Goal: Information Seeking & Learning: Find contact information

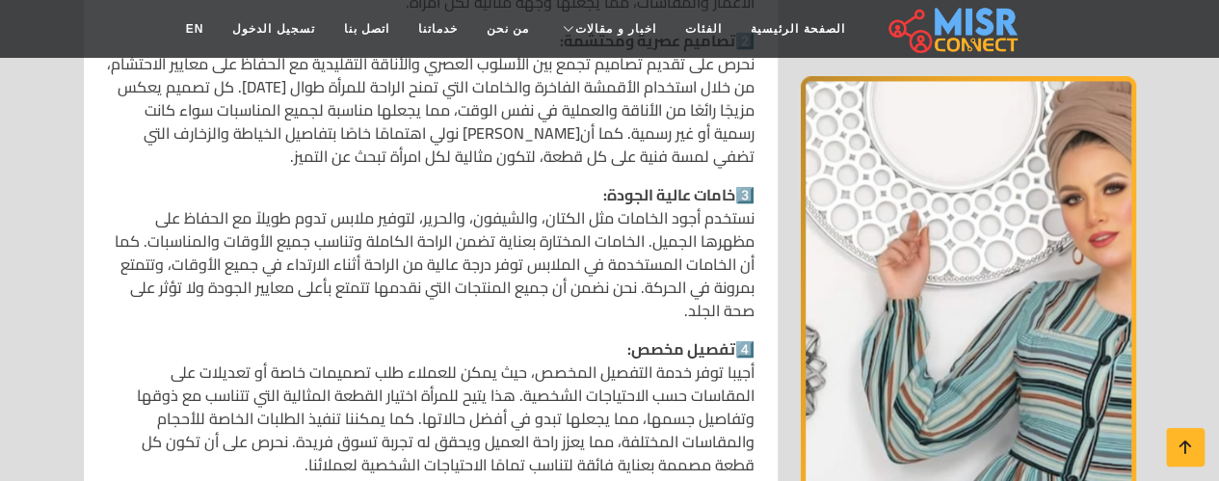
scroll to position [1473, 0]
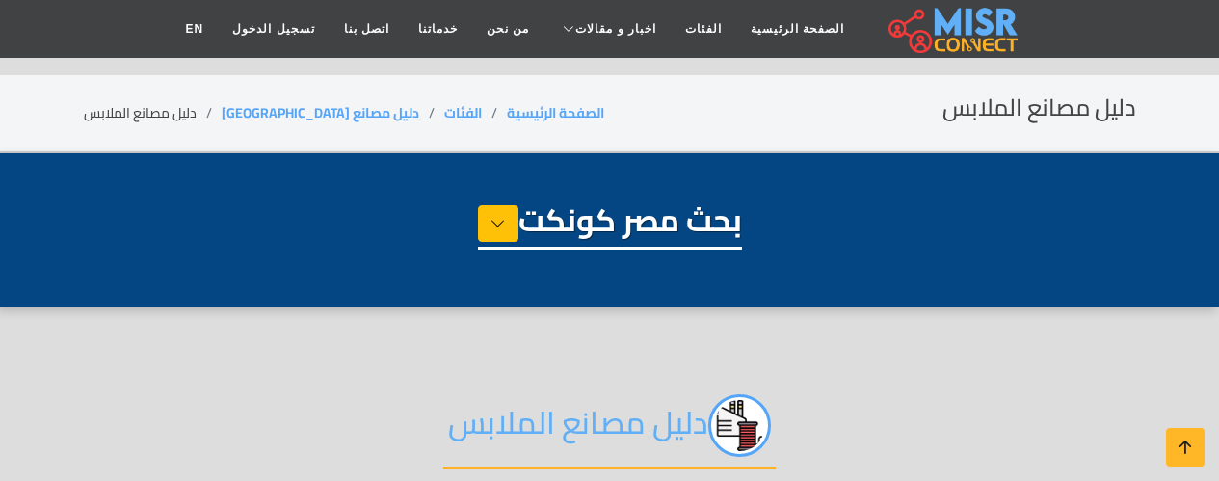
select select "**********"
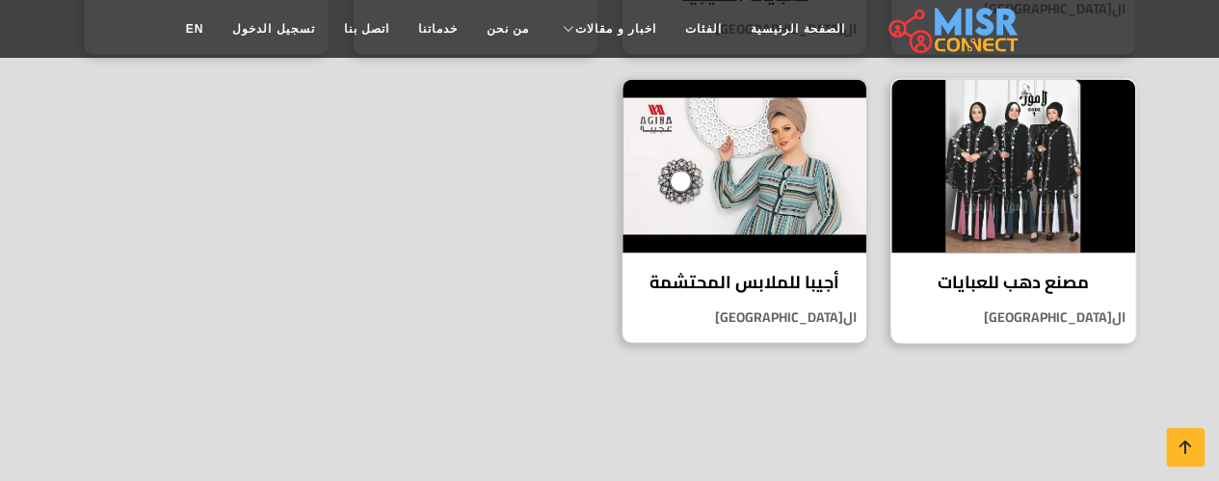
scroll to position [1364, 0]
click at [696, 29] on link "الفئات" at bounding box center [704, 29] width 66 height 37
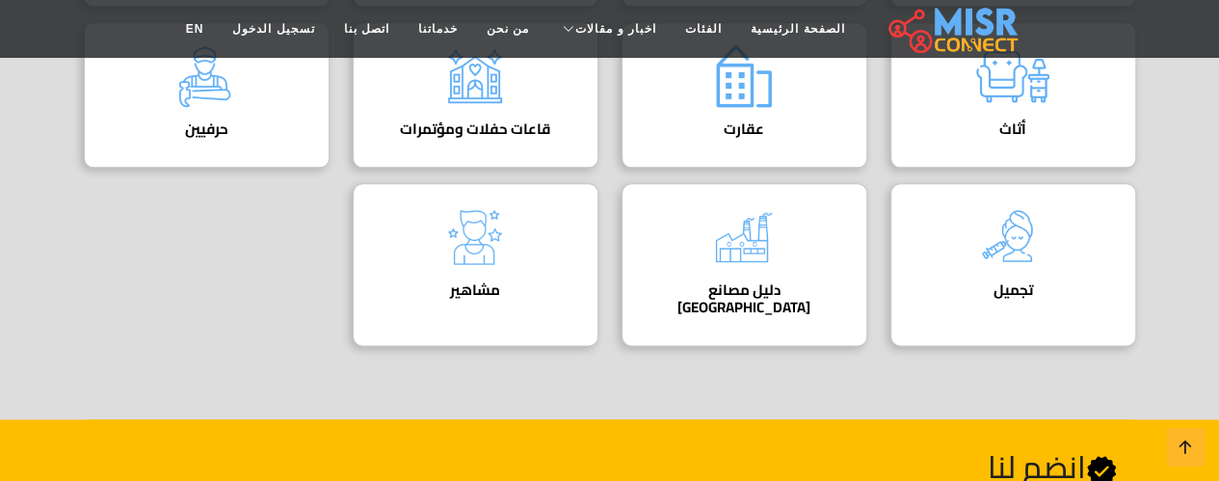
scroll to position [1144, 0]
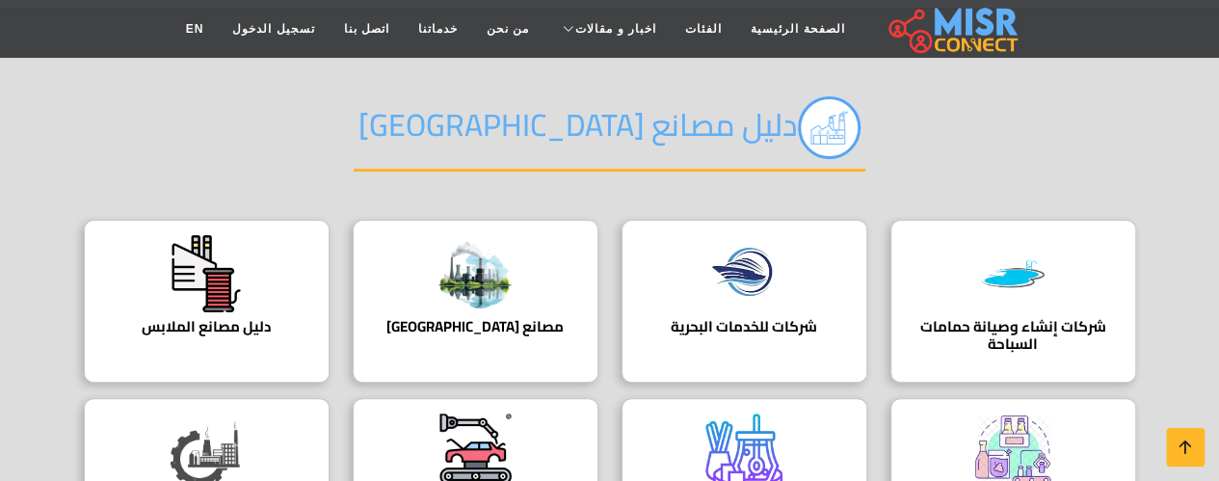
scroll to position [196, 0]
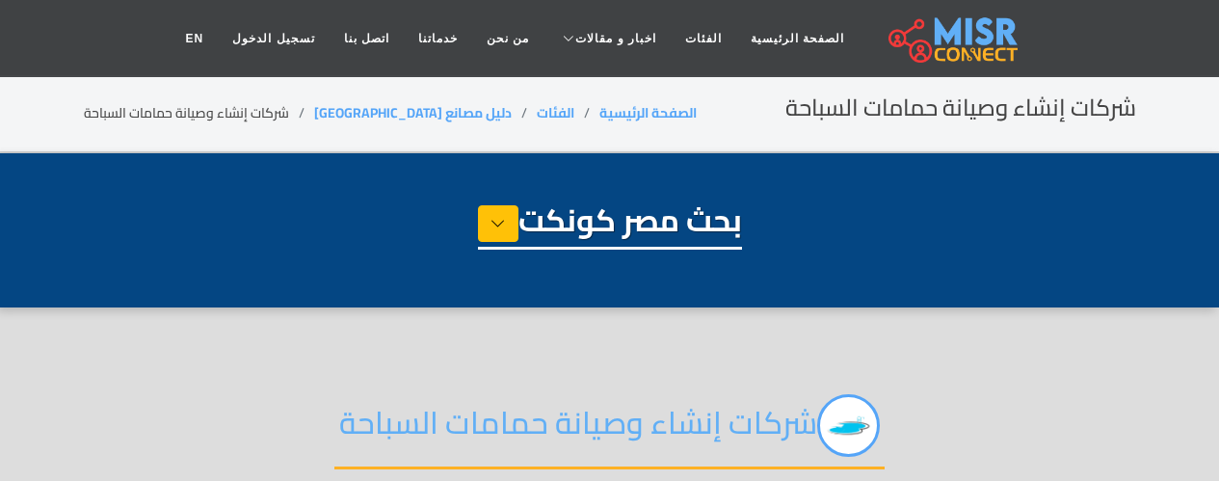
select select "**********"
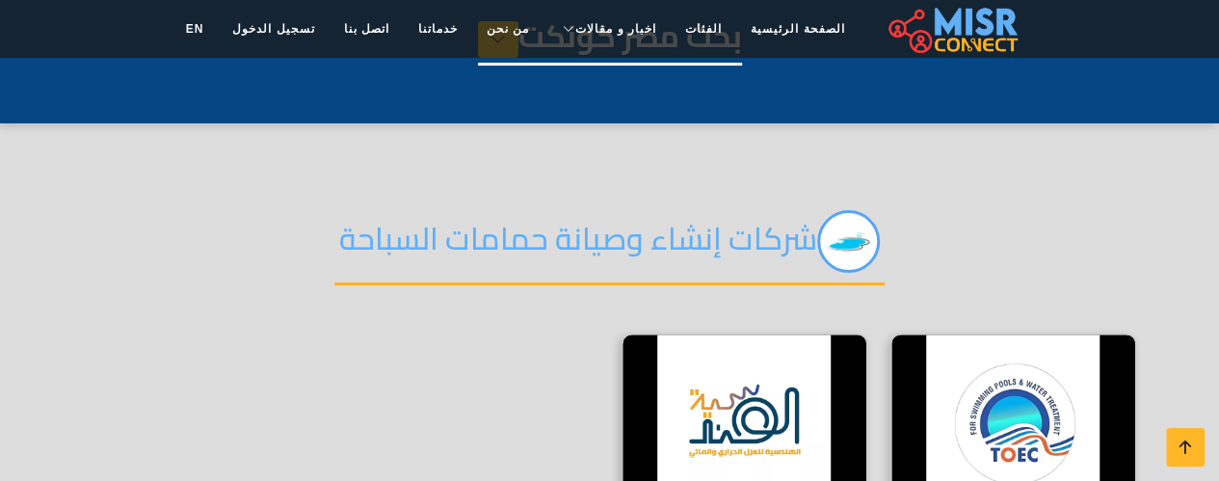
scroll to position [241, 0]
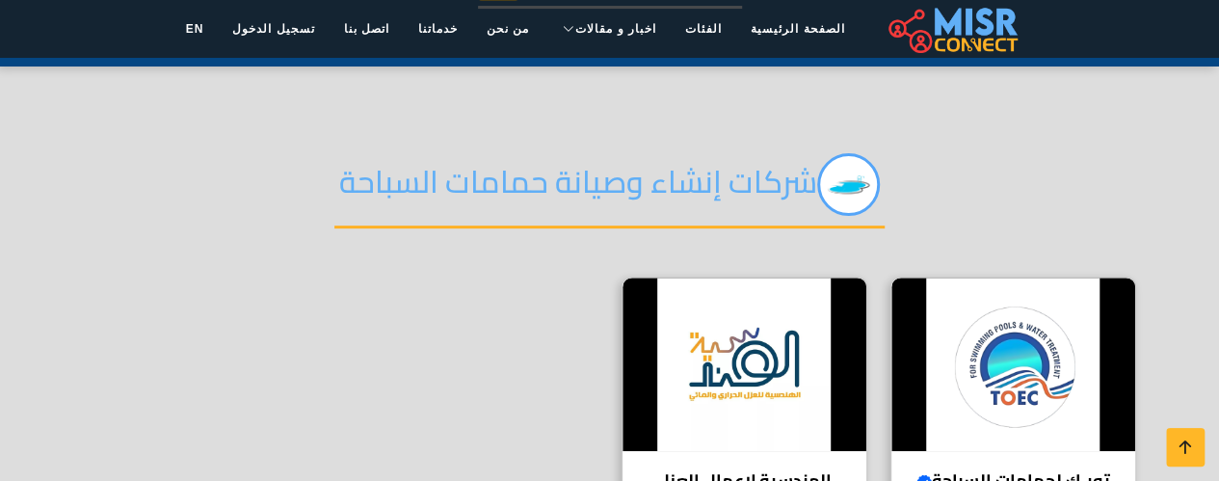
drag, startPoint x: 327, startPoint y: 181, endPoint x: 809, endPoint y: 186, distance: 482.7
click at [809, 186] on div "شركات إنشاء وصيانة حمامات السباحة" at bounding box center [610, 200] width 1052 height 152
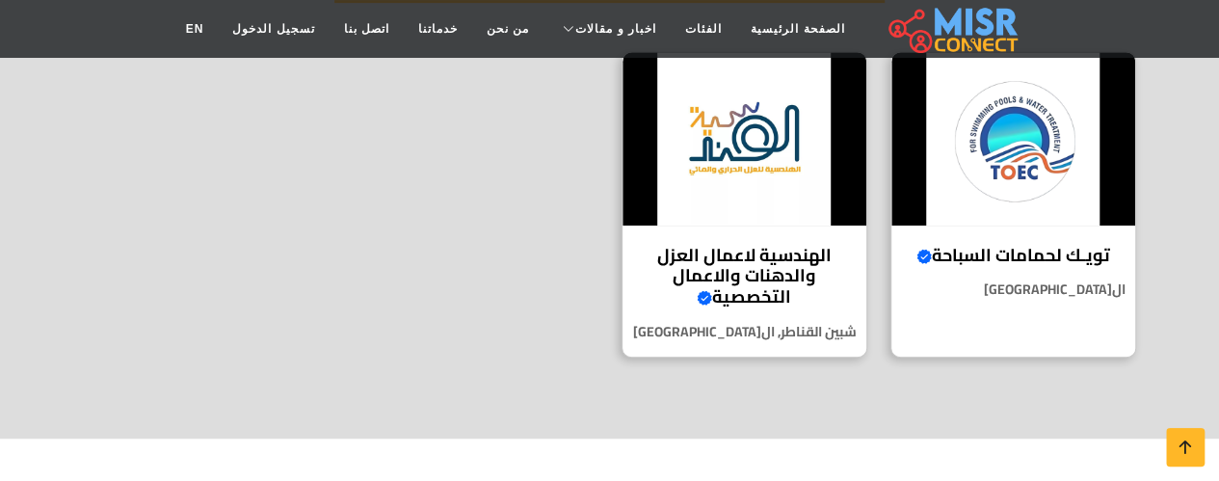
scroll to position [422, 0]
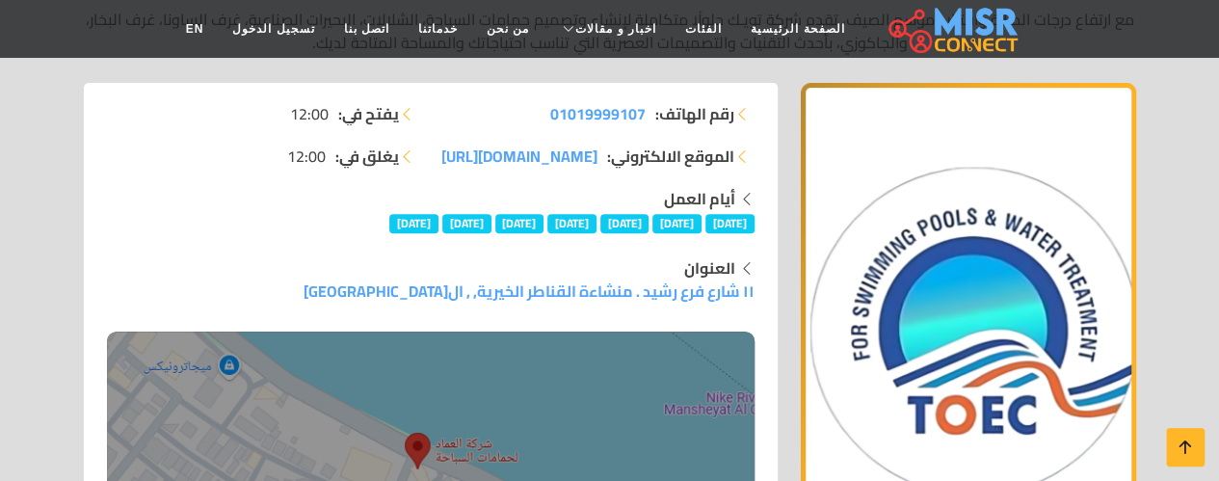
scroll to position [177, 0]
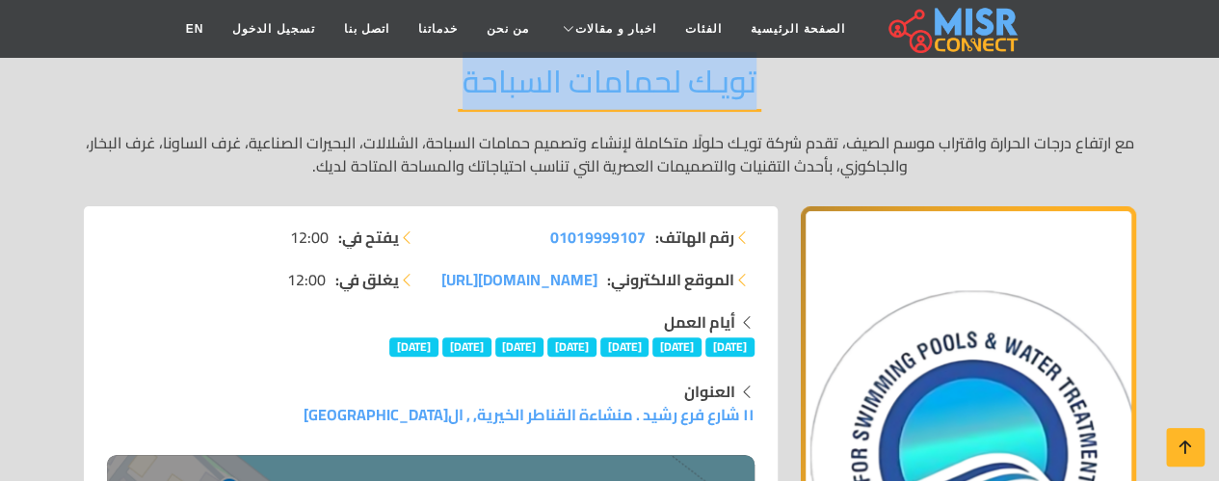
drag, startPoint x: 462, startPoint y: 87, endPoint x: 751, endPoint y: 92, distance: 288.1
click at [751, 92] on h2 "تويـك لحمامات السباحة" at bounding box center [610, 87] width 304 height 49
copy h2 "تويـك لحمامات السباحة"
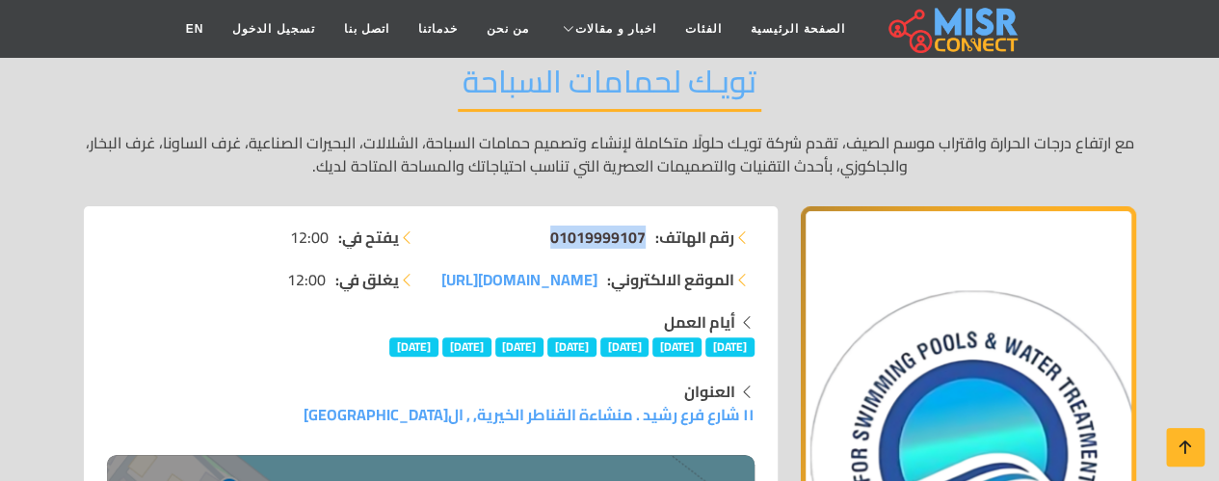
drag, startPoint x: 541, startPoint y: 234, endPoint x: 642, endPoint y: 234, distance: 100.2
click at [642, 234] on li "رقم الهاتف: 01019999107" at bounding box center [598, 236] width 312 height 23
copy span "01019999107"
drag, startPoint x: 396, startPoint y: 413, endPoint x: 757, endPoint y: 415, distance: 361.3
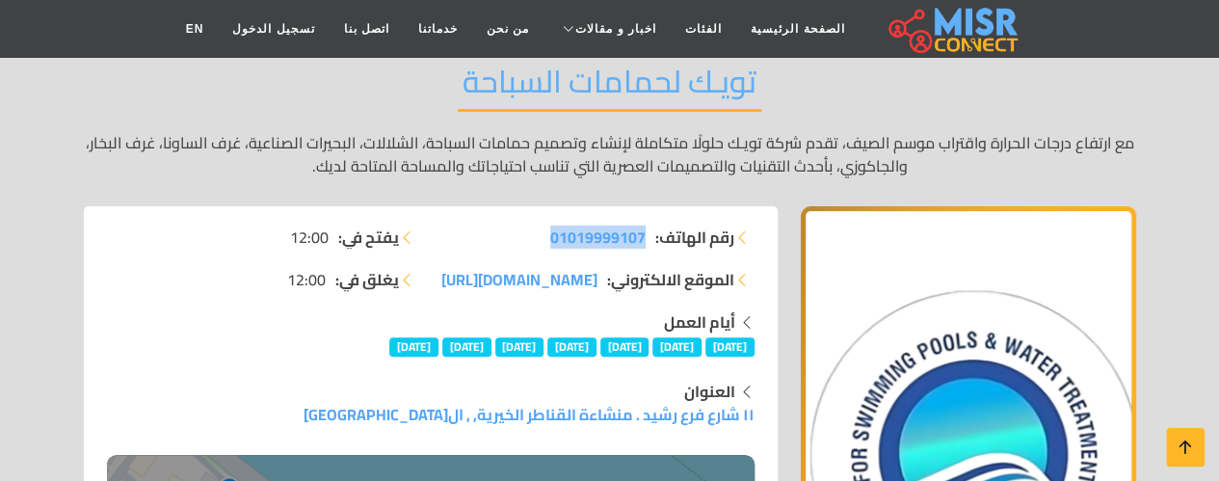
copy link "١١ شارع فرع رشيد . منشاءة القناطر الخيرية, , القاهرة"
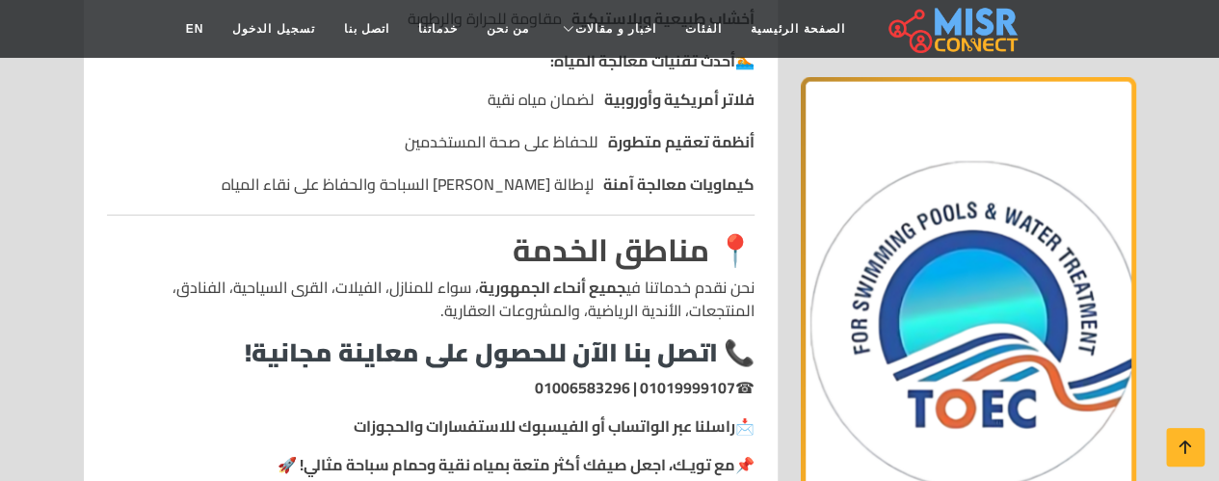
scroll to position [2141, 0]
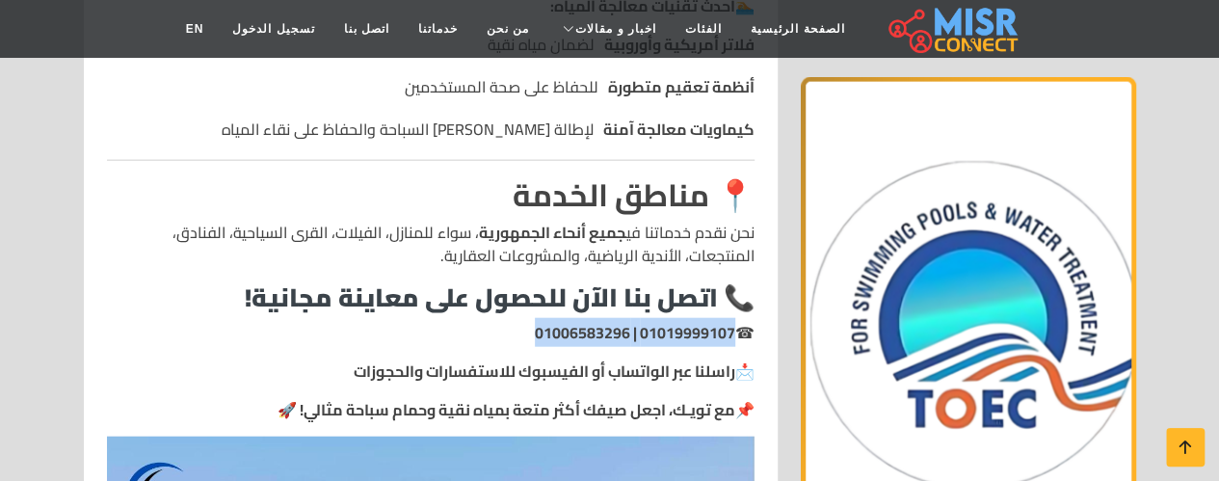
drag, startPoint x: 528, startPoint y: 330, endPoint x: 732, endPoint y: 332, distance: 204.3
click at [732, 332] on p "☎ 01019999107 | 01006583296" at bounding box center [430, 332] width 647 height 23
copy strong "01019999107 | 01006583296"
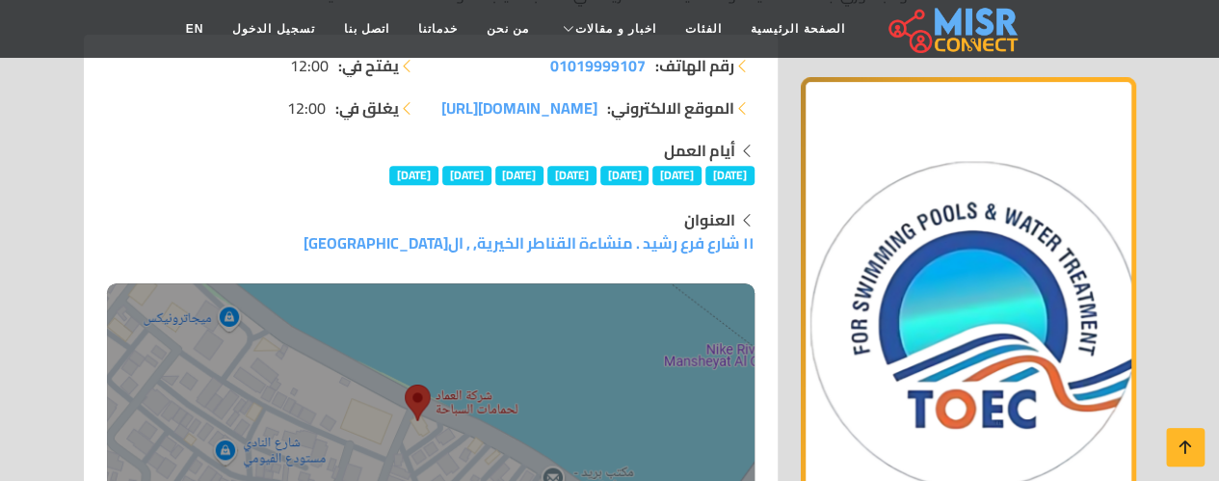
scroll to position [0, 0]
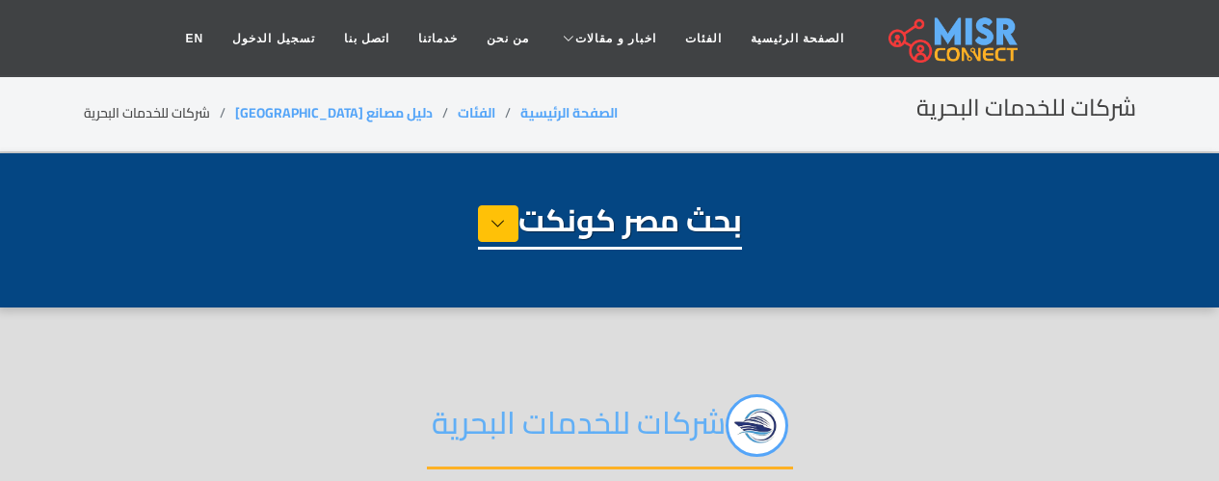
select select "**********"
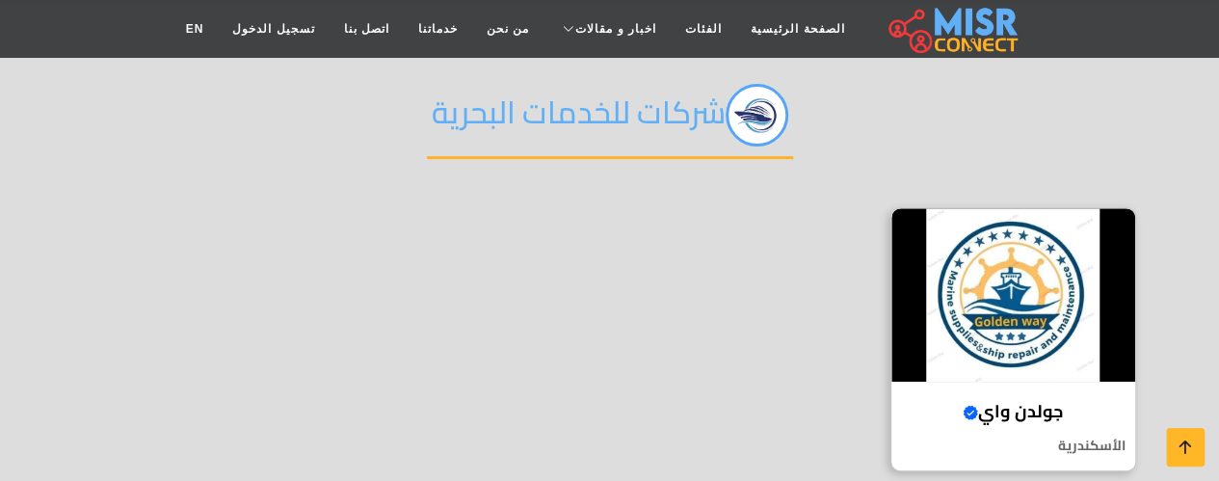
scroll to position [363, 0]
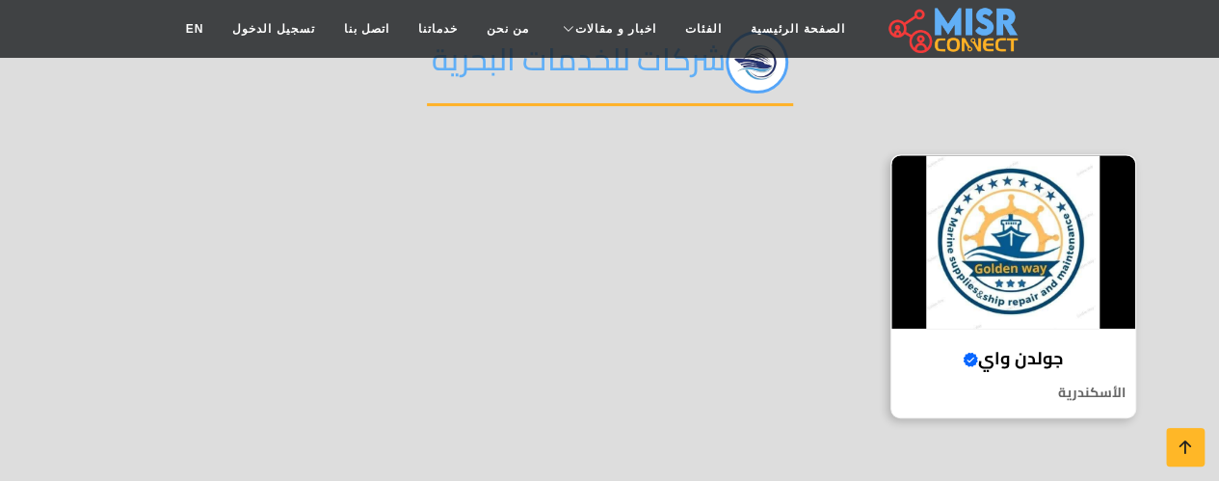
click at [1041, 359] on h4 "[PERSON_NAME] واي Verified account" at bounding box center [1013, 358] width 215 height 21
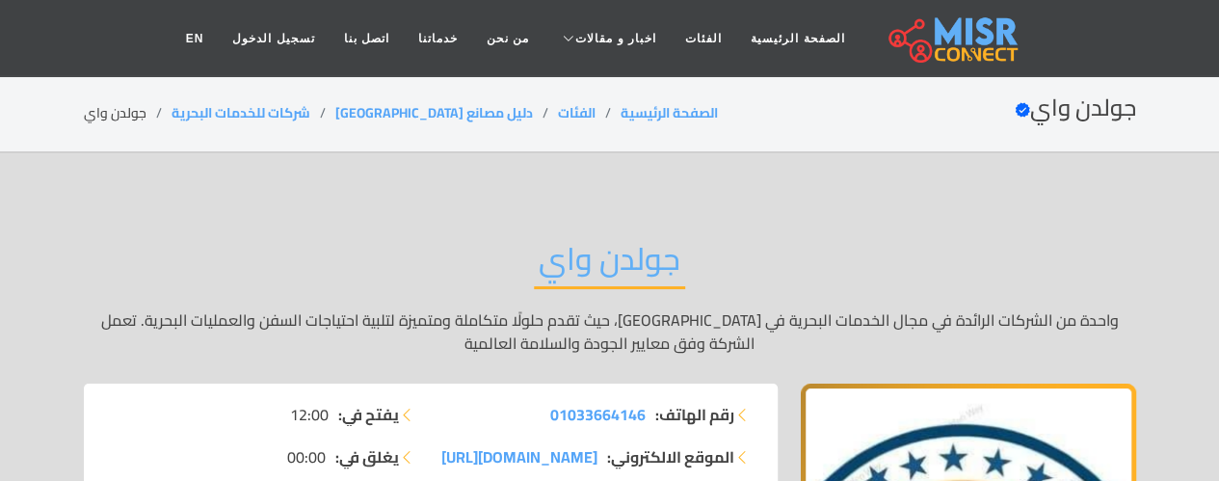
scroll to position [177, 0]
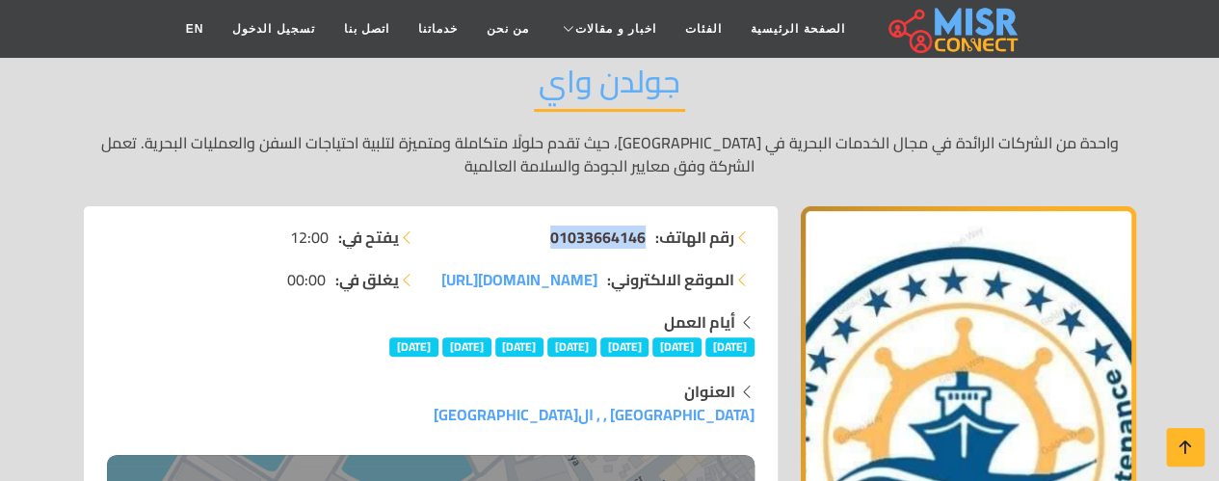
drag, startPoint x: 541, startPoint y: 233, endPoint x: 643, endPoint y: 238, distance: 101.3
click at [643, 238] on li "رقم الهاتف: 01033664146" at bounding box center [598, 236] width 312 height 23
copy span "01033664146"
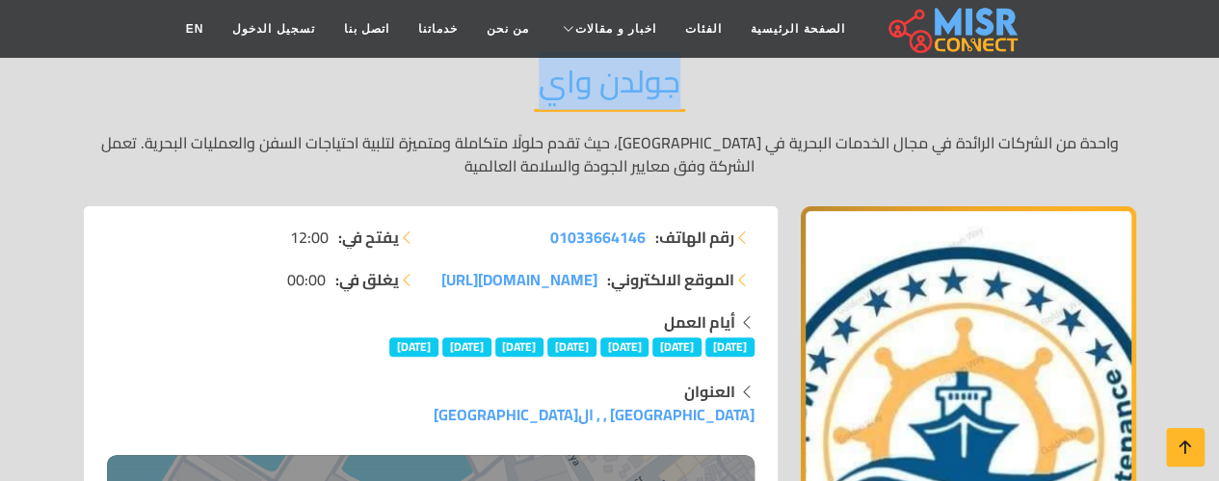
drag, startPoint x: 540, startPoint y: 91, endPoint x: 674, endPoint y: 92, distance: 134.9
click at [674, 92] on h2 "جولدن واي" at bounding box center [609, 87] width 151 height 49
copy h2 "جولدن واي"
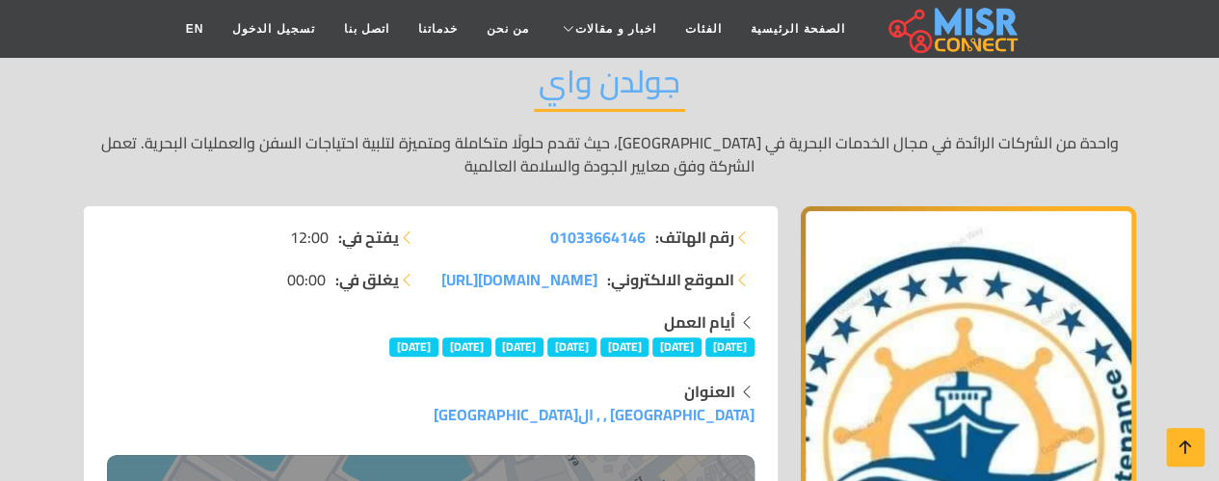
drag, startPoint x: 458, startPoint y: 282, endPoint x: 496, endPoint y: 289, distance: 39.1
click at [496, 289] on li "الموقع الالكتروني: goldenway-eg.com/" at bounding box center [598, 279] width 312 height 23
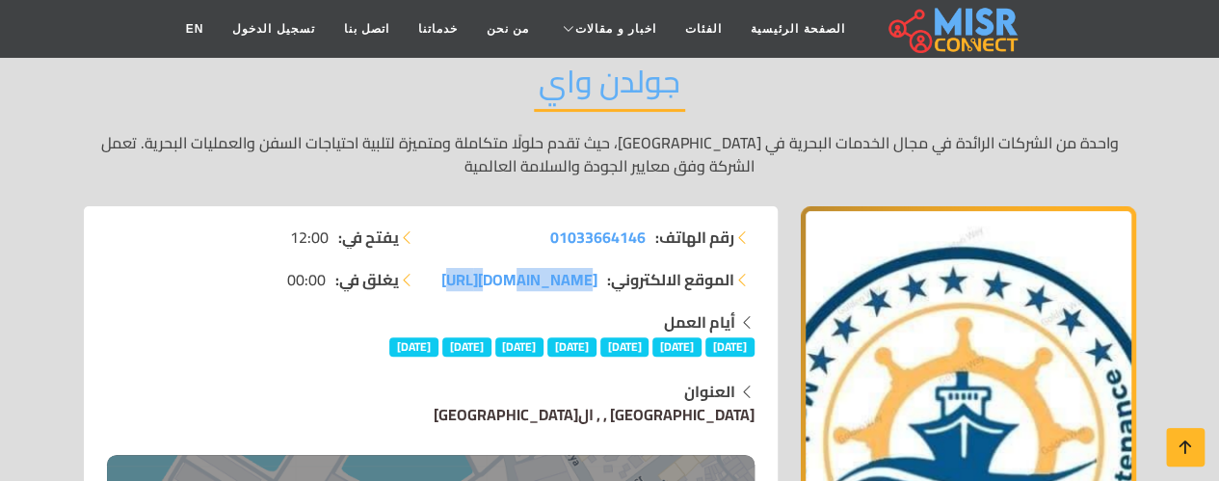
drag, startPoint x: 497, startPoint y: 415, endPoint x: 752, endPoint y: 415, distance: 254.4
copy link "محافظة الأسكندرية , , الأسكندرية"
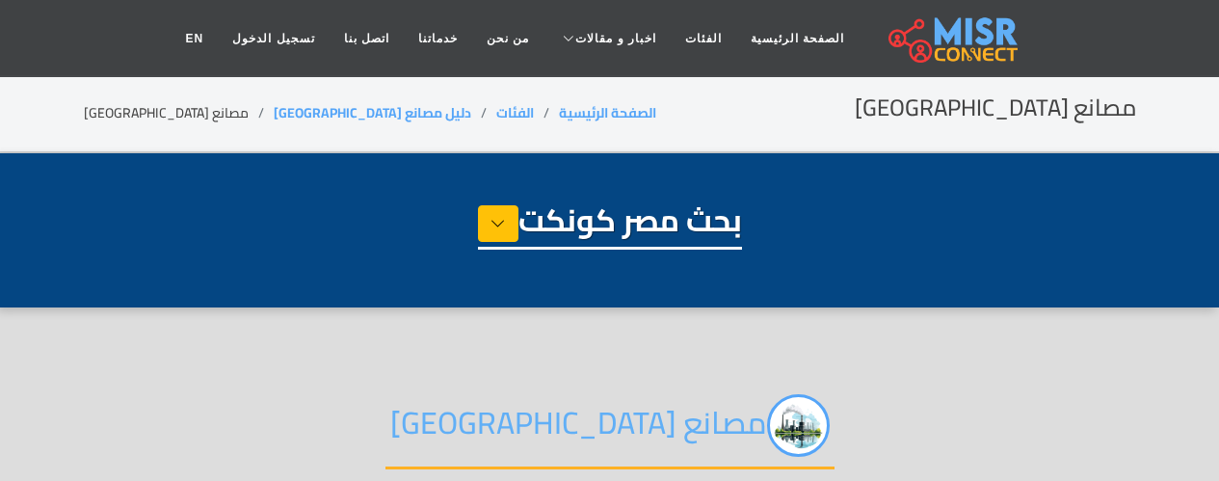
select select "**********"
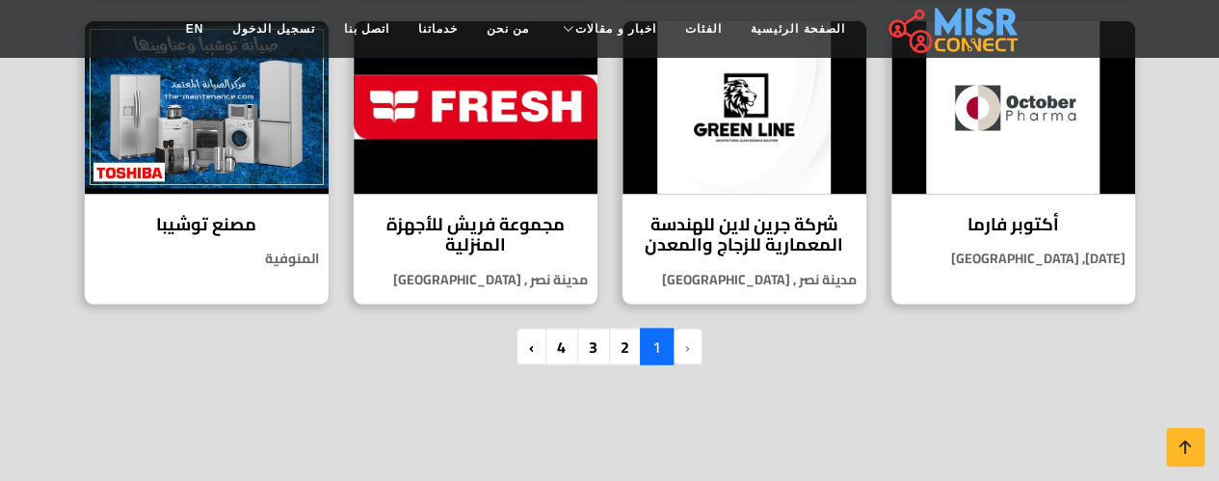
scroll to position [1761, 0]
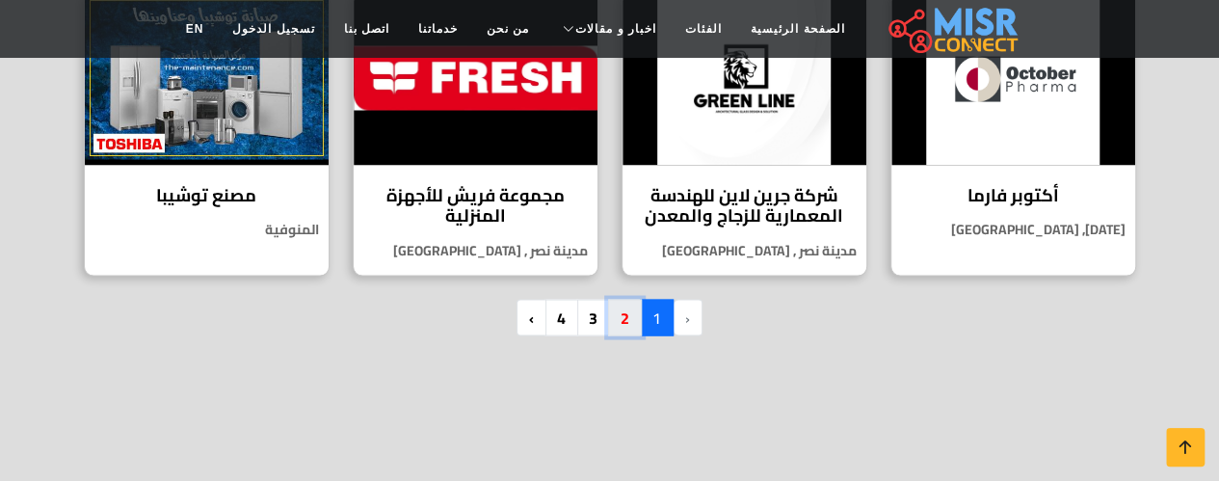
click at [626, 299] on link "2" at bounding box center [625, 317] width 34 height 37
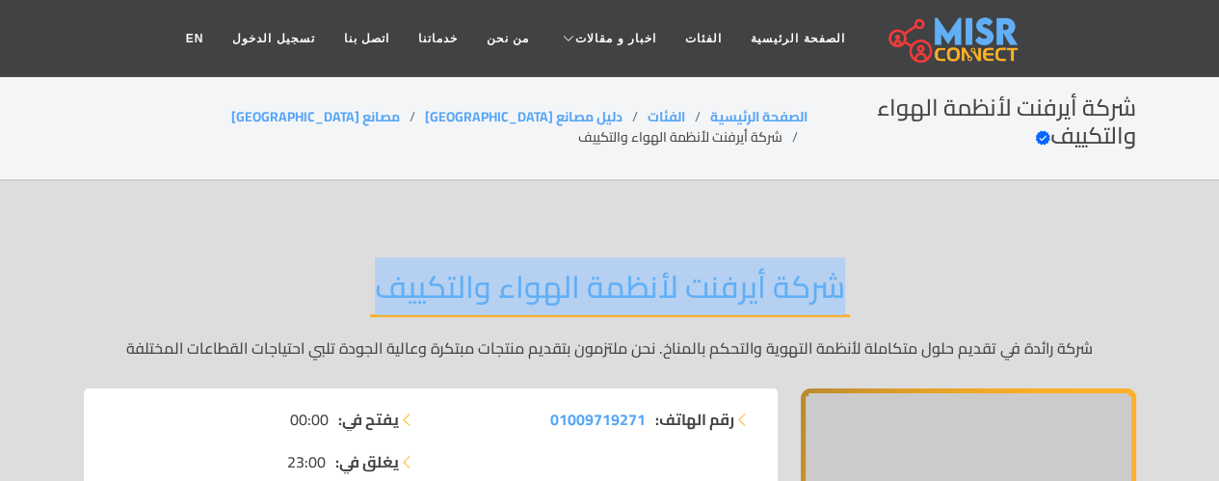
drag, startPoint x: 376, startPoint y: 253, endPoint x: 840, endPoint y: 267, distance: 464.6
click at [840, 268] on h2 "شركة أيرفنت لأنظمة الهواء والتكييف" at bounding box center [610, 292] width 480 height 49
copy h2 "شركة أيرفنت لأنظمة الهواء والتكييف"
drag, startPoint x: 2, startPoint y: 155, endPoint x: 21, endPoint y: 169, distance: 23.5
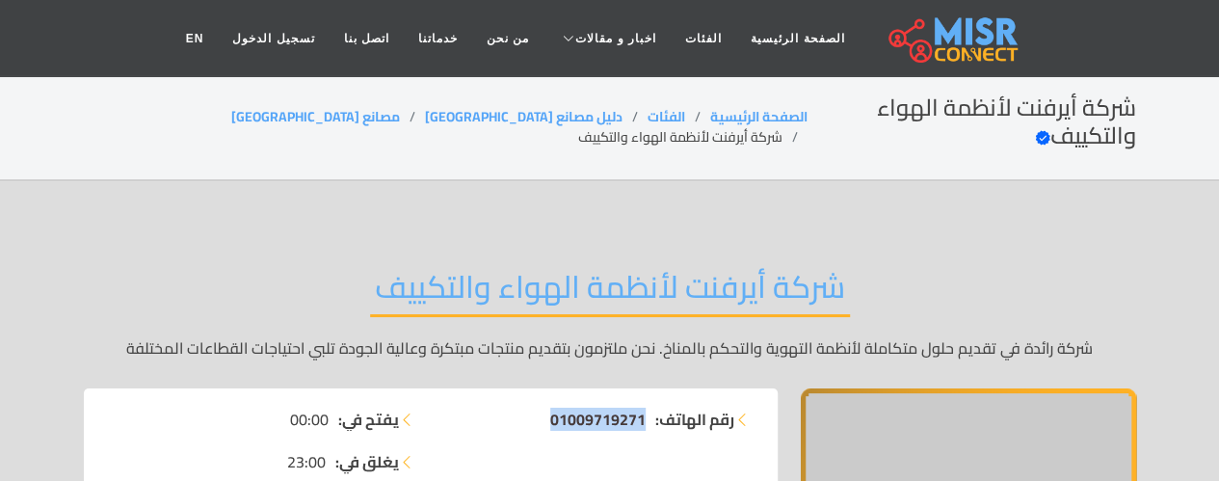
drag, startPoint x: 538, startPoint y: 382, endPoint x: 641, endPoint y: 398, distance: 104.4
click at [641, 408] on li "رقم الهاتف: 01009719271" at bounding box center [598, 419] width 312 height 23
copy span "01009719271"
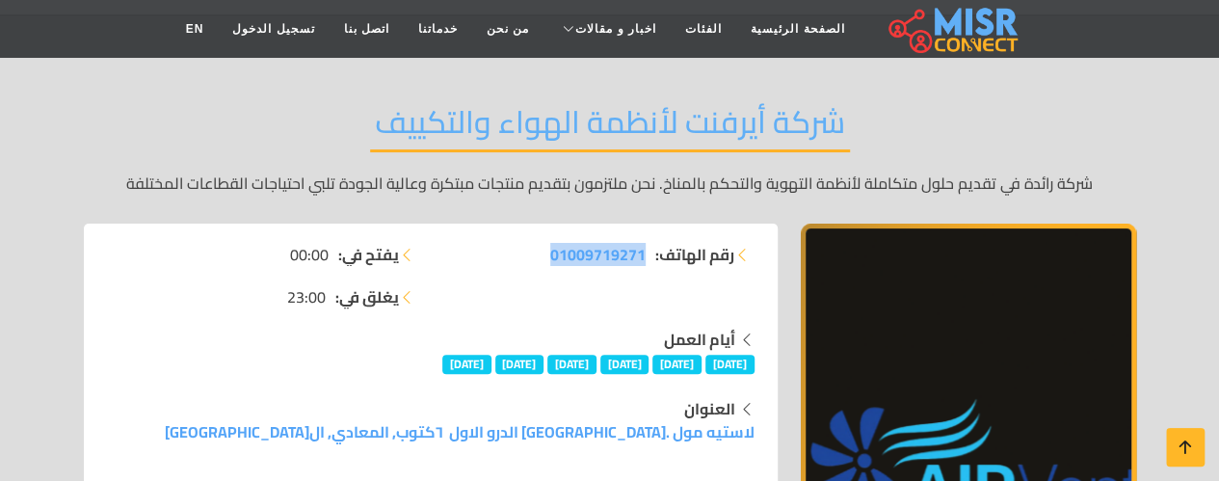
scroll to position [250, 0]
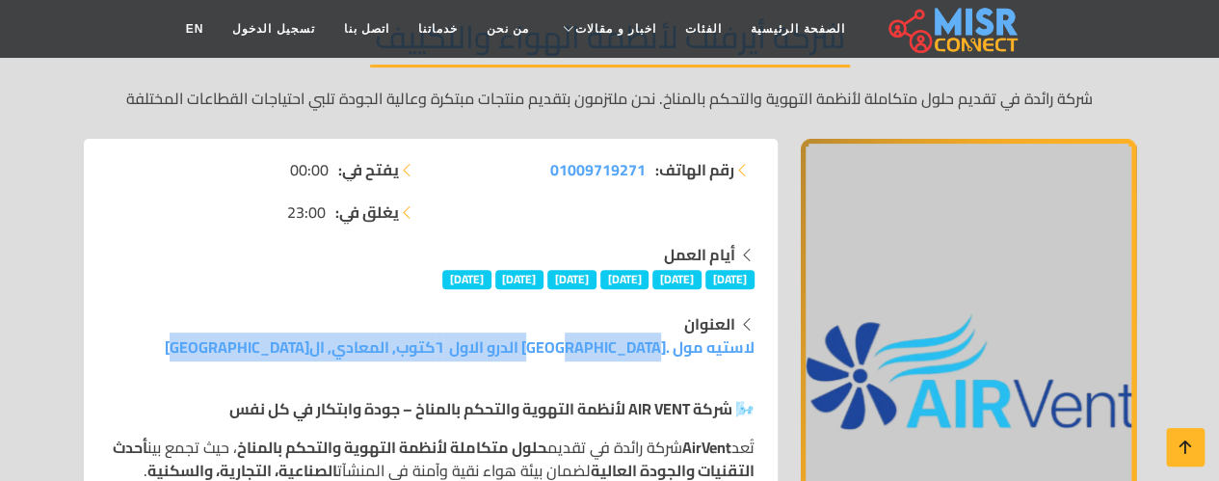
drag, startPoint x: 304, startPoint y: 311, endPoint x: 756, endPoint y: 325, distance: 452.1
click at [756, 325] on div "العنوان لاستيه مول .[GEOGRAPHIC_DATA] الدرو الاول ٦كتوب, المعادي, ال[GEOGRAPHIC…" at bounding box center [430, 335] width 671 height 46
copy link "لاستيه مول .[GEOGRAPHIC_DATA] الدرو الاول ٦كتوب, المعادي, ال[GEOGRAPHIC_DATA]"
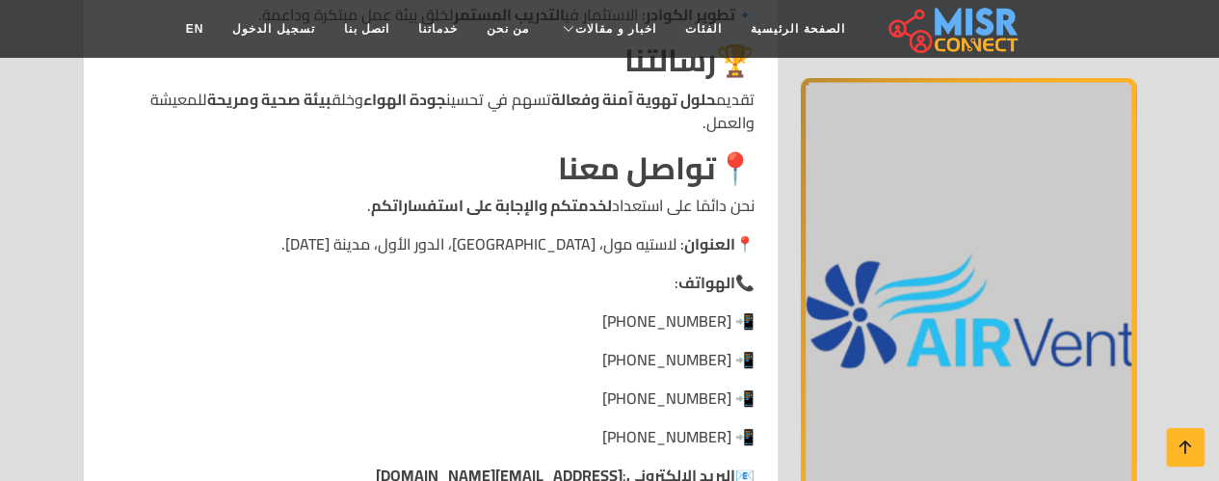
scroll to position [1962, 0]
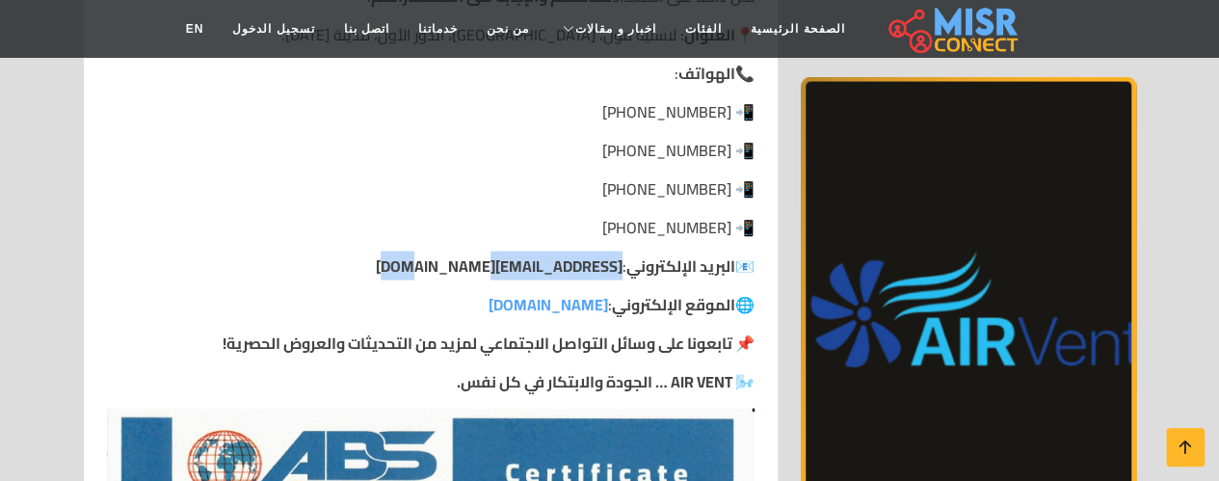
drag, startPoint x: 450, startPoint y: 238, endPoint x: 613, endPoint y: 241, distance: 162.9
click at [613, 254] on p "📧 البريد الإلكتروني : [EMAIL_ADDRESS][DOMAIN_NAME]" at bounding box center [430, 265] width 647 height 23
copy link "[EMAIL_ADDRESS][DOMAIN_NAME]"
drag, startPoint x: 443, startPoint y: 273, endPoint x: 595, endPoint y: 278, distance: 152.3
click at [595, 293] on p "🌐 الموقع الإلكتروني : [DOMAIN_NAME]" at bounding box center [430, 304] width 647 height 23
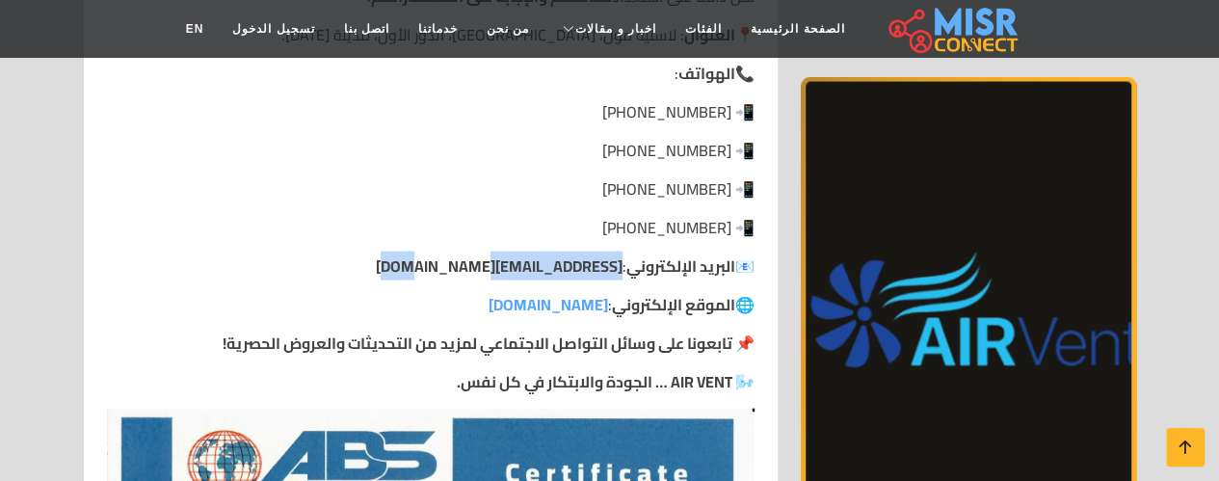
copy link "[DOMAIN_NAME]"
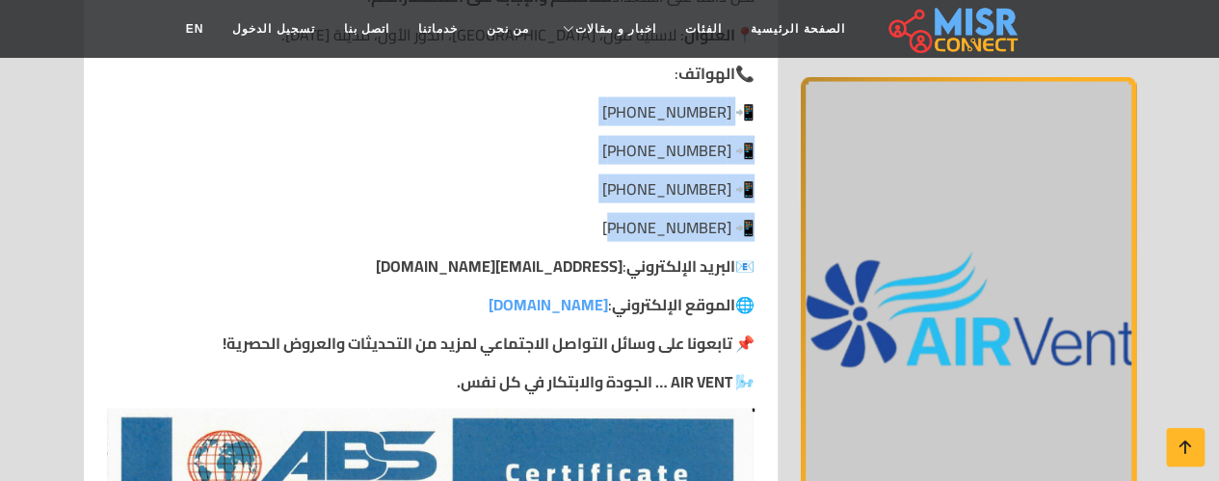
drag, startPoint x: 595, startPoint y: 197, endPoint x: 737, endPoint y: 90, distance: 177.5
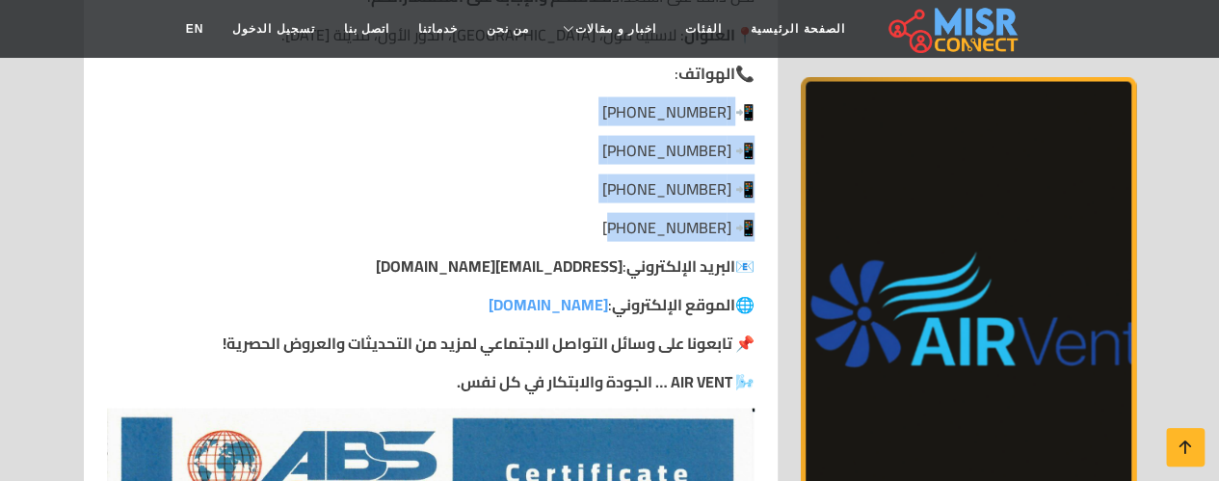
copy div "[PHONE_NUMBER] 📲 [PHONE_NUMBER] 📲 [PHONE_NUMBER] 📲 [PHONE_NUMBER]"
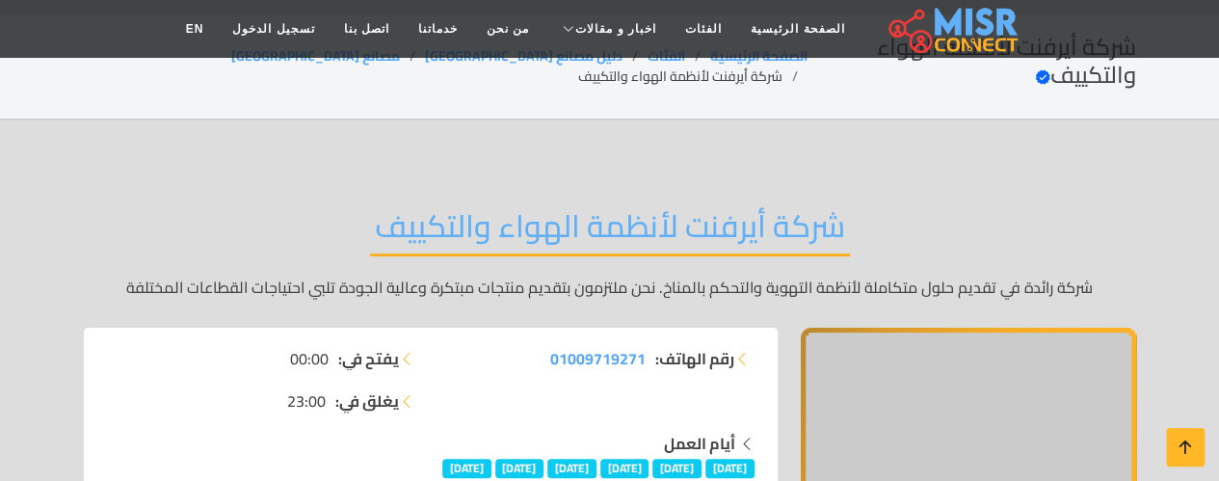
scroll to position [0, 0]
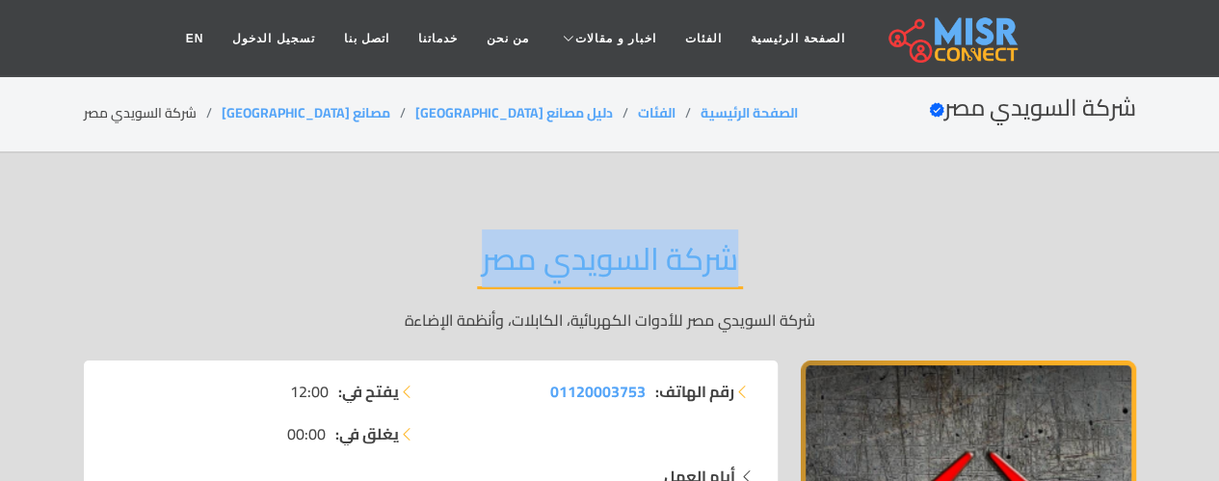
drag, startPoint x: 474, startPoint y: 260, endPoint x: 738, endPoint y: 260, distance: 264.0
click at [738, 260] on div "شركة السويدي مصر شركة السويدي مصر للأدوات الكهربائية، الكابلات، وأنظمة الإضاءة" at bounding box center [610, 285] width 1052 height 149
copy h2 "شركة السويدي مصر"
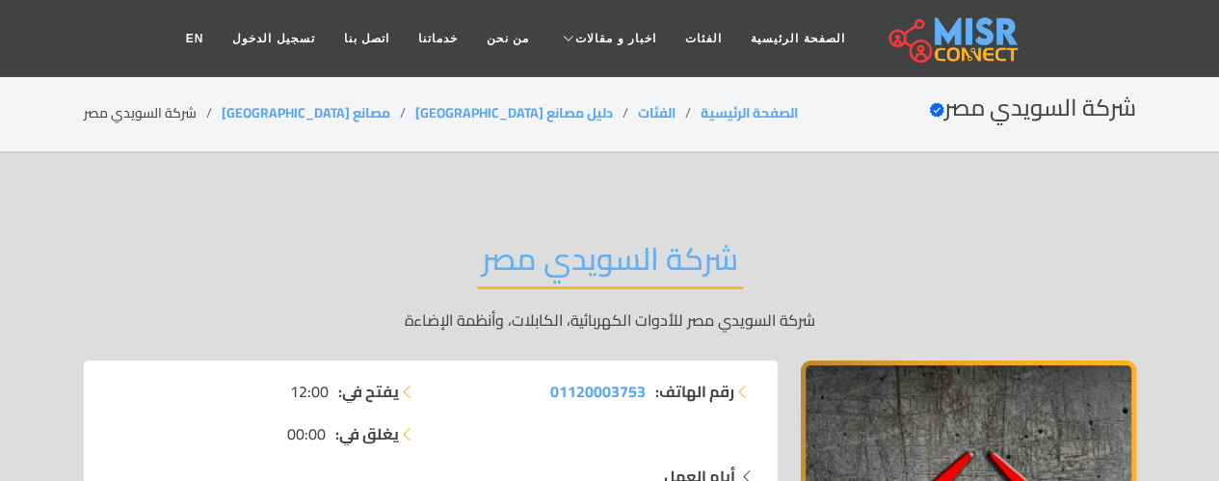
drag, startPoint x: 2, startPoint y: 230, endPoint x: 91, endPoint y: 242, distance: 89.4
drag, startPoint x: 539, startPoint y: 390, endPoint x: 644, endPoint y: 394, distance: 105.1
click at [644, 394] on li "رقم الهاتف: 01120003753" at bounding box center [598, 391] width 312 height 23
copy span "01120003753"
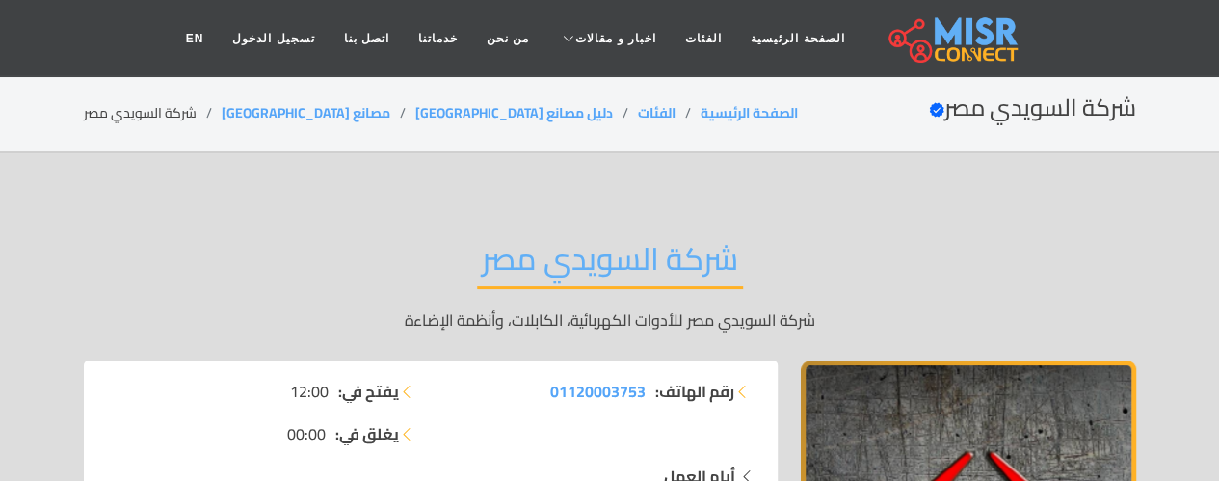
drag, startPoint x: 8, startPoint y: 280, endPoint x: 67, endPoint y: 271, distance: 60.5
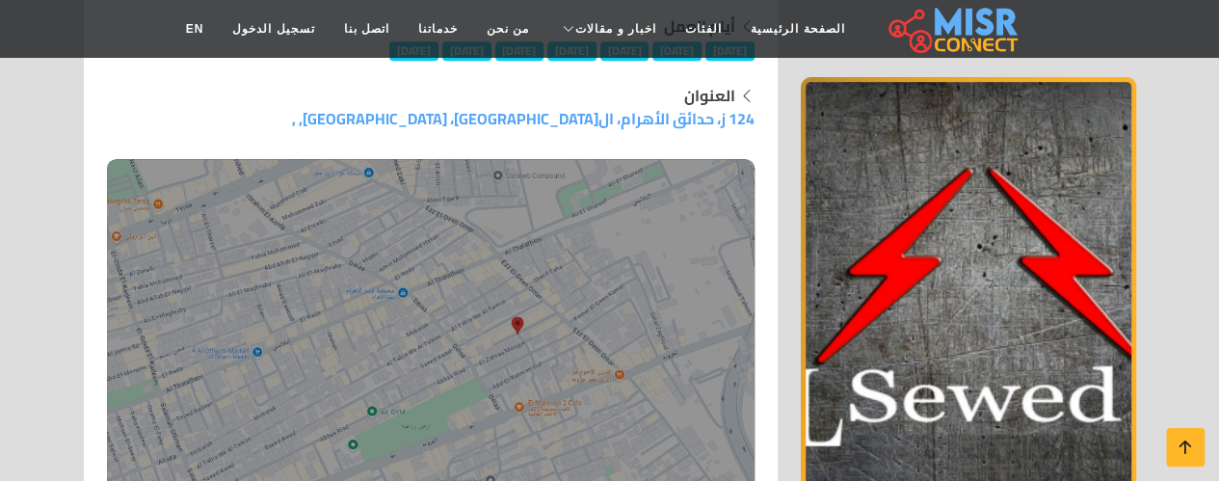
scroll to position [418, 0]
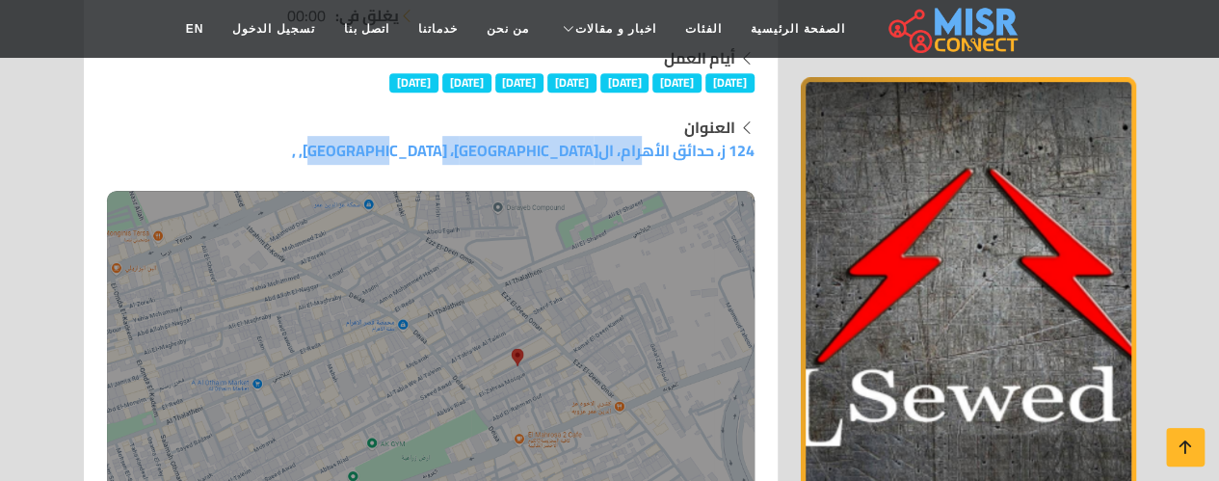
drag, startPoint x: 524, startPoint y: 145, endPoint x: 760, endPoint y: 160, distance: 236.5
click at [760, 160] on div "العنوان 124 ز، حدائق الأهرام، ال[GEOGRAPHIC_DATA]، [GEOGRAPHIC_DATA], ," at bounding box center [430, 322] width 671 height 412
copy link "124 ز، حدائق الأهرام، ال[GEOGRAPHIC_DATA]، [GEOGRAPHIC_DATA], ,"
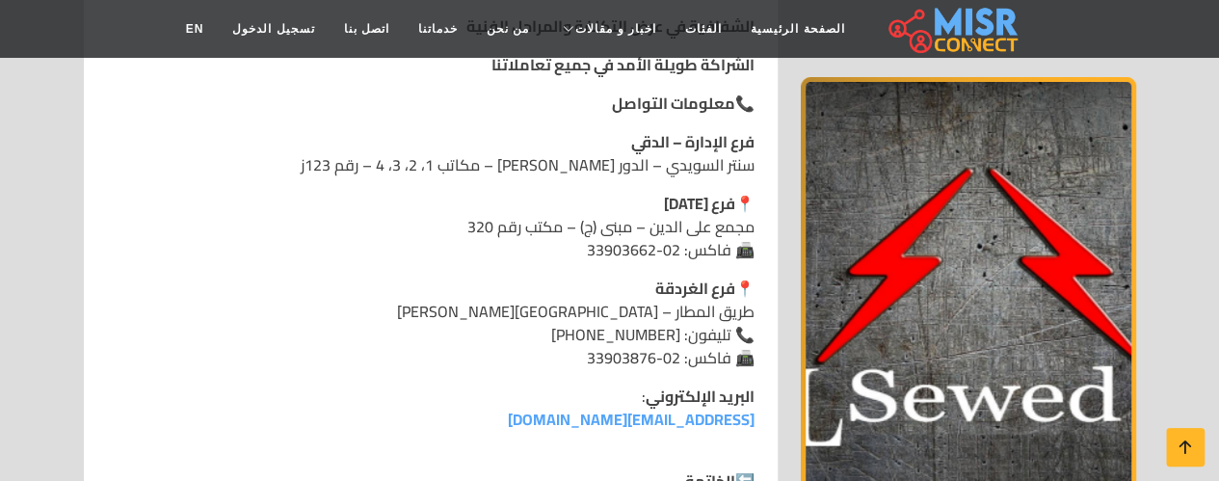
scroll to position [3412, 0]
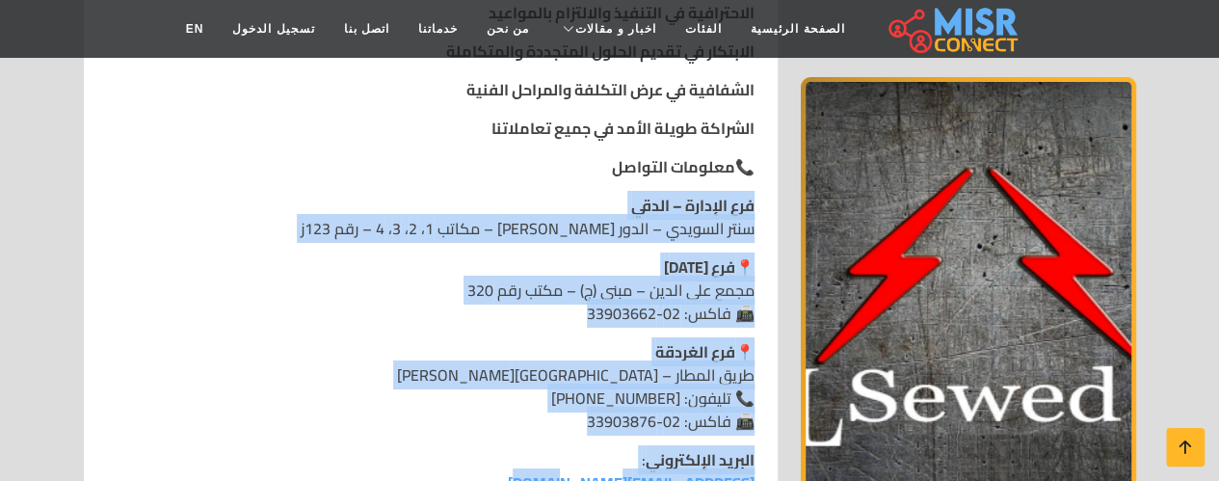
drag, startPoint x: 556, startPoint y: 456, endPoint x: 760, endPoint y: 187, distance: 337.6
copy div "فرع الإدارة – الدقي سنتر السويدي – الدور العلوي – مكاتب 1، 2، 3، 4 – رقم 123ز 📍…"
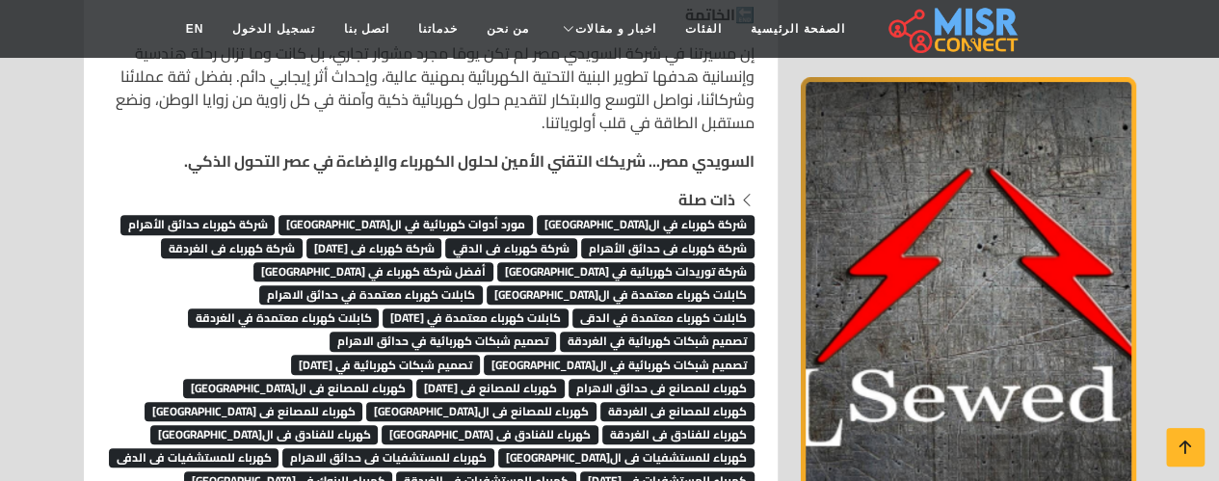
scroll to position [3998, 0]
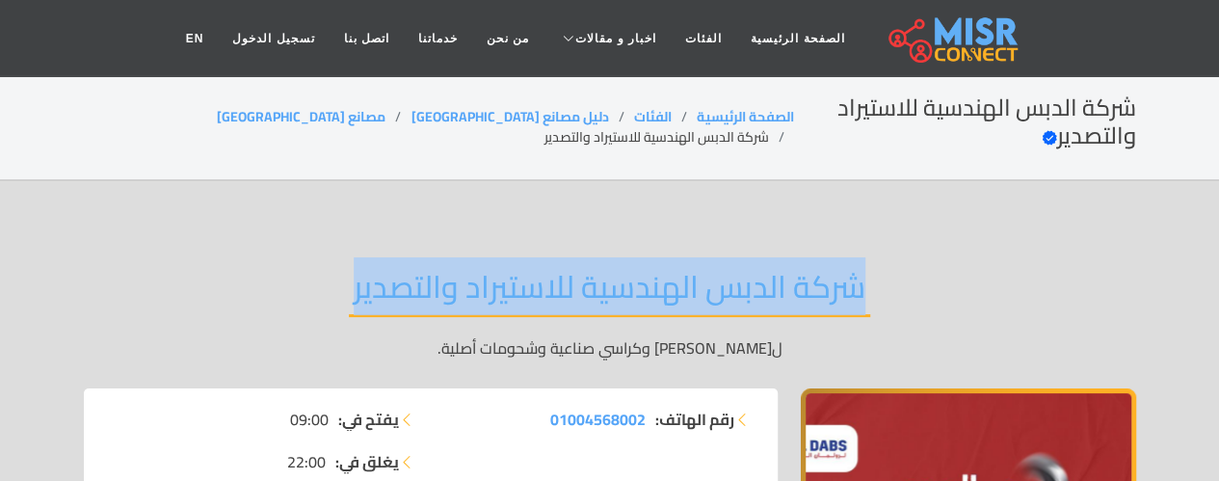
drag, startPoint x: 347, startPoint y: 256, endPoint x: 879, endPoint y: 263, distance: 531.9
click at [879, 263] on div "شركة الدبس الهندسية للاستيراد والتصدير لتوريد رولمان بلي وكراسي صناعية وشحومات …" at bounding box center [610, 313] width 1052 height 149
copy h2 "شركة الدبس الهندسية للاستيراد والتصدير"
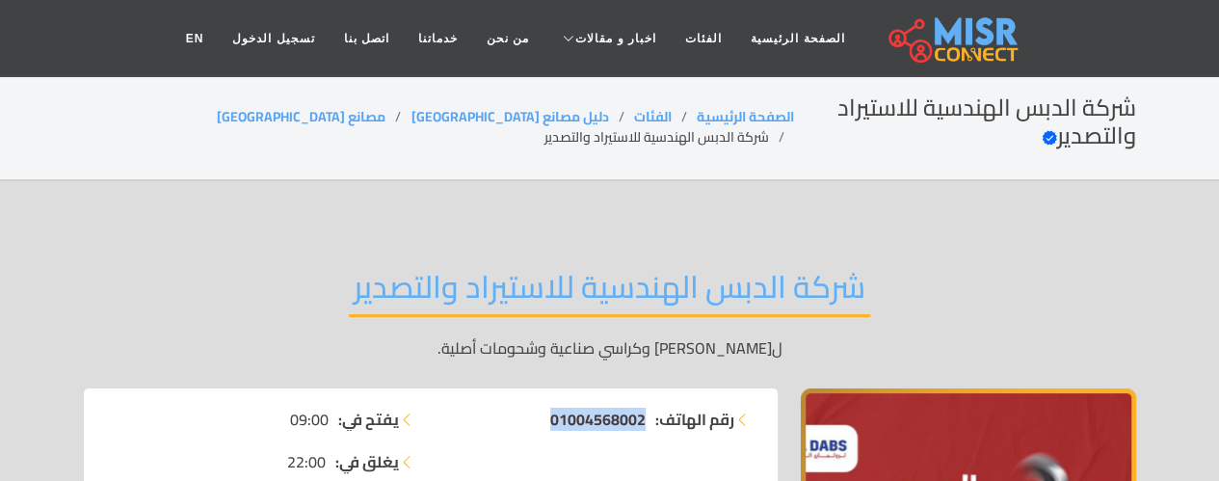
drag, startPoint x: 526, startPoint y: 383, endPoint x: 641, endPoint y: 400, distance: 116.0
click at [641, 408] on li "رقم الهاتف: 01004568002" at bounding box center [598, 419] width 312 height 23
copy span "01004568002"
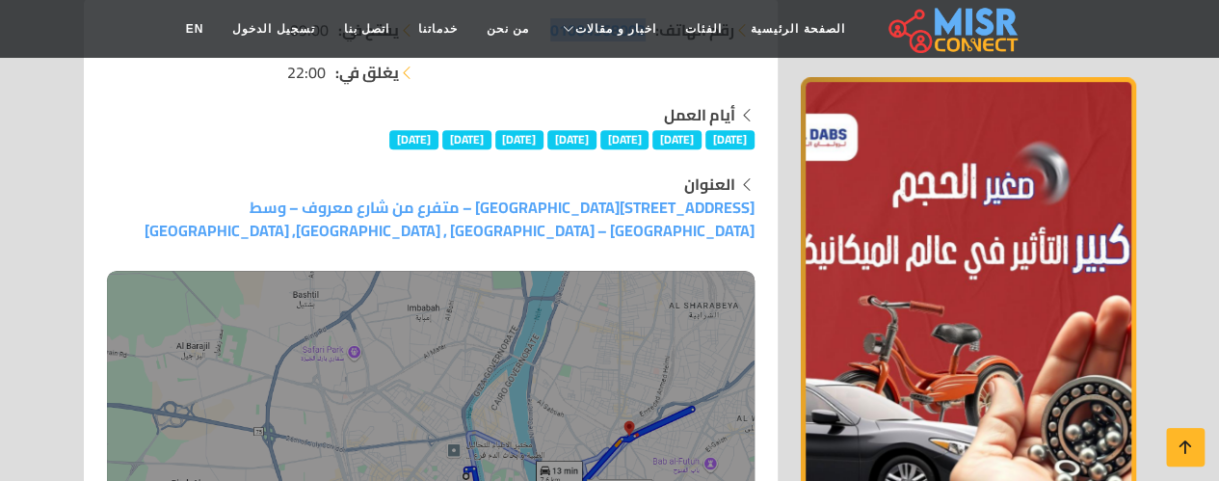
scroll to position [242, 0]
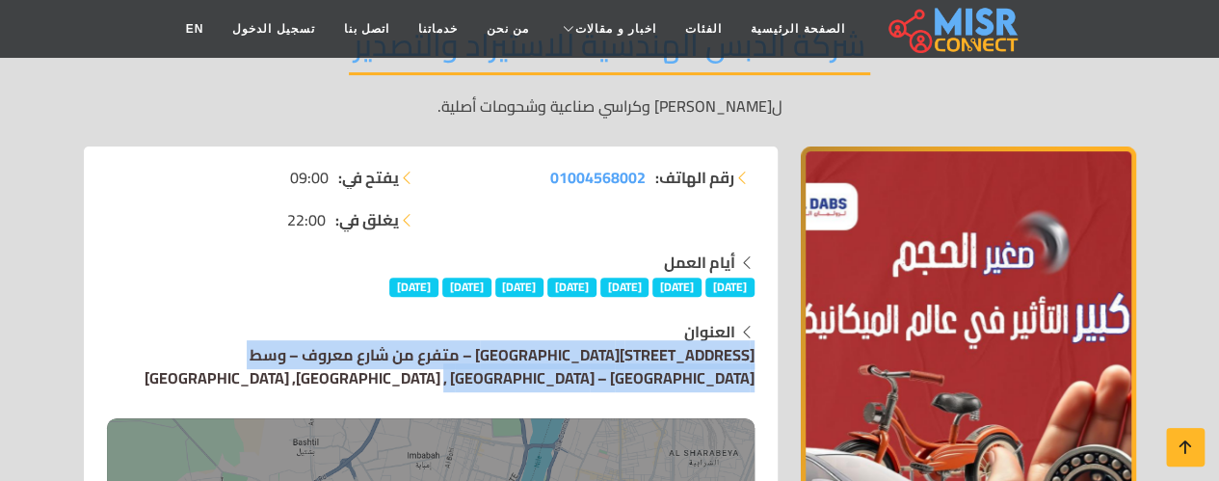
drag, startPoint x: 125, startPoint y: 311, endPoint x: 139, endPoint y: 339, distance: 31.0
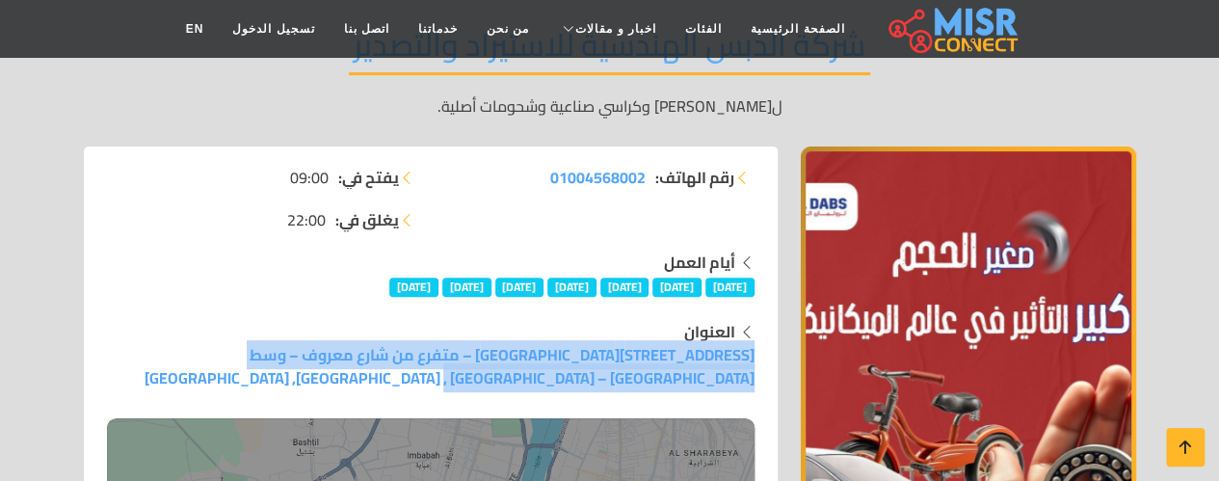
copy div "العنوان 4 شارع عبد الحميد سعيد – متفرع من شارع معروف – وسط البلد – القاهرة , رم…"
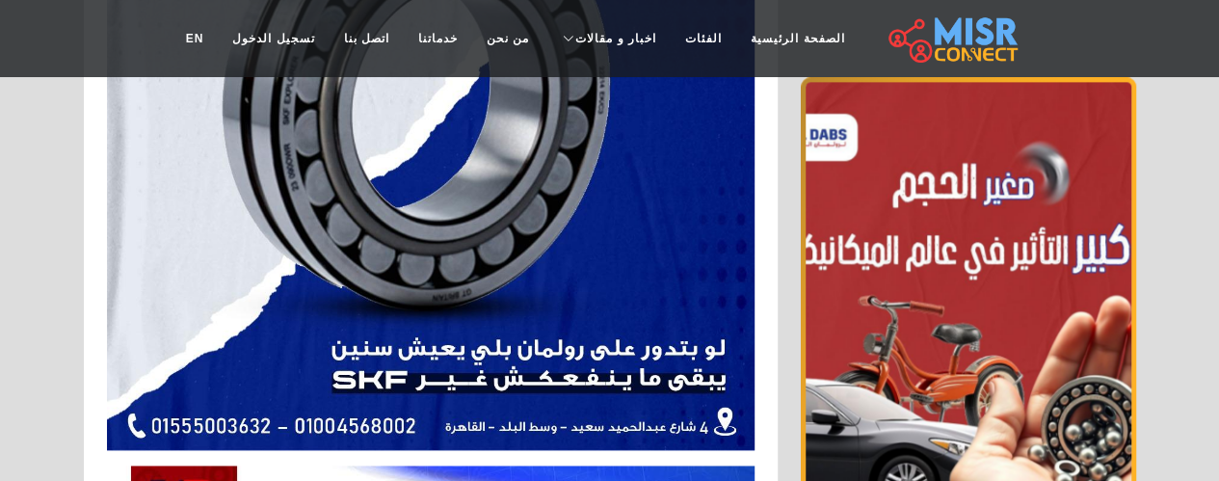
scroll to position [0, 0]
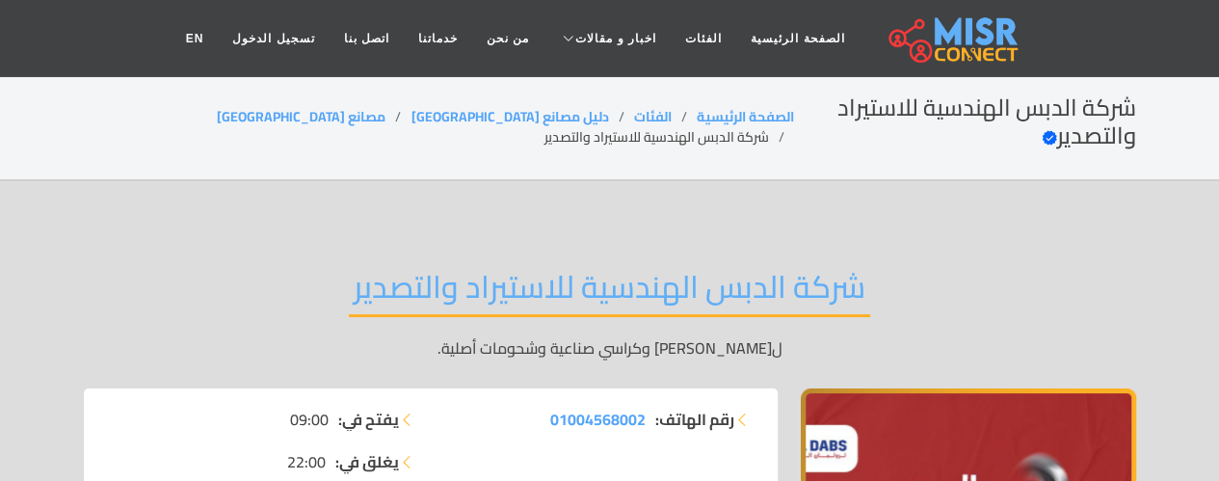
drag, startPoint x: 1215, startPoint y: 285, endPoint x: 4, endPoint y: 258, distance: 1211.4
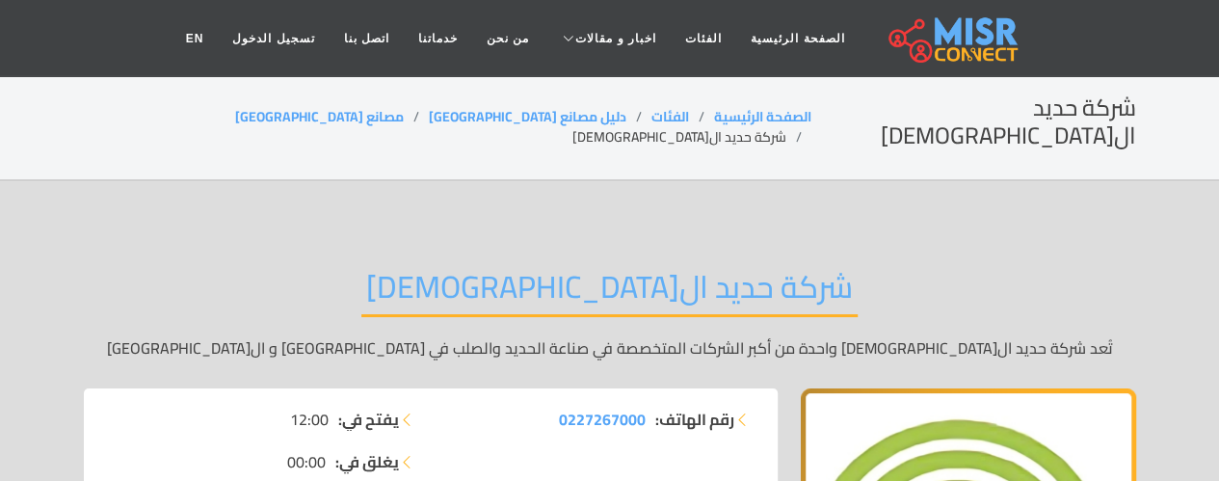
scroll to position [60, 0]
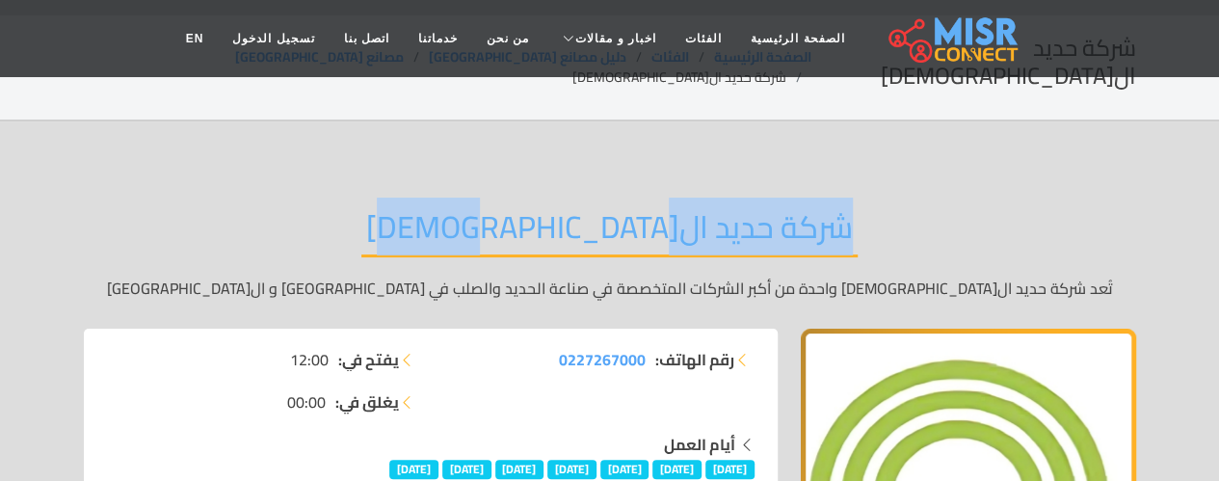
drag, startPoint x: 447, startPoint y: 198, endPoint x: 765, endPoint y: 197, distance: 318.0
click at [765, 197] on div "شركة حديد المصريين تُعد شركة حديد ال[DEMOGRAPHIC_DATA] واحدة من أكبر الشركات ال…" at bounding box center [610, 253] width 1052 height 149
copy h2 "شركة حديد ال[DEMOGRAPHIC_DATA]"
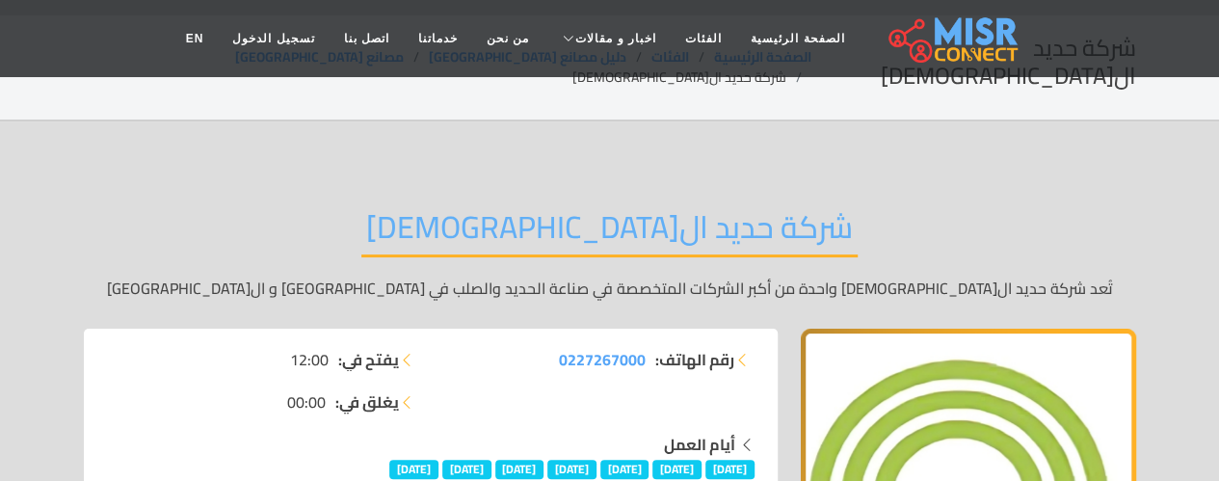
drag, startPoint x: 545, startPoint y: 332, endPoint x: 644, endPoint y: 344, distance: 99.0
click at [644, 348] on div "رقم الهاتف: 0227267000" at bounding box center [598, 390] width 335 height 85
copy span "0227267000"
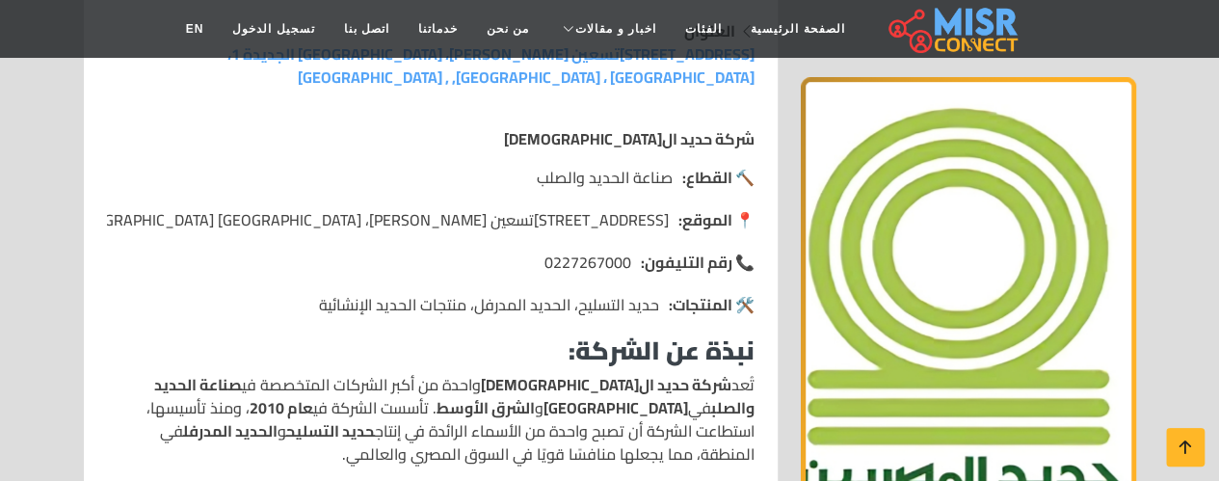
scroll to position [392, 0]
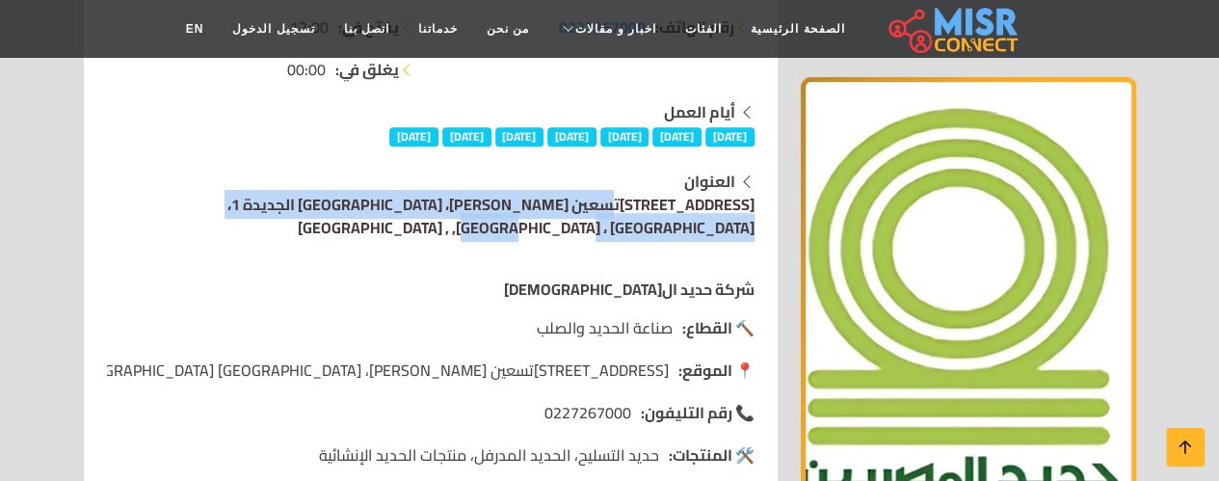
drag, startPoint x: 206, startPoint y: 174, endPoint x: 751, endPoint y: 182, distance: 544.4
click at [751, 182] on div "العنوان 221 شارع التسعين الشمالي، القاهرة الجديدة 1، محافظة القاهرة ، مصر, , ال…" at bounding box center [430, 204] width 647 height 69
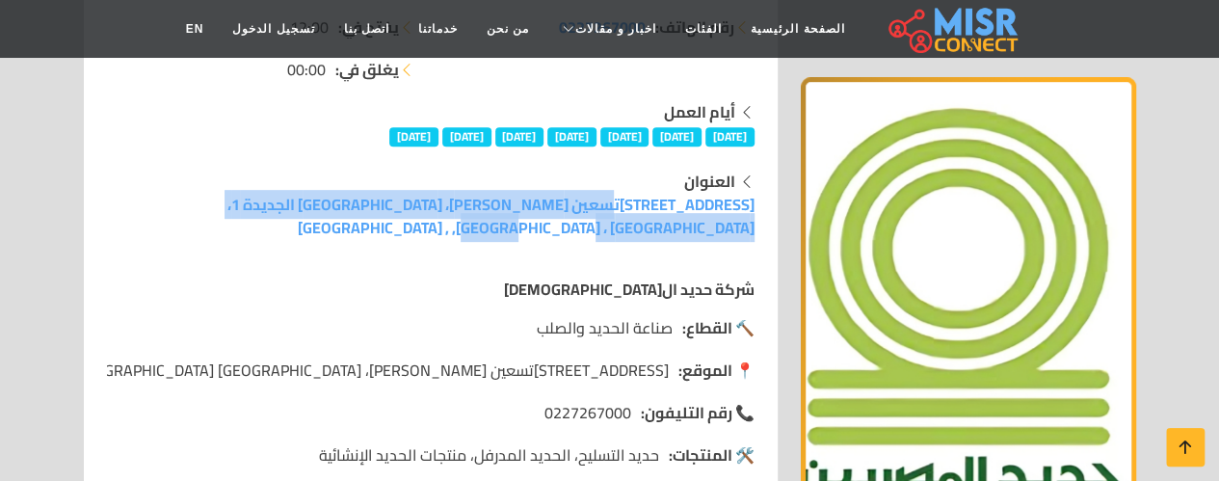
copy link "221 شارع التسعين الشمالي، القاهرة الجديدة 1، محافظة القاهرة ، مصر, , القاهرة"
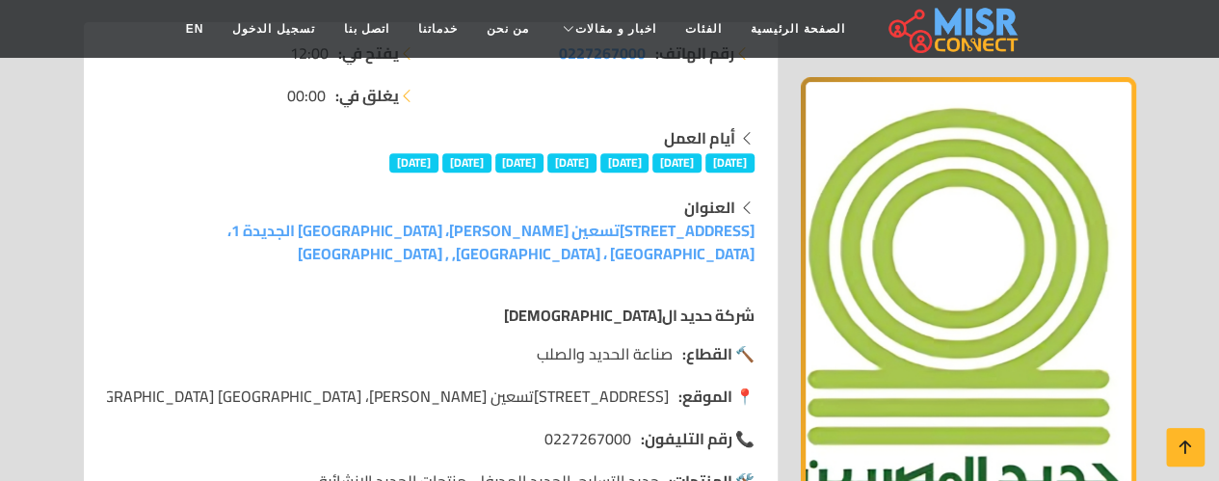
scroll to position [423, 0]
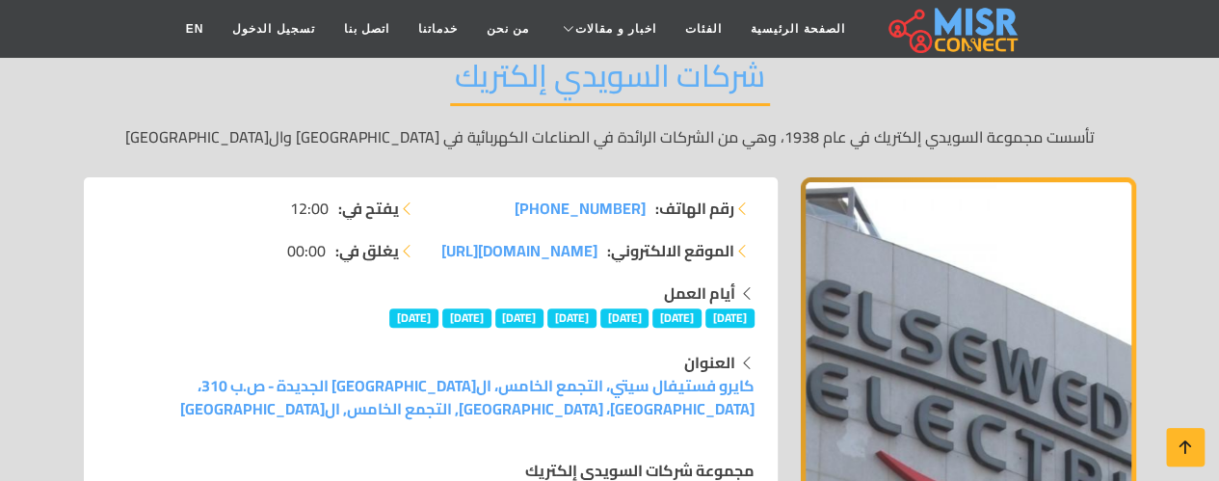
scroll to position [112, 0]
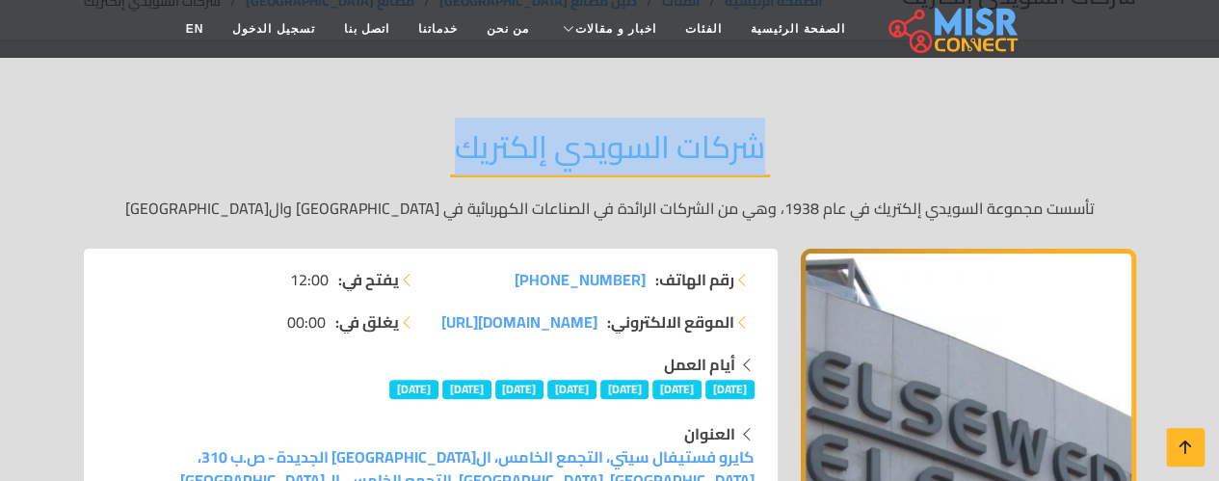
drag, startPoint x: 458, startPoint y: 149, endPoint x: 815, endPoint y: 156, distance: 357.5
click at [815, 156] on div "شركات السويدي إلكتريك تأسست مجموعة السويدي إلكتريك في عام 1938، وهي من الشركات …" at bounding box center [610, 173] width 1052 height 149
copy h2 "شركات السويدي إلكتريك"
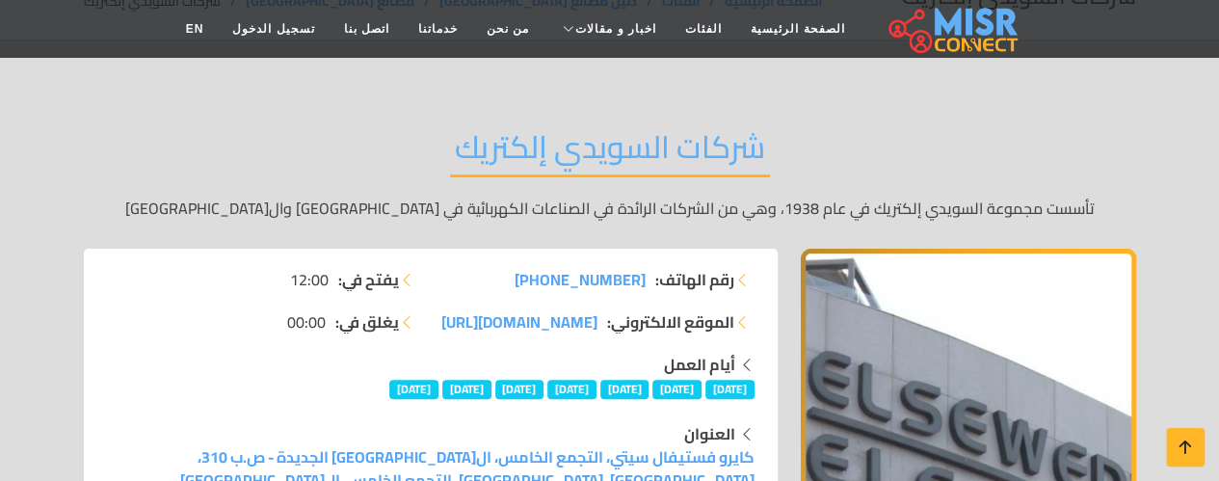
drag, startPoint x: 517, startPoint y: 273, endPoint x: 645, endPoint y: 279, distance: 127.4
click at [645, 279] on li "رقم الهاتف: [PHONE_NUMBER]" at bounding box center [598, 279] width 312 height 23
copy span "[PHONE_NUMBER]"
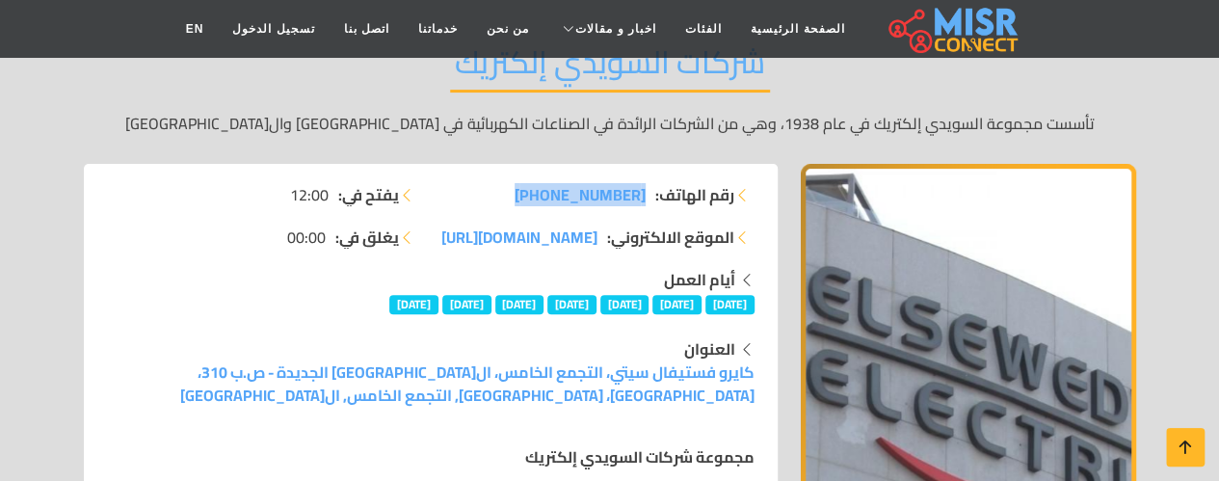
scroll to position [207, 0]
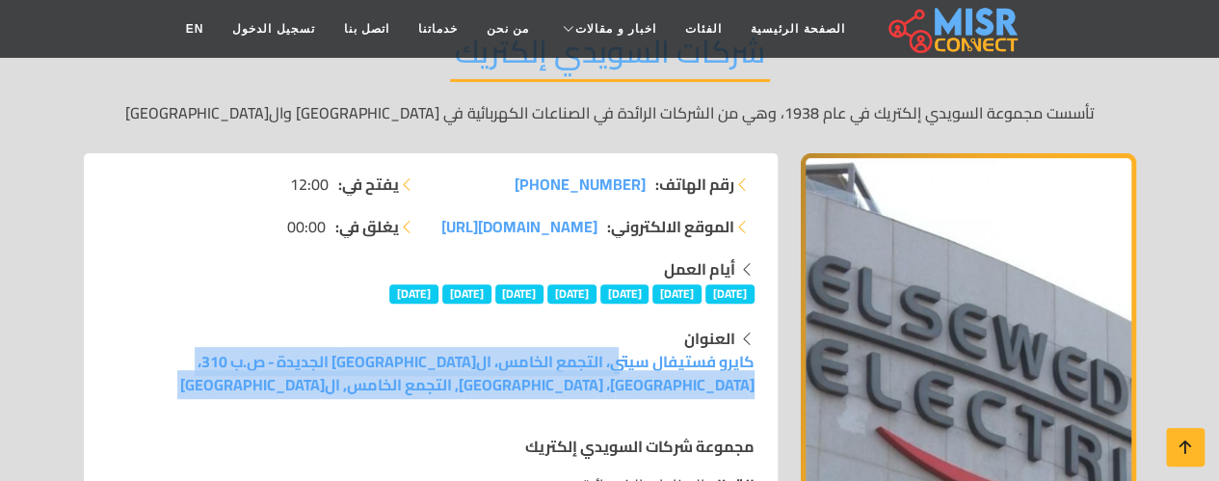
drag, startPoint x: 619, startPoint y: 396, endPoint x: 756, endPoint y: 361, distance: 142.1
copy div "كايرو فستيفال سيتي، التجمع الخامس، ال[GEOGRAPHIC_DATA] الجديدة - ص.ب 310، [GEOG…"
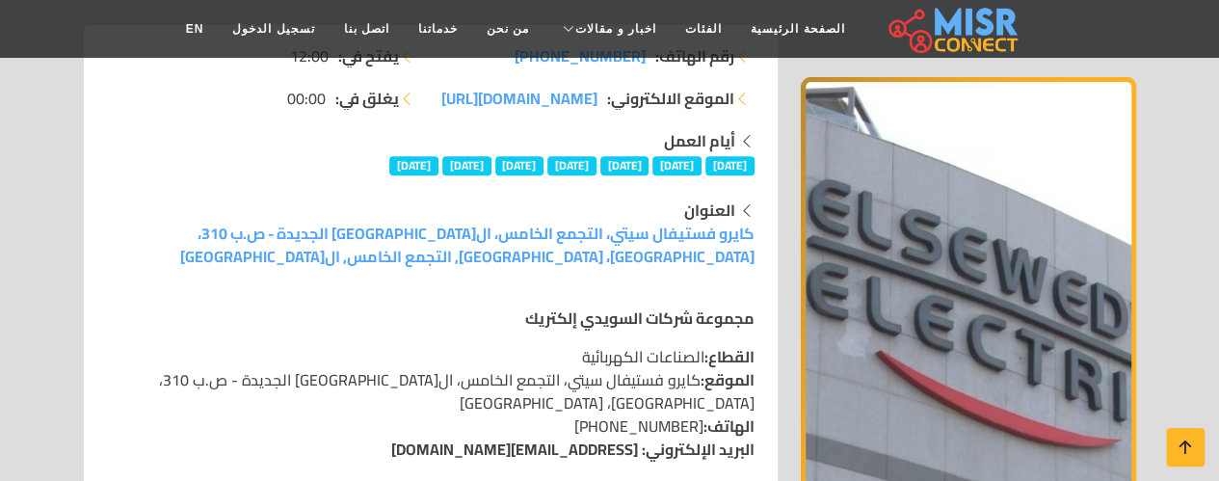
scroll to position [380, 0]
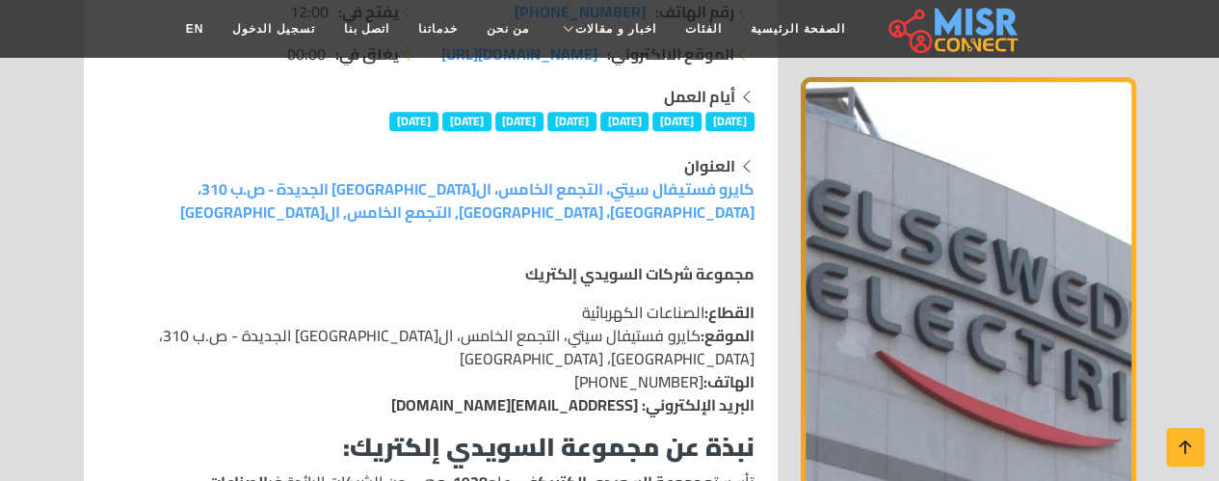
drag, startPoint x: 393, startPoint y: 381, endPoint x: 638, endPoint y: 387, distance: 244.8
click at [638, 387] on p "القطاع: الصناعات الكهربائية الموقع: كايرو فستيفال سيتي، التجمع الخامس، ال[GEOGR…" at bounding box center [430, 359] width 647 height 116
copy link "[EMAIL_ADDRESS][DOMAIN_NAME]"
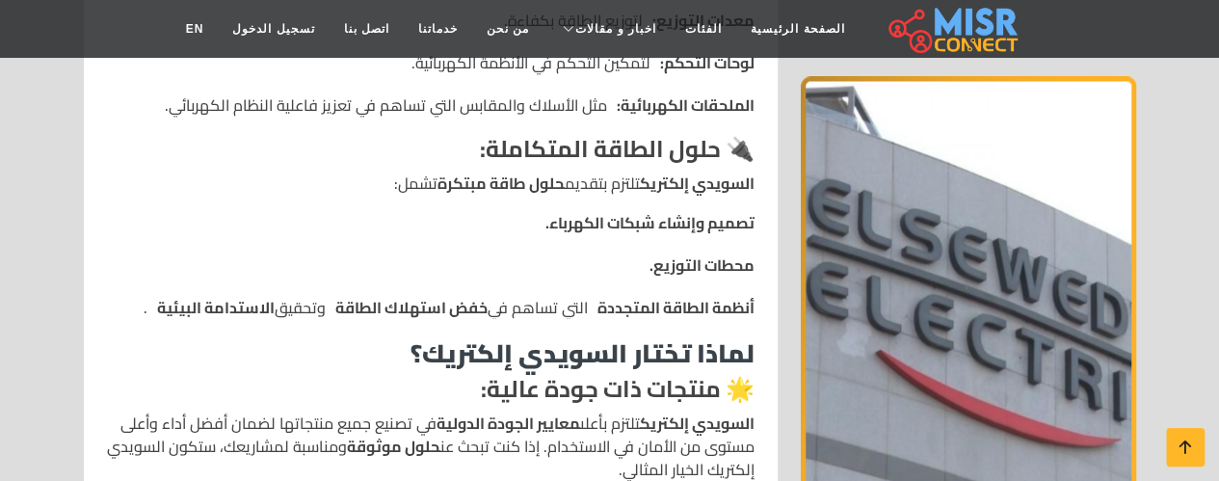
scroll to position [1637, 0]
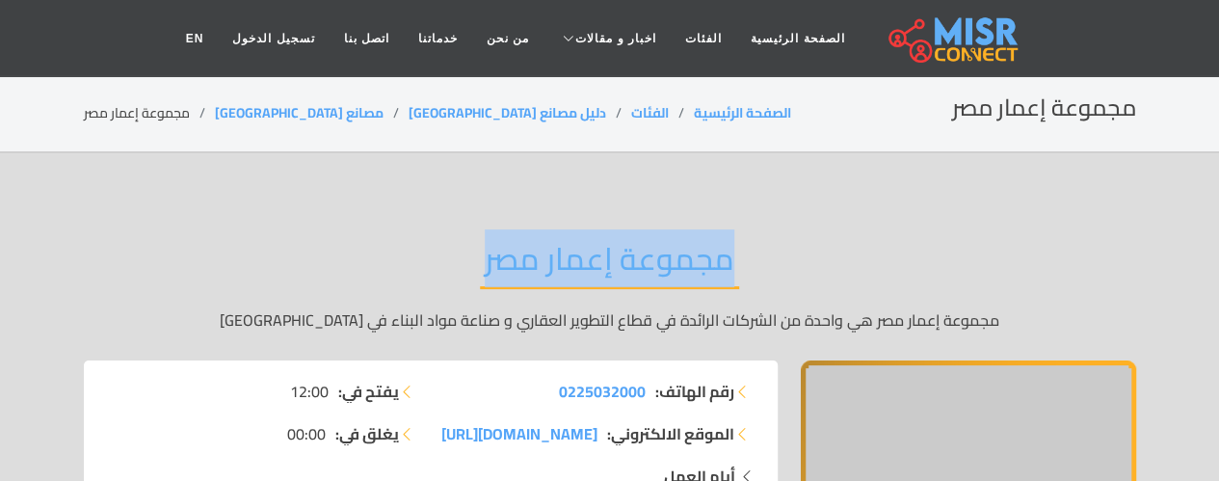
drag, startPoint x: 481, startPoint y: 257, endPoint x: 769, endPoint y: 274, distance: 288.6
click at [769, 274] on div "مجموعة إعمار مصر مجموعة إعمار مصر هي واحدة من الشركات الرائدة في قطاع التطوير ا…" at bounding box center [610, 285] width 1052 height 149
copy h2 "مجموعة إعمار مصر"
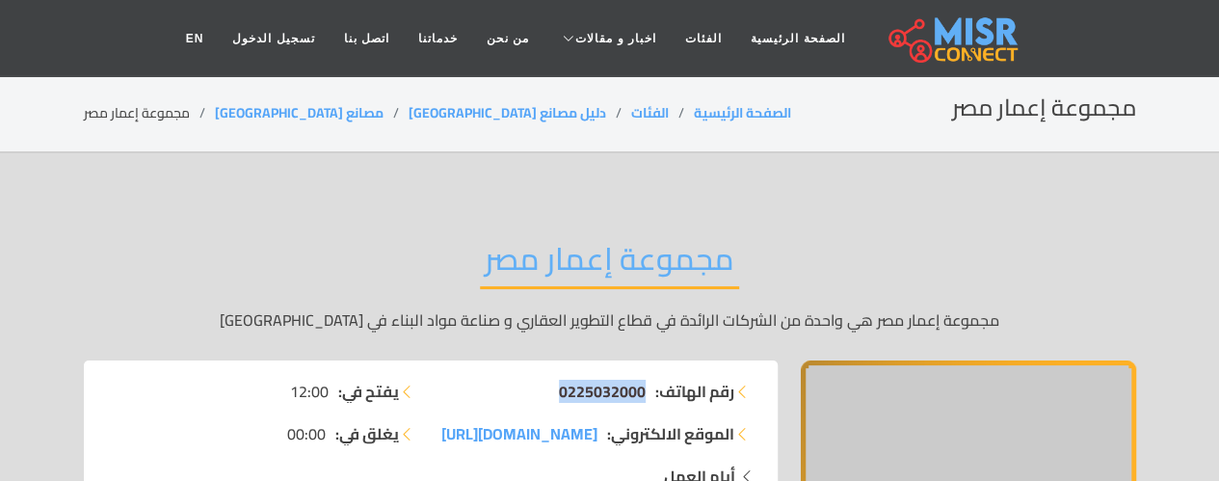
drag, startPoint x: 536, startPoint y: 379, endPoint x: 641, endPoint y: 395, distance: 106.3
copy span "0225032000"
click at [437, 425] on div "رقم الهاتف: 0225032000 الموقع الالكتروني: properties.emaar.com/" at bounding box center [598, 422] width 335 height 85
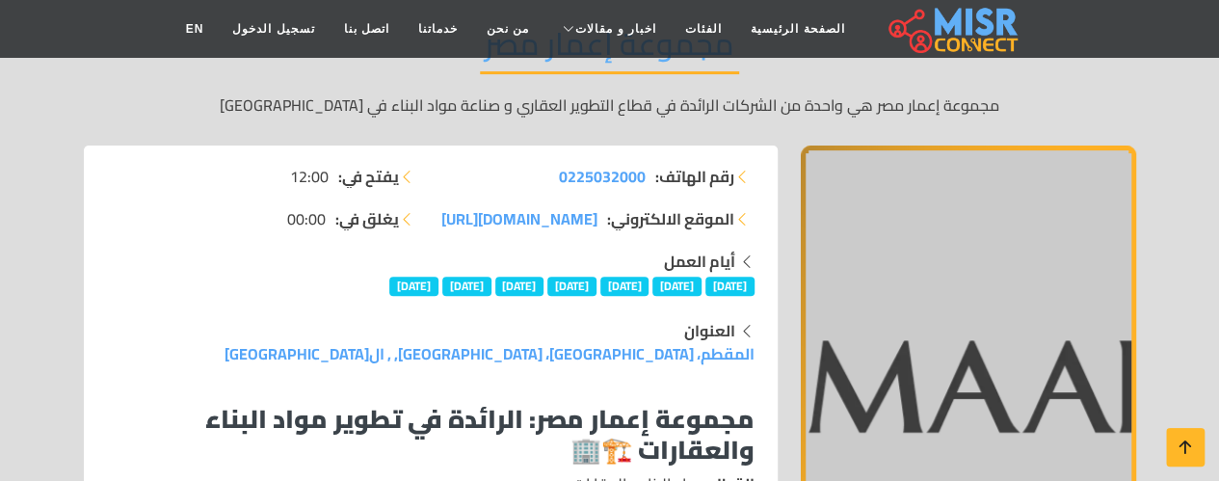
scroll to position [339, 0]
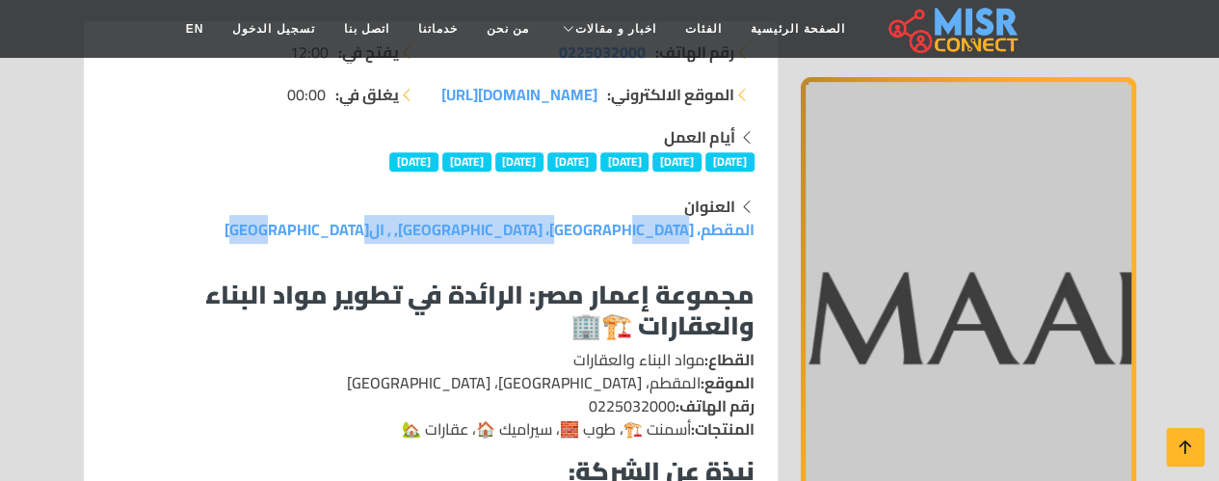
drag, startPoint x: 472, startPoint y: 228, endPoint x: 783, endPoint y: 236, distance: 311.3
copy link "المقطم، محافظة القاهرة، مصر, , القاهرة"
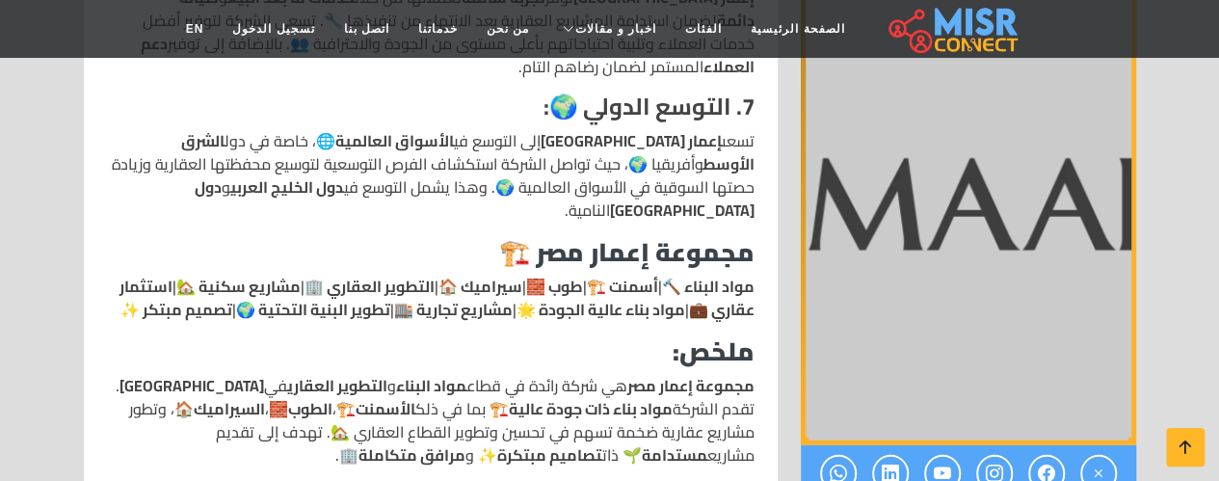
scroll to position [2666, 0]
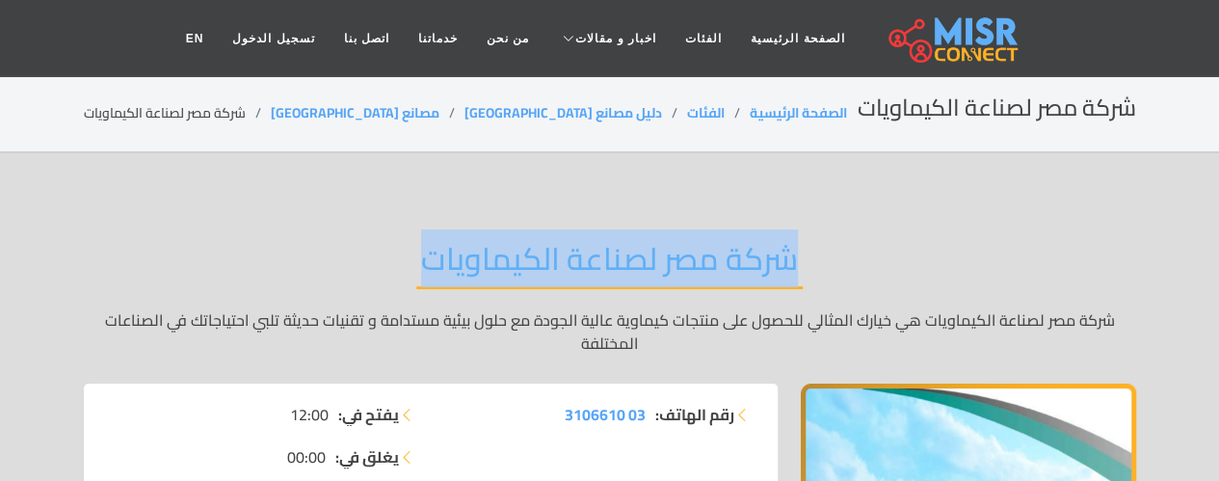
drag, startPoint x: 430, startPoint y: 258, endPoint x: 832, endPoint y: 268, distance: 402.9
click at [832, 268] on div "شركة مصر لصناعة الكيماويات شركة مصر لصناعة الكيماويات هي خيارك المثالي للحصول ع…" at bounding box center [610, 297] width 1052 height 172
copy h2 "شركة مصر لصناعة الكيماويات"
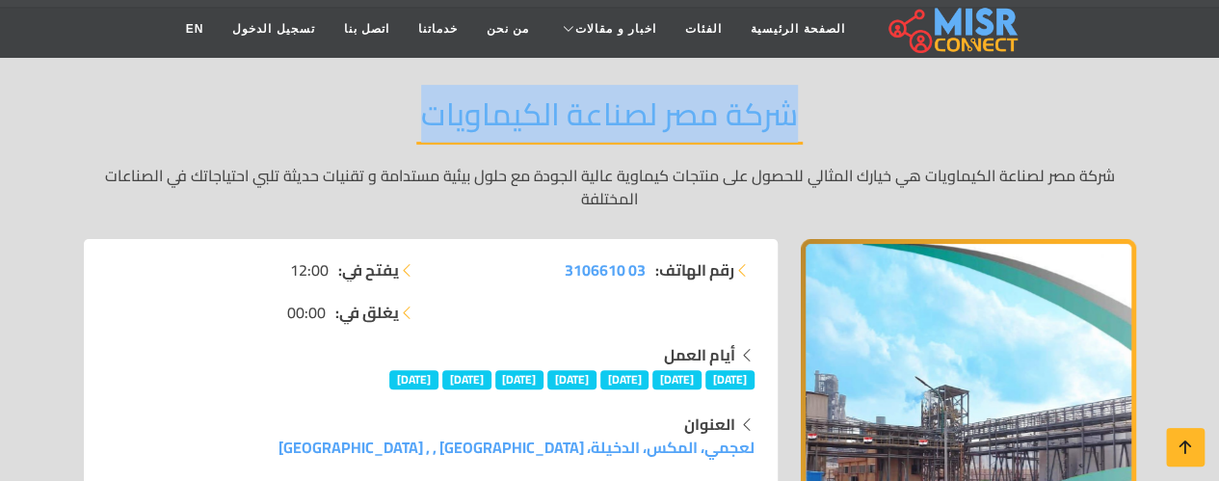
scroll to position [192, 0]
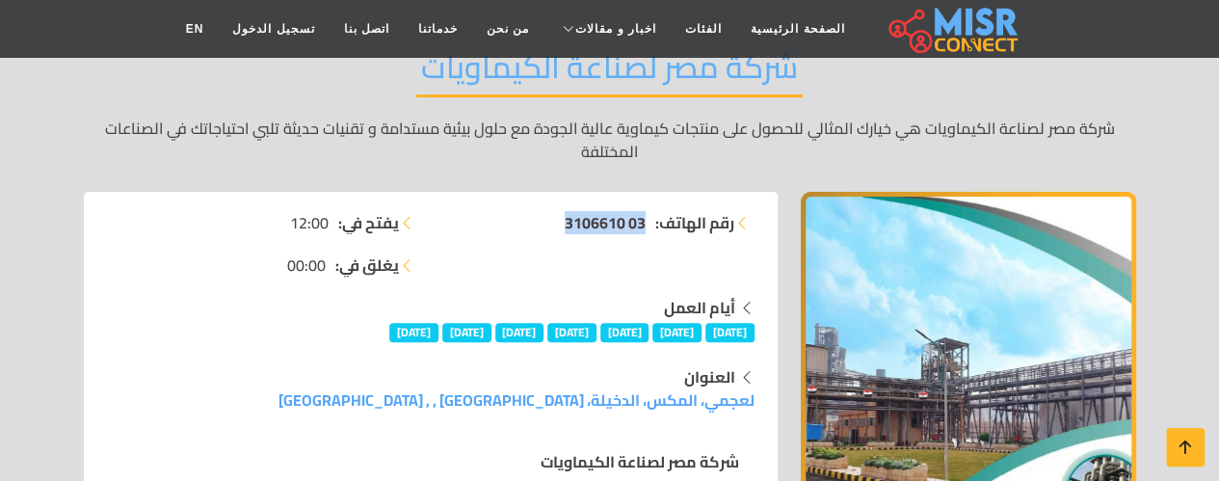
drag, startPoint x: 550, startPoint y: 212, endPoint x: 640, endPoint y: 221, distance: 90.0
click at [640, 221] on li "رقم الهاتف: 03 3106610" at bounding box center [598, 222] width 312 height 23
copy span "03 3106610"
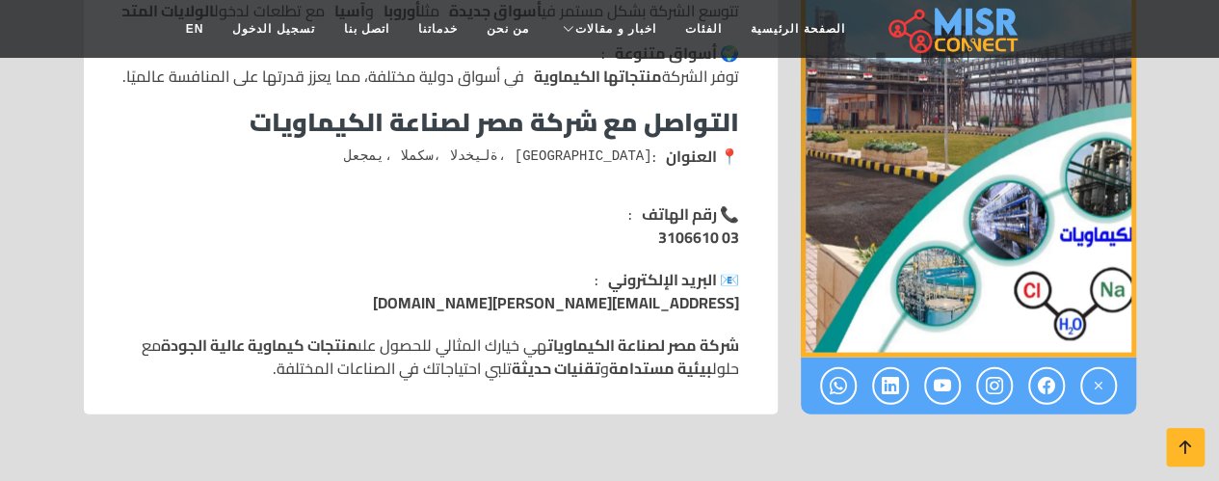
scroll to position [2159, 0]
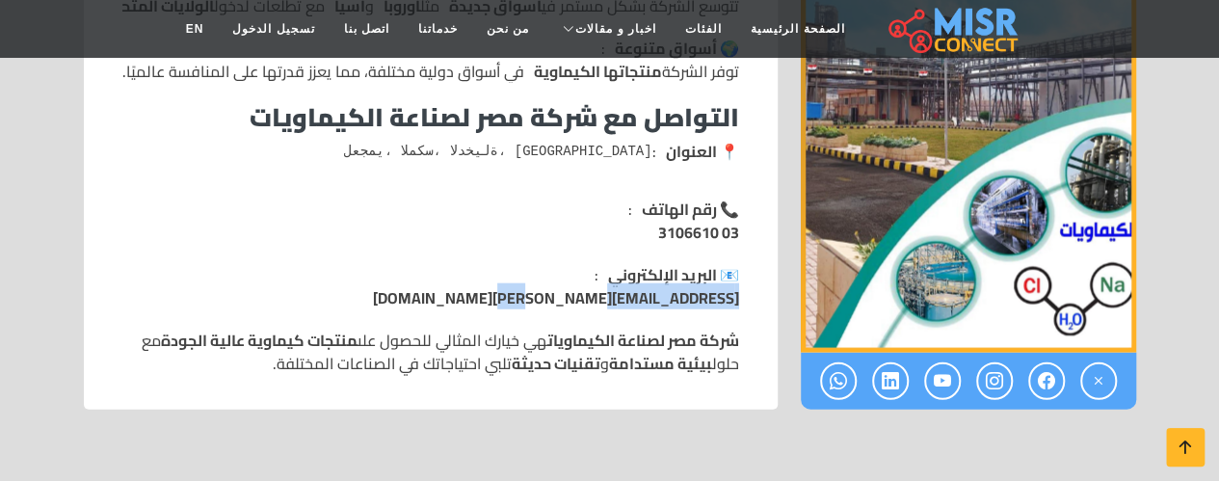
drag, startPoint x: 582, startPoint y: 291, endPoint x: 745, endPoint y: 302, distance: 163.2
copy link "mci_alex@mci.com.eg"
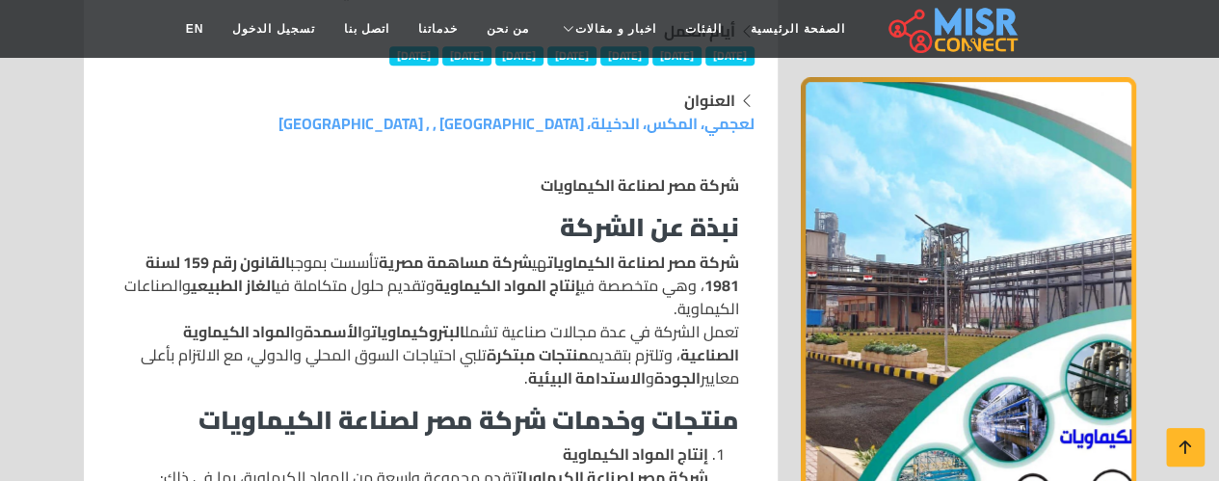
scroll to position [463, 0]
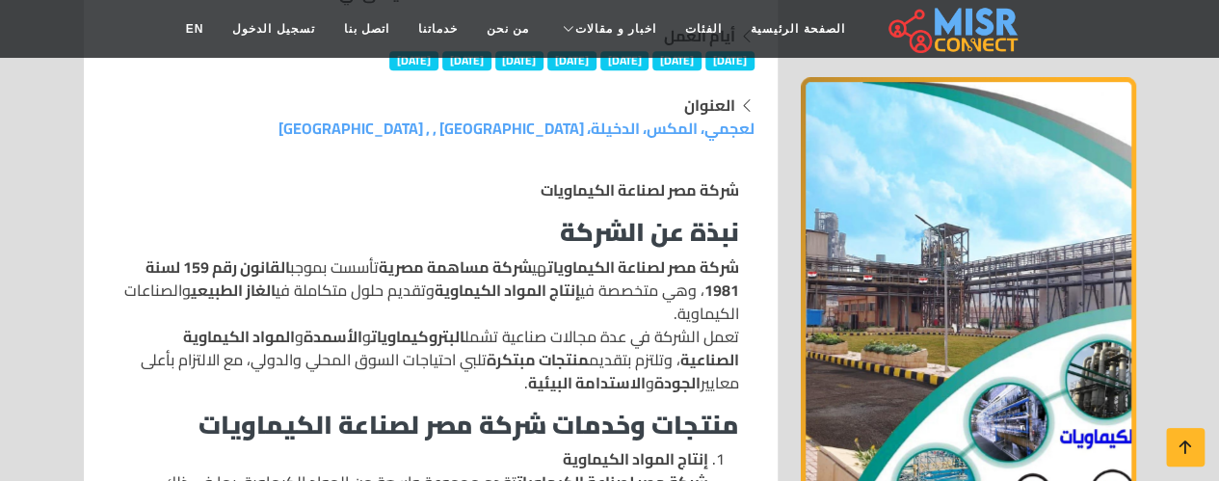
drag, startPoint x: 355, startPoint y: 125, endPoint x: 755, endPoint y: 127, distance: 400.8
click at [755, 127] on div "العنوان لعجمي، المكس، الدخيلة، محافظة الإسكندرية , , الأسكندرية" at bounding box center [430, 116] width 671 height 46
copy link "لعجمي، المكس، الدخيلة، محافظة الإسكندرية , , الأسكندرية"
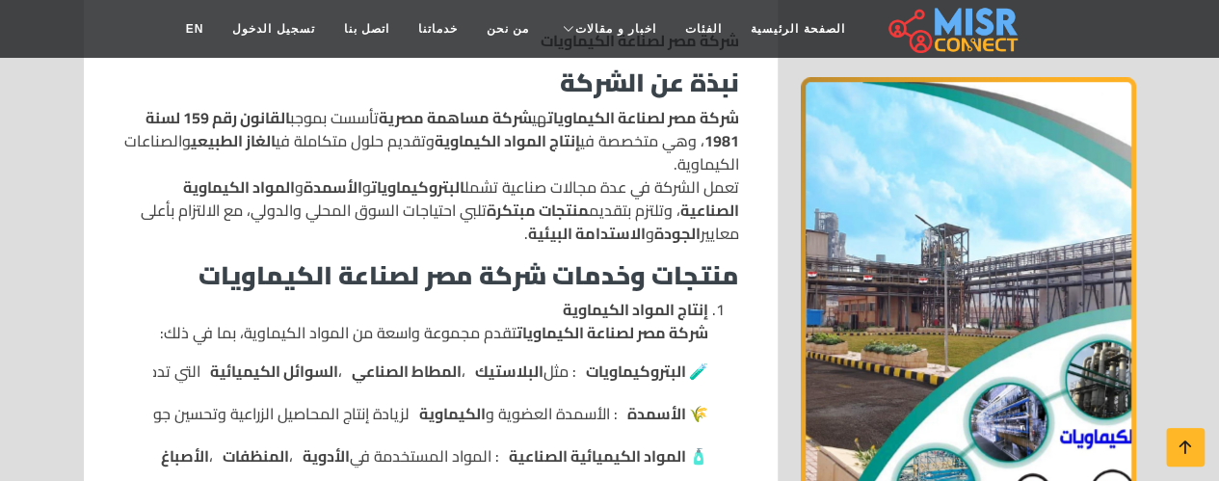
scroll to position [619, 0]
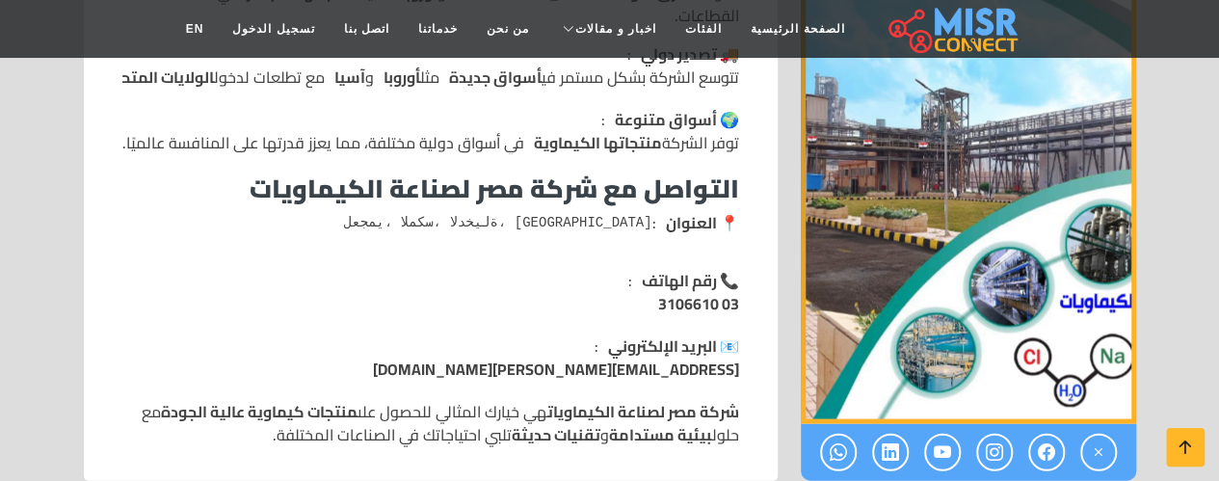
scroll to position [2099, 0]
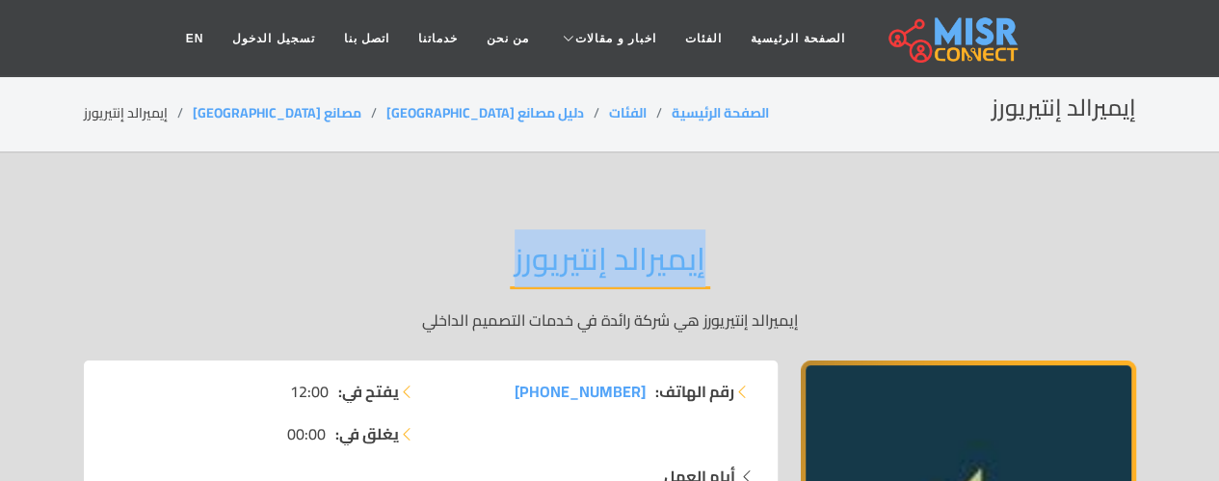
drag, startPoint x: 509, startPoint y: 259, endPoint x: 720, endPoint y: 267, distance: 211.2
click at [720, 267] on div "إيميرالد إنتيريورز إيميرالد إنتيريورز هي شركة رائدة في خدمات التصميم الداخلي" at bounding box center [610, 285] width 1052 height 149
copy h2 "إيميرالد إنتيريورز"
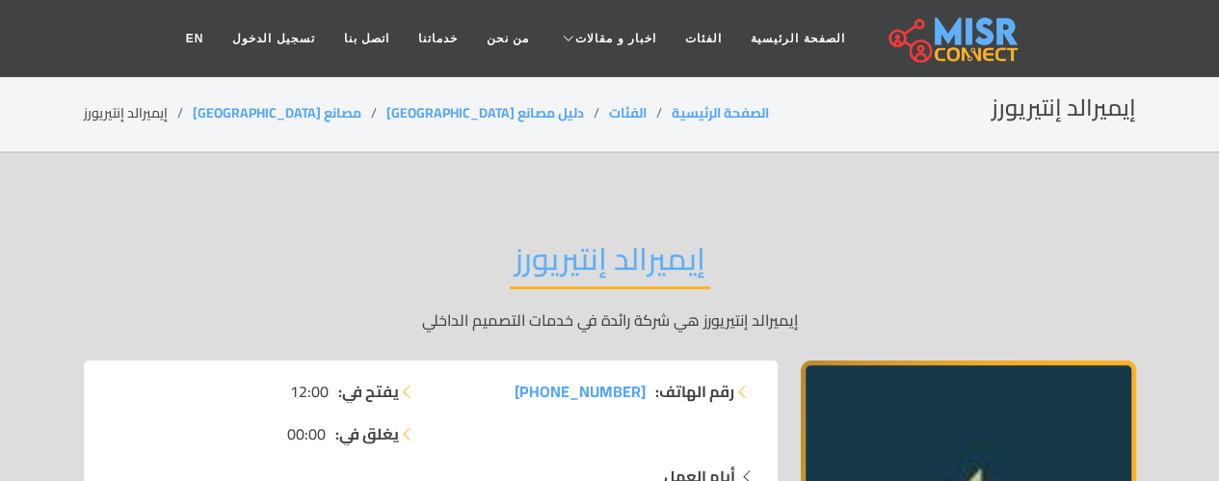
drag, startPoint x: 511, startPoint y: 387, endPoint x: 635, endPoint y: 399, distance: 124.8
click at [635, 399] on li "رقم الهاتف: [PHONE_NUMBER]" at bounding box center [598, 391] width 312 height 23
copy span "20 12 12228278"
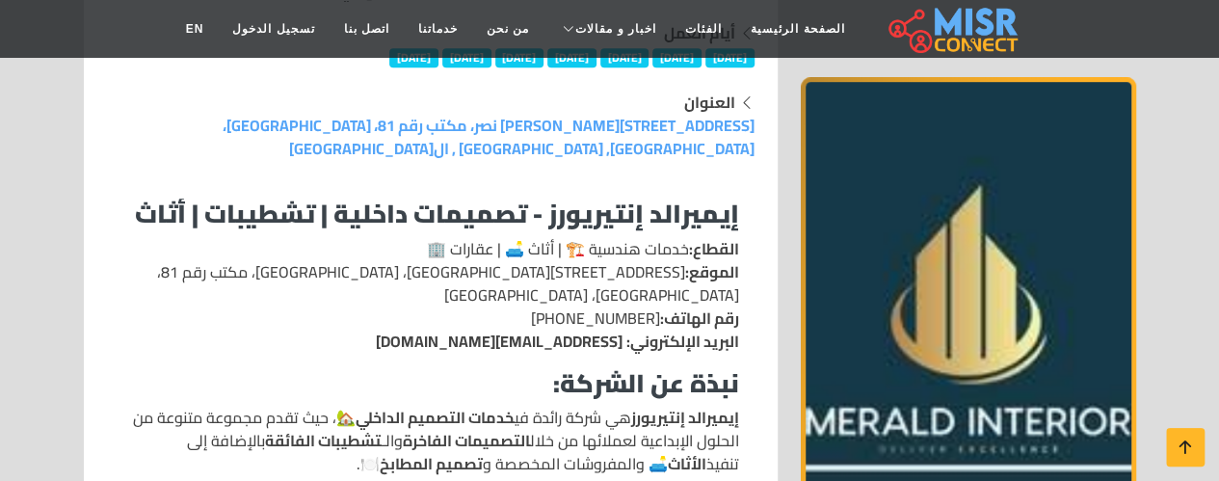
scroll to position [359, 0]
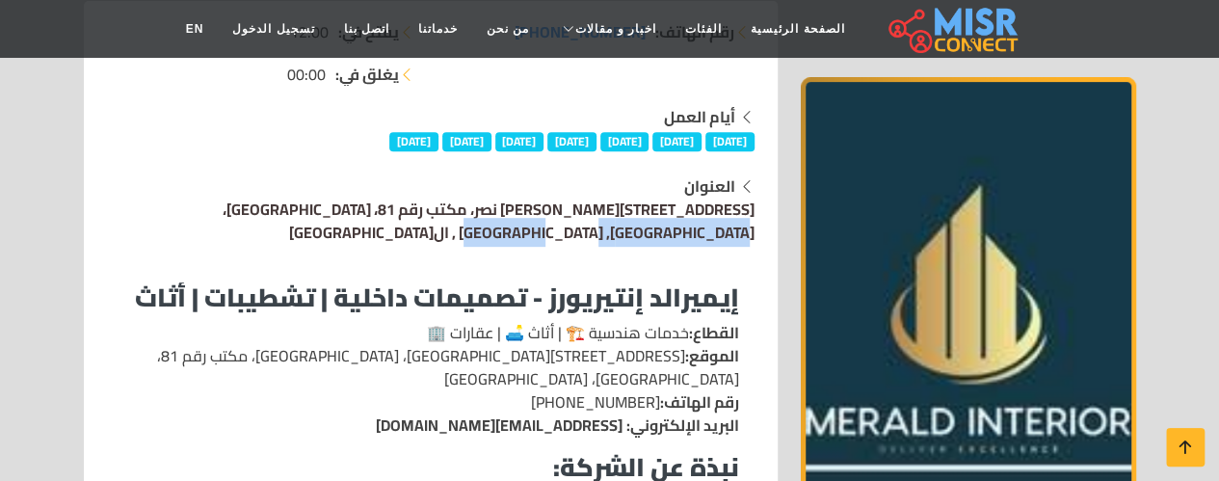
drag, startPoint x: 233, startPoint y: 209, endPoint x: 396, endPoint y: 219, distance: 163.1
click at [396, 219] on div "العنوان [STREET_ADDRESS][GEOGRAPHIC_DATA]، [GEOGRAPHIC_DATA]، مكتب رقم 81، [GEO…" at bounding box center [430, 208] width 647 height 69
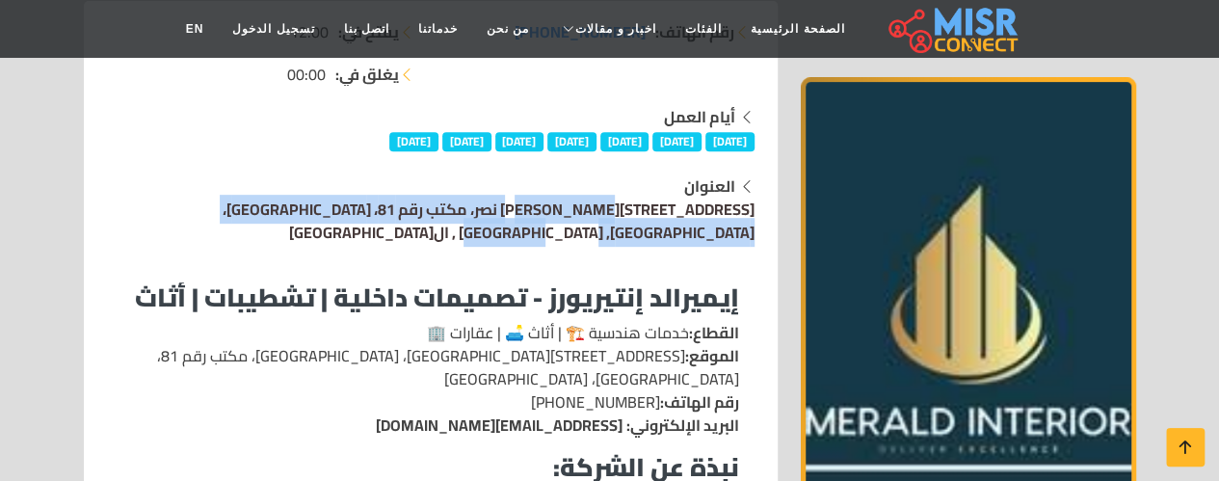
drag, startPoint x: 200, startPoint y: 206, endPoint x: 753, endPoint y: 212, distance: 552.1
click at [754, 212] on div "العنوان [STREET_ADDRESS][GEOGRAPHIC_DATA]، [GEOGRAPHIC_DATA]، مكتب رقم 81، [GEO…" at bounding box center [430, 208] width 671 height 69
copy link "[STREET_ADDRESS][PERSON_NAME] نصر، مكتب رقم 81، [GEOGRAPHIC_DATA]، [GEOGRAPHIC_…"
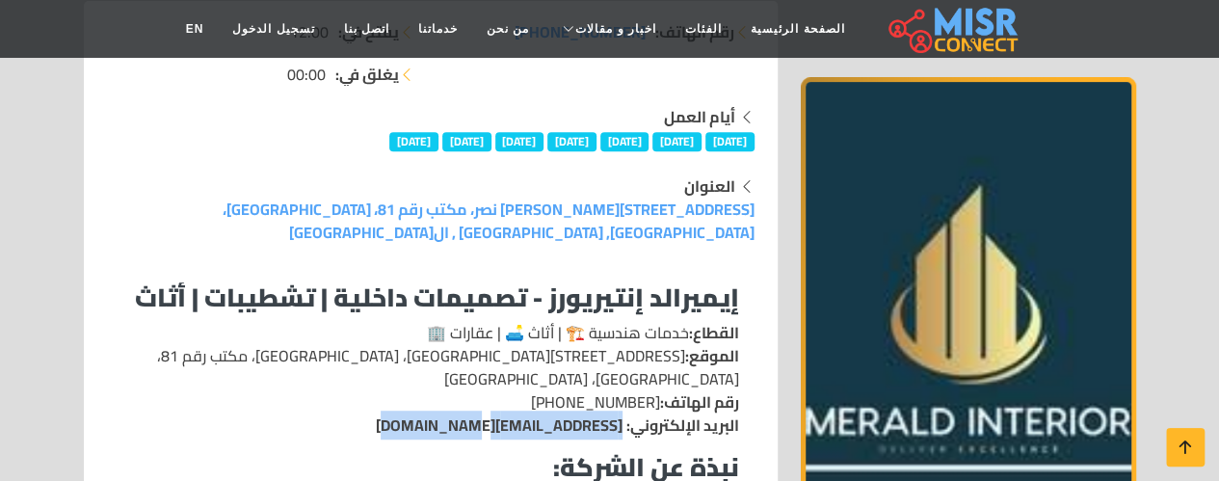
drag, startPoint x: 414, startPoint y: 382, endPoint x: 617, endPoint y: 382, distance: 202.3
click at [617, 382] on p "القطاع: خدمات هندسية 🏗️ | أثاث 🛋️ | عقارات 🏢 الموقع: 57 شارع عباس العقاد، مدينة…" at bounding box center [430, 379] width 617 height 116
copy link "info@emerald-interiors.com"
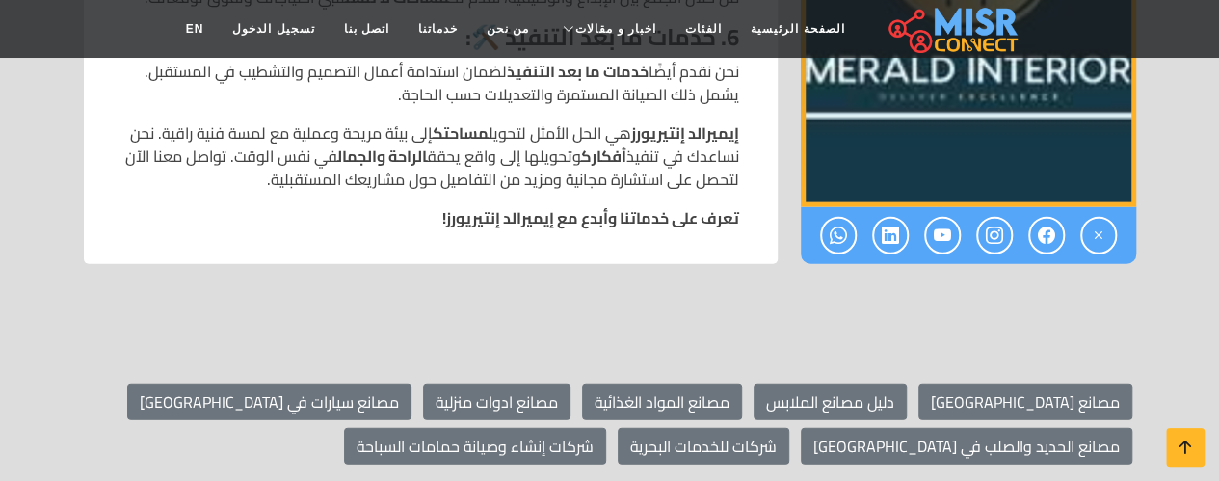
scroll to position [2547, 0]
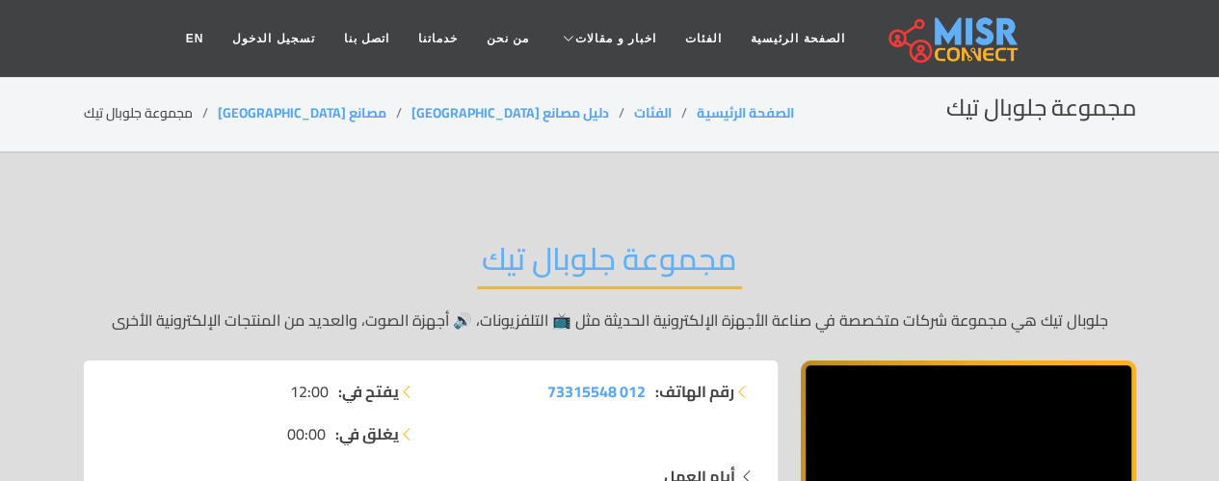
drag, startPoint x: 480, startPoint y: 264, endPoint x: 735, endPoint y: 264, distance: 255.3
click at [735, 264] on h2 "مجموعة جلوبال تيك" at bounding box center [609, 264] width 265 height 49
copy h2 "مجموعة جلوبال تيك"
drag, startPoint x: 540, startPoint y: 384, endPoint x: 649, endPoint y: 398, distance: 110.7
click at [649, 398] on li "رقم الهاتف: 012 73315548" at bounding box center [598, 391] width 312 height 23
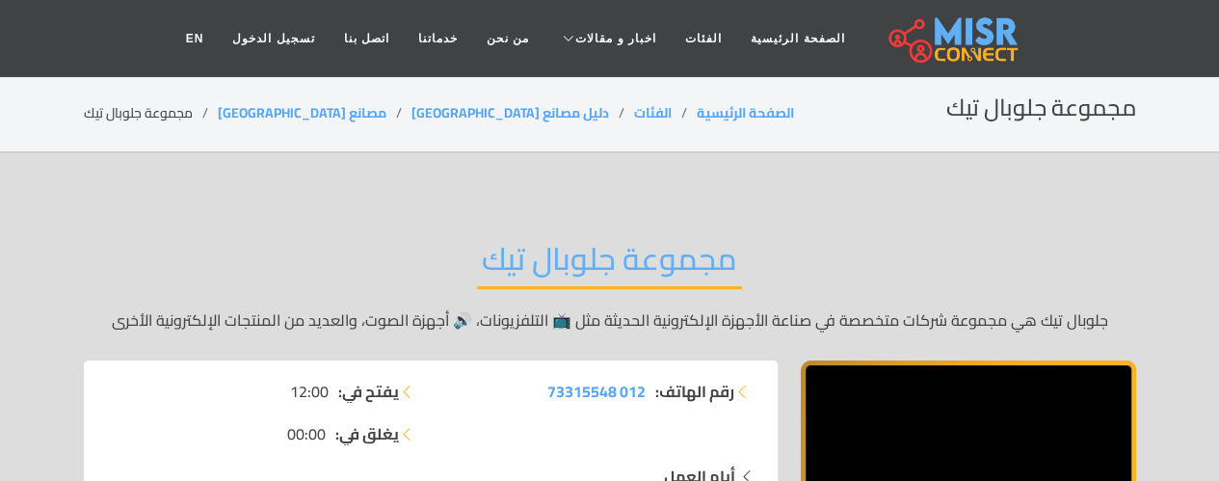
copy li "رقم الهاتف: 012 73315548"
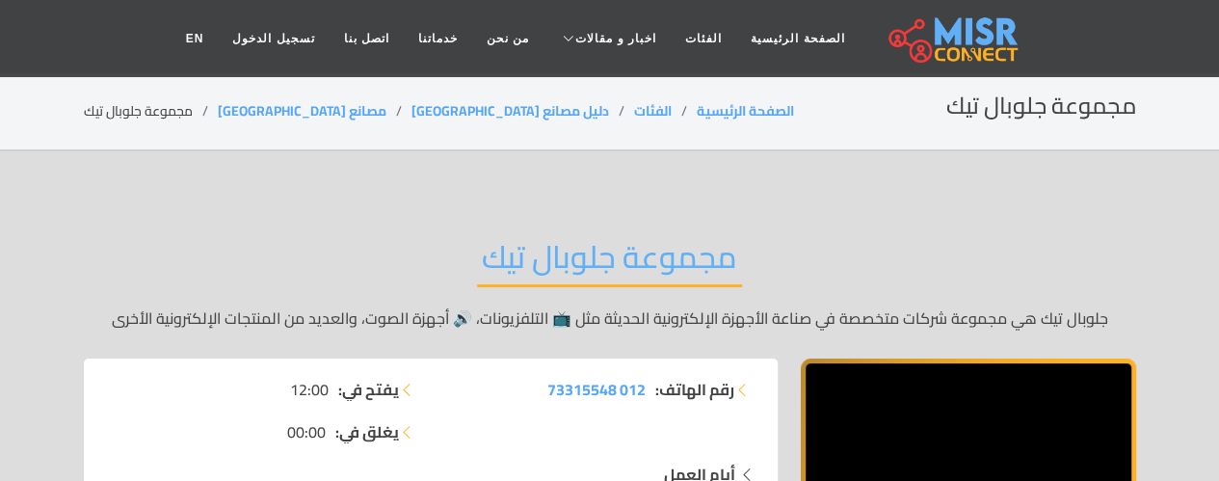
scroll to position [212, 0]
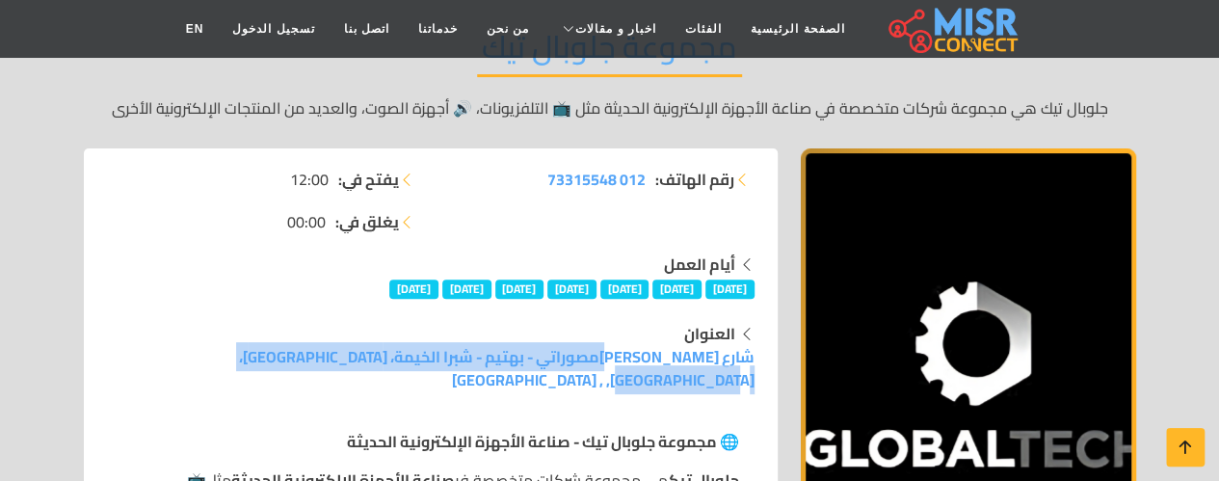
drag, startPoint x: 287, startPoint y: 357, endPoint x: 757, endPoint y: 361, distance: 470.2
click at [757, 361] on div "العنوان شارع محسن المصوراتي - بهتيم - شبرا الخيمة، القاهرة، مصر, , القاهرة" at bounding box center [430, 356] width 671 height 69
copy link "شارع محسن المصوراتي - بهتيم - شبرا الخيمة، القاهرة، مصر, , القاهرة"
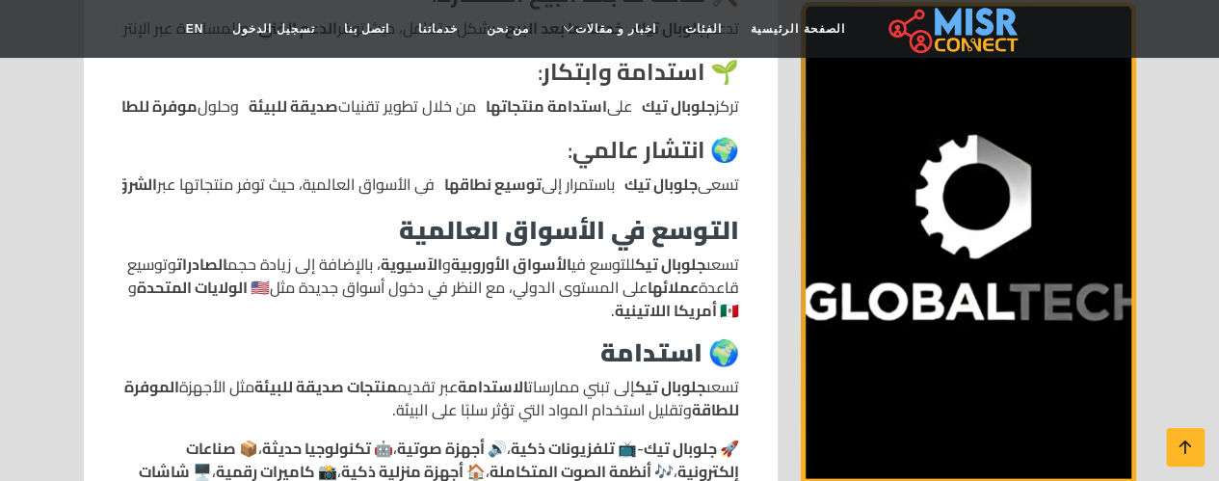
scroll to position [2014, 0]
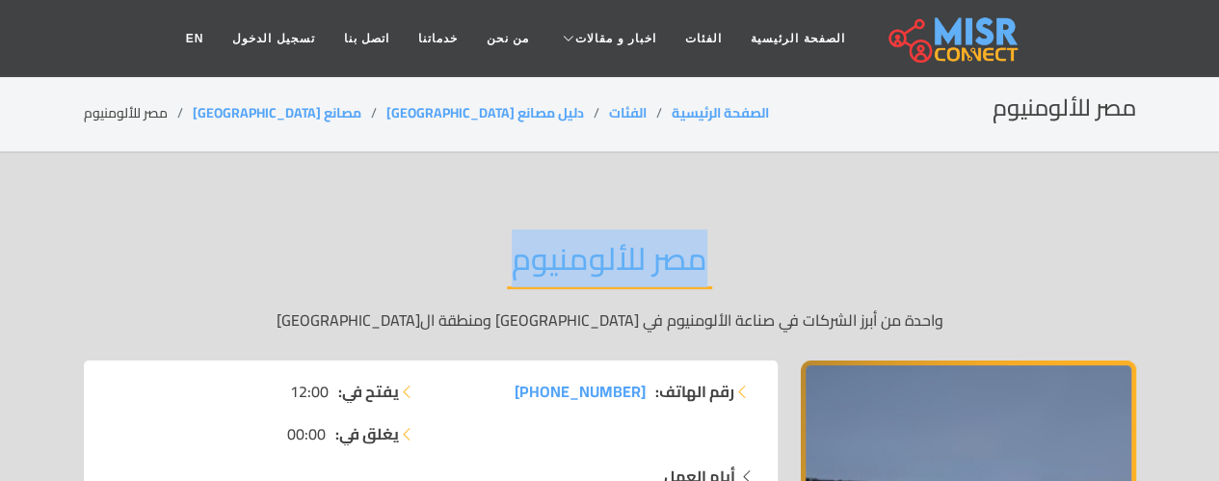
drag, startPoint x: 497, startPoint y: 259, endPoint x: 737, endPoint y: 266, distance: 240.0
click at [737, 266] on div "مصر للألومنيوم واحدة من أبرز الشركات في صناعة الألومنيوم في مصر ومنطقة الشرق ال…" at bounding box center [610, 285] width 1052 height 149
copy h2 "مصر للألومنيوم"
drag, startPoint x: 519, startPoint y: 388, endPoint x: 649, endPoint y: 396, distance: 130.3
click at [649, 396] on li "رقم الهاتف: +20 12 23336543" at bounding box center [598, 391] width 312 height 23
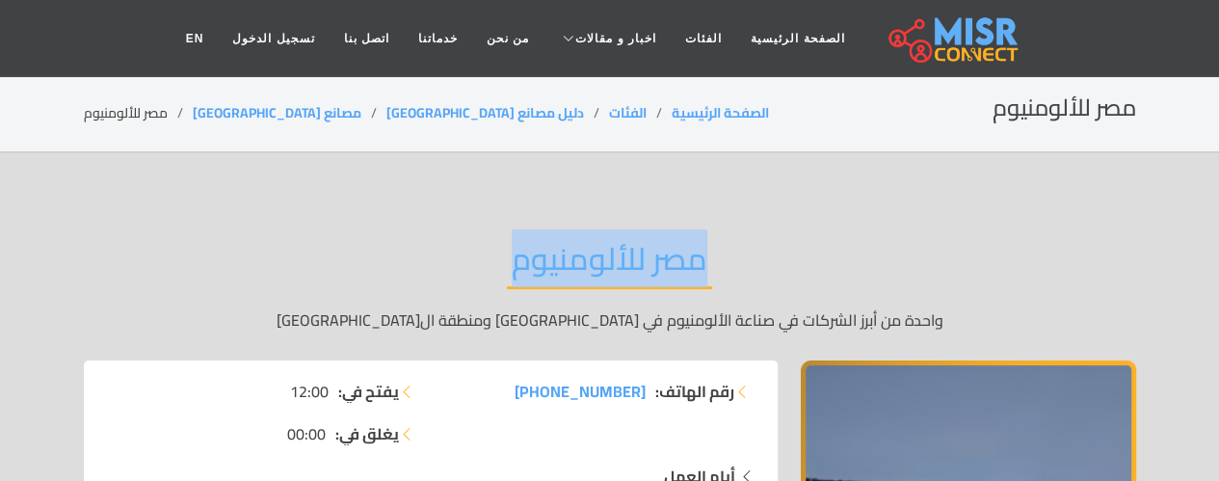
copy li "رقم الهاتف: +20 12 23336543"
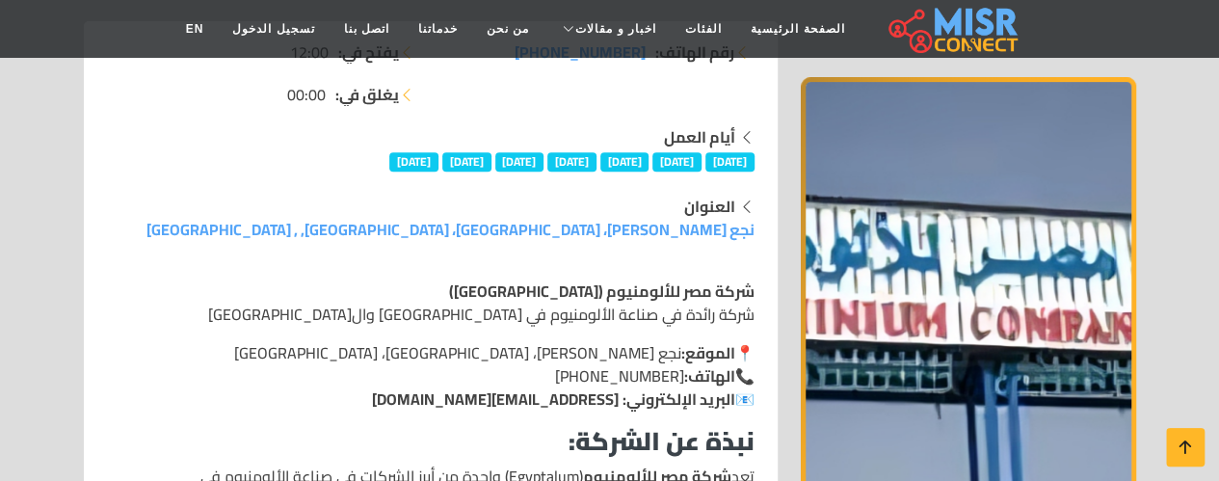
scroll to position [447, 0]
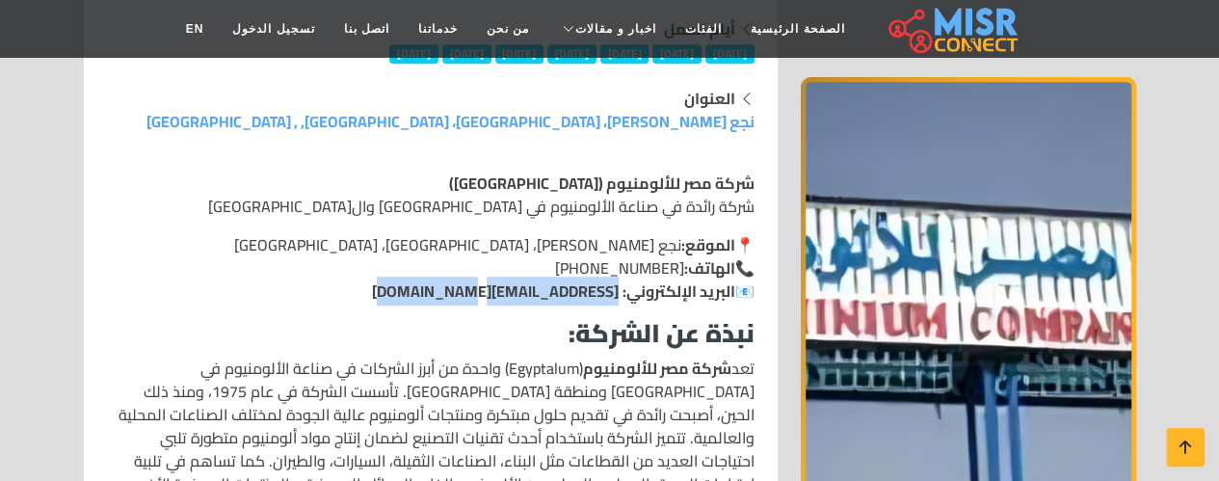
drag, startPoint x: 401, startPoint y: 288, endPoint x: 611, endPoint y: 293, distance: 210.1
click at [611, 293] on p "📍 الموقع: نجع حمادي، محافظة قنا، مصر 📞 الهاتف: +20 12 23336543 📧 البريد الإلكتر…" at bounding box center [430, 267] width 647 height 69
copy link "marketing@egyptalum.com.eg"
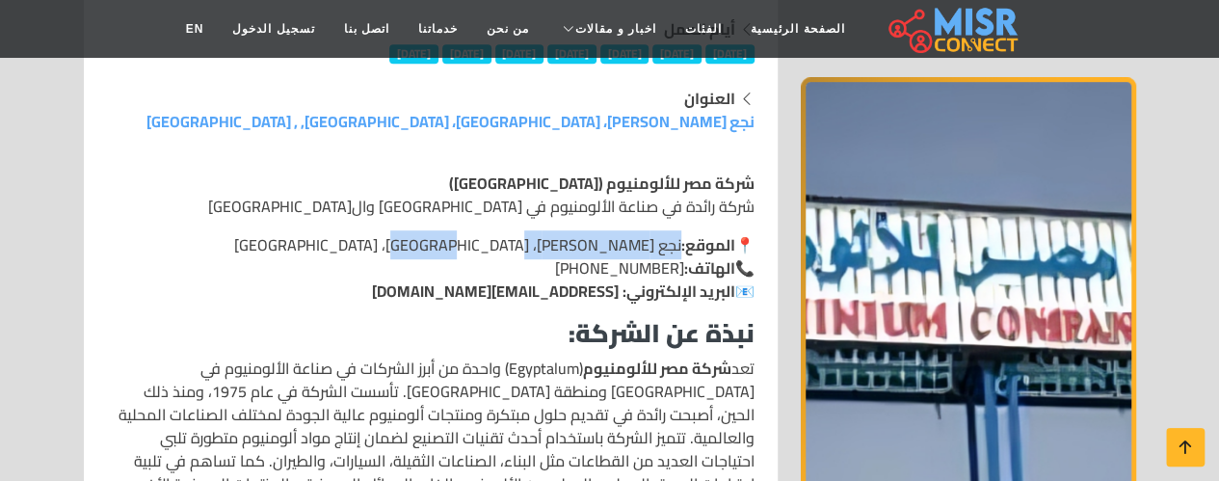
drag, startPoint x: 476, startPoint y: 240, endPoint x: 674, endPoint y: 246, distance: 198.6
click at [674, 246] on p "📍 الموقع: نجع حمادي، محافظة قنا، مصر 📞 الهاتف: +20 12 23336543 📧 البريد الإلكتر…" at bounding box center [430, 267] width 647 height 69
copy p "نجع حمادي، محافظة قنا، مصر"
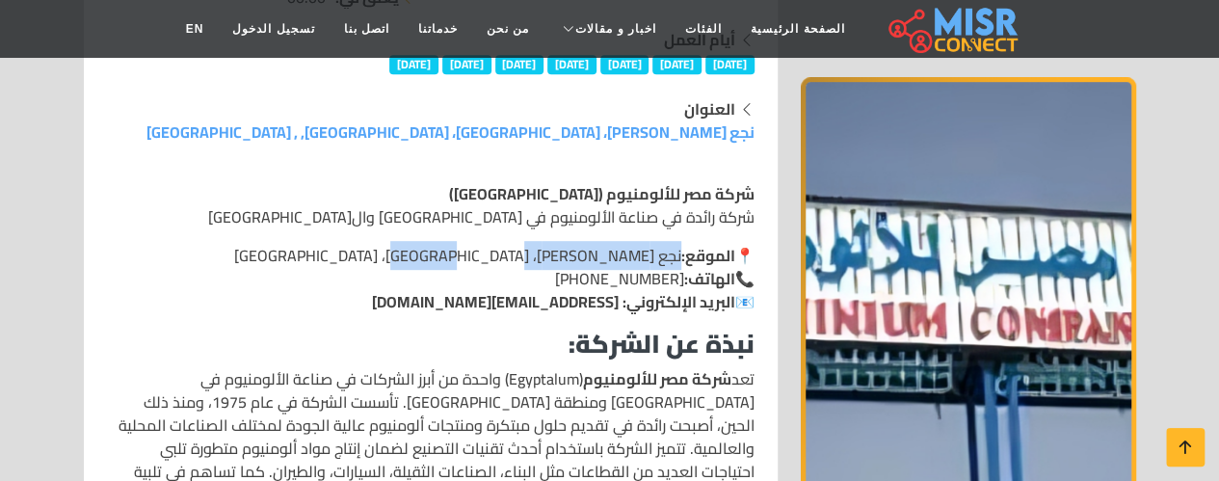
scroll to position [0, 0]
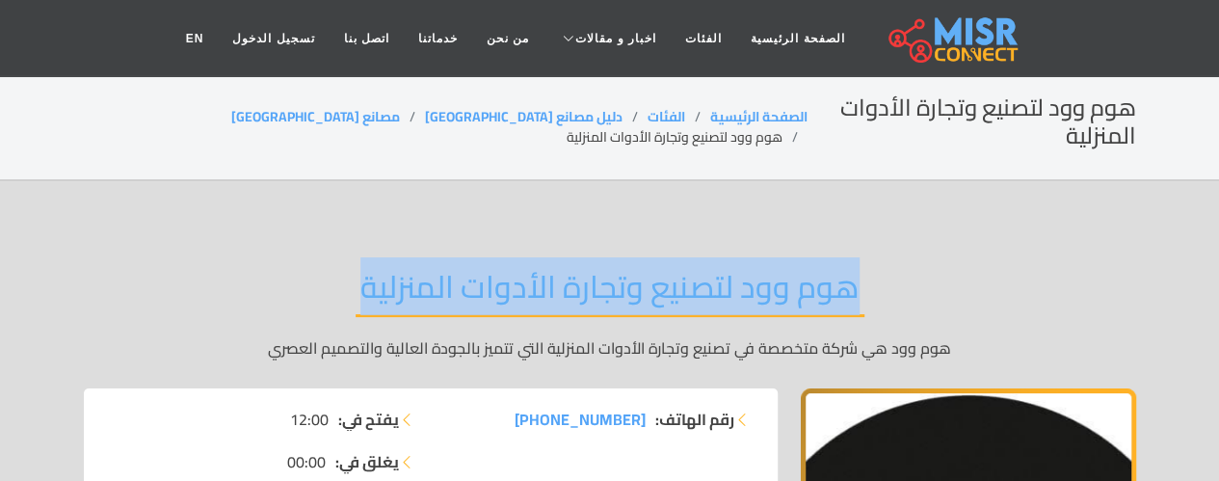
drag, startPoint x: 351, startPoint y: 265, endPoint x: 858, endPoint y: 269, distance: 507.8
click at [858, 269] on div "هوم وود لتصنيع وتجارة الأدوات المنزلية هوم وود هي شركة متخصصة في تصنيع وتجارة ا…" at bounding box center [610, 313] width 1052 height 149
copy h2 "هوم وود لتصنيع وتجارة الأدوات المنزلية"
drag, startPoint x: 502, startPoint y: 394, endPoint x: 640, endPoint y: 404, distance: 138.1
click at [640, 408] on div "رقم الهاتف: [PHONE_NUMBER]" at bounding box center [598, 450] width 335 height 85
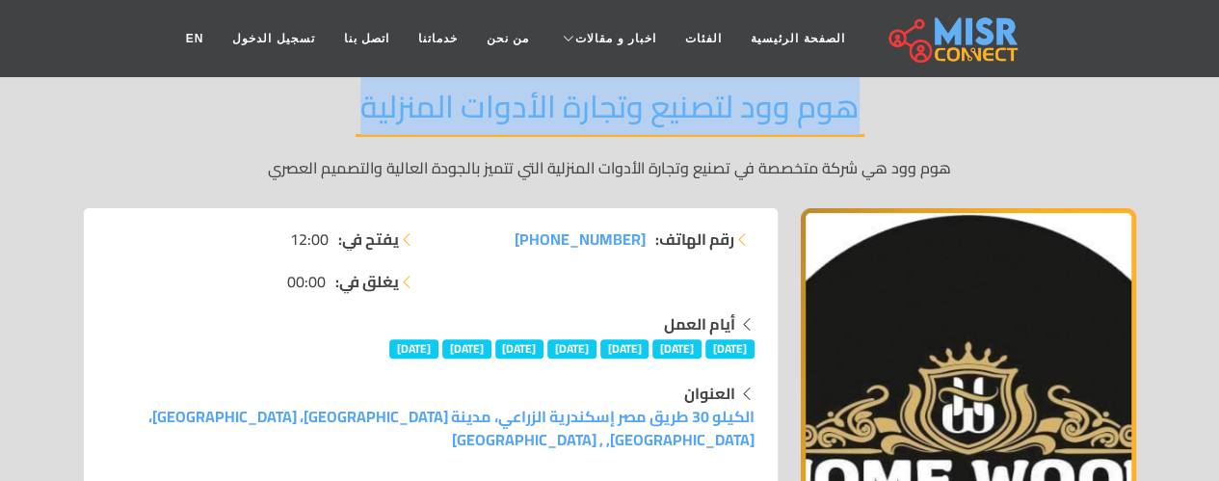
scroll to position [193, 0]
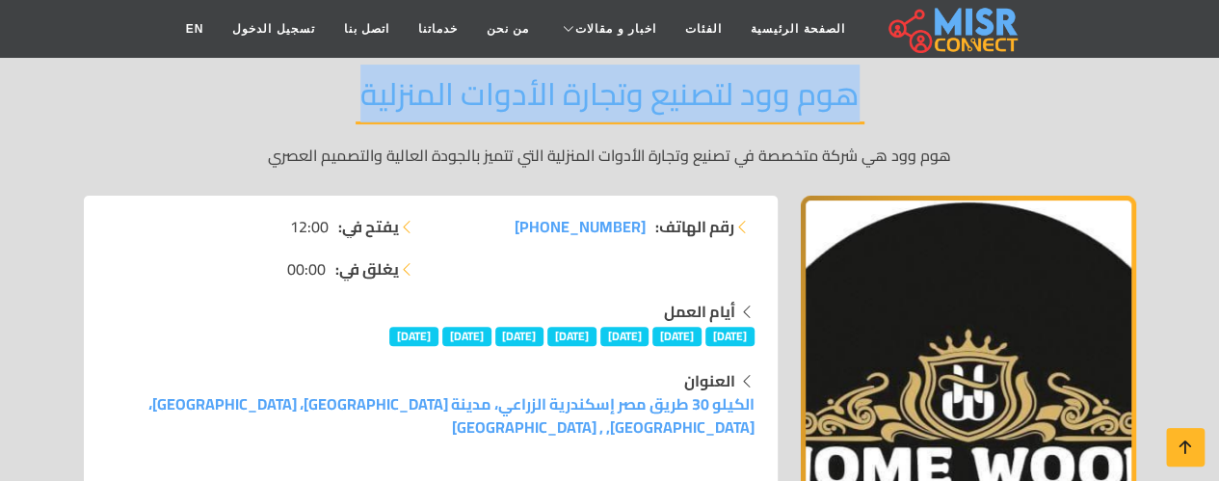
copy span "[PHONE_NUMBER]"
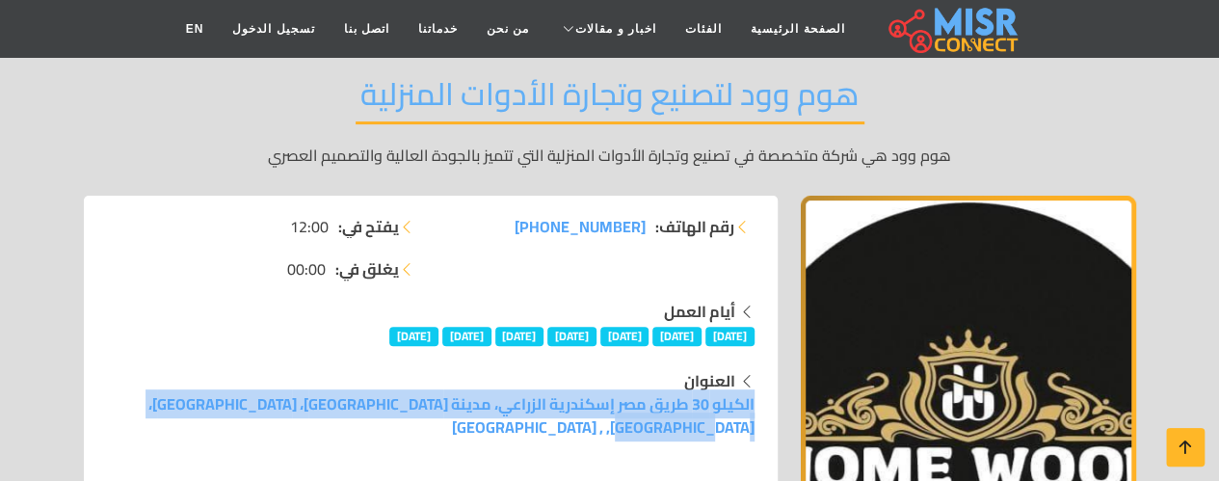
drag, startPoint x: 210, startPoint y: 363, endPoint x: 227, endPoint y: 379, distance: 23.2
click at [227, 379] on div "العنوان الكيلو 30 طريق [GEOGRAPHIC_DATA] إسكندرية الزراعي، مدينة [GEOGRAPHIC_DA…" at bounding box center [430, 403] width 647 height 69
copy div "العنوان الكيلو 30 طريق مصر إسكندرية الزراعي، مدينة [GEOGRAPHIC_DATA]، [GEOGRAPH…"
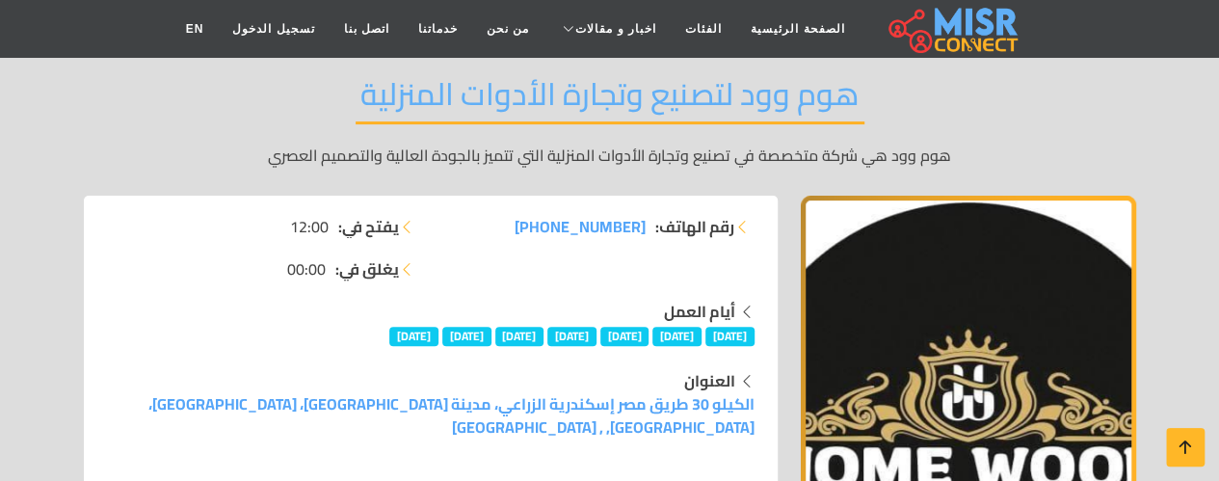
drag, startPoint x: 337, startPoint y: 458, endPoint x: 443, endPoint y: 440, distance: 107.4
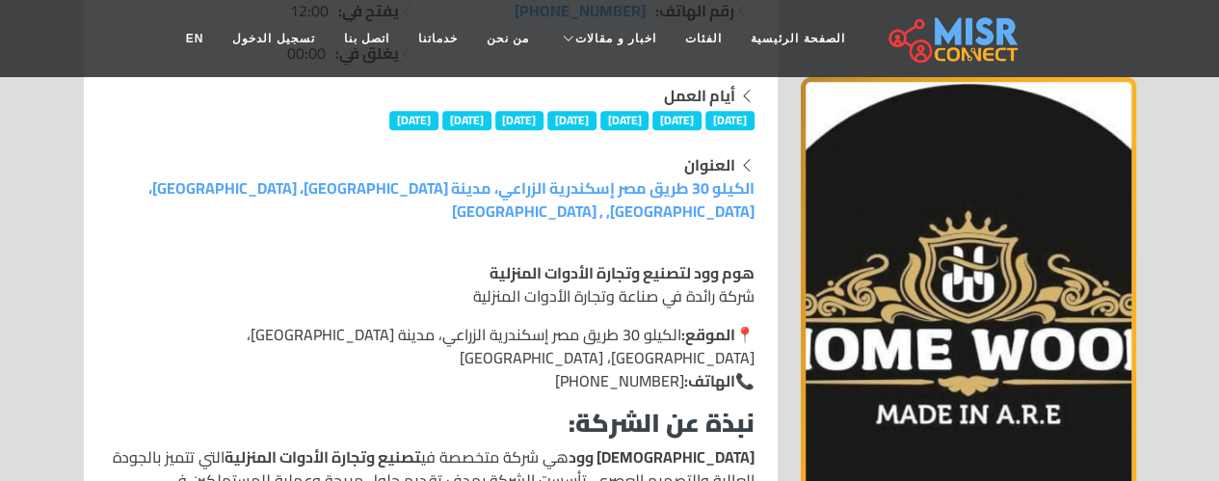
scroll to position [0, 0]
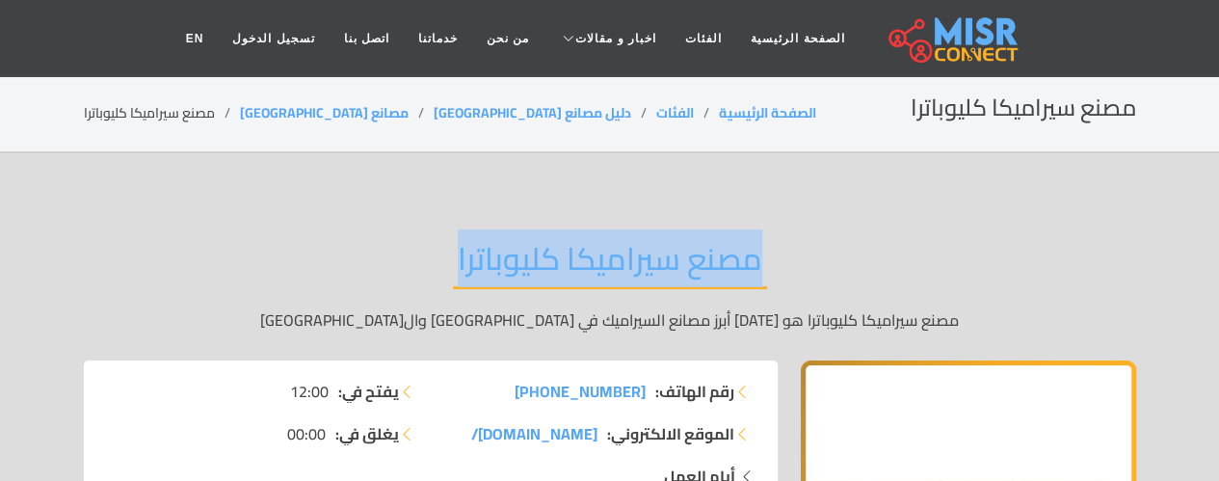
drag, startPoint x: 458, startPoint y: 259, endPoint x: 754, endPoint y: 279, distance: 297.5
click at [754, 279] on h2 "مصنع سيراميكا كليوباترا" at bounding box center [610, 264] width 314 height 49
copy h2 "مصنع سيراميكا كليوباترا"
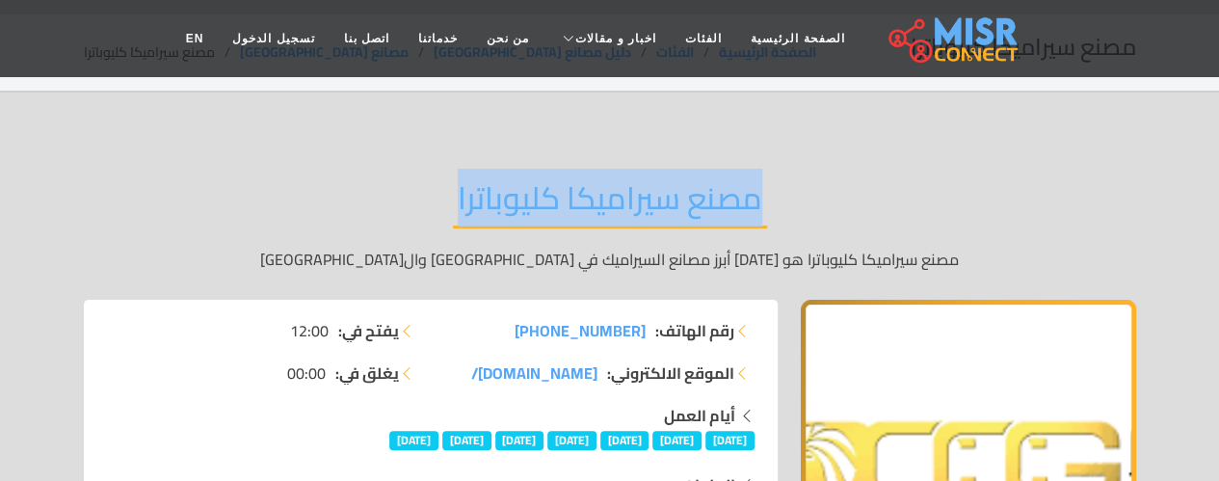
scroll to position [137, 0]
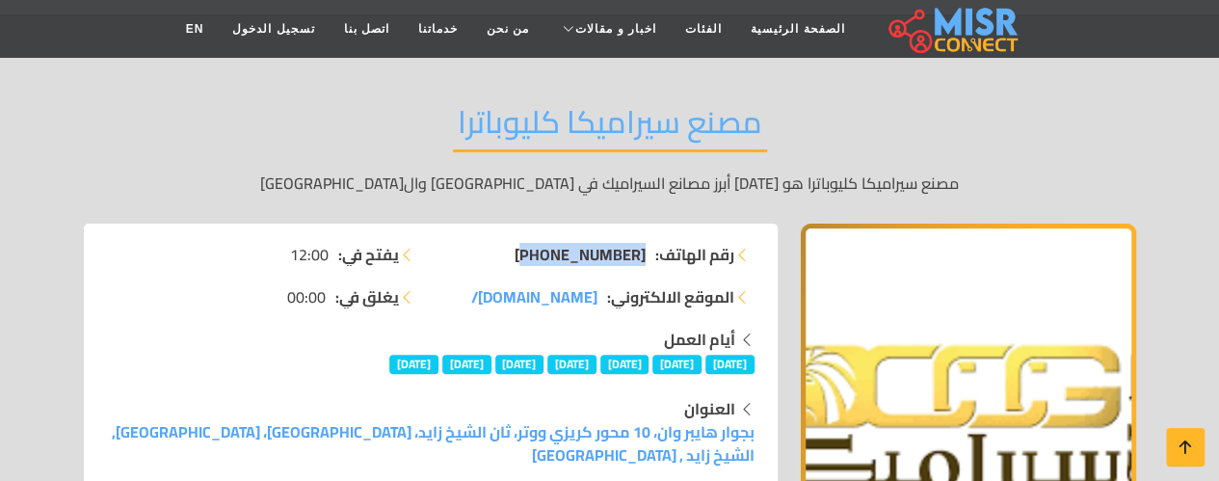
drag, startPoint x: 510, startPoint y: 253, endPoint x: 640, endPoint y: 263, distance: 130.4
click at [640, 263] on li "رقم الهاتف: [PHONE_NUMBER]" at bounding box center [598, 254] width 312 height 23
copy span "[PHONE_NUMBER]"
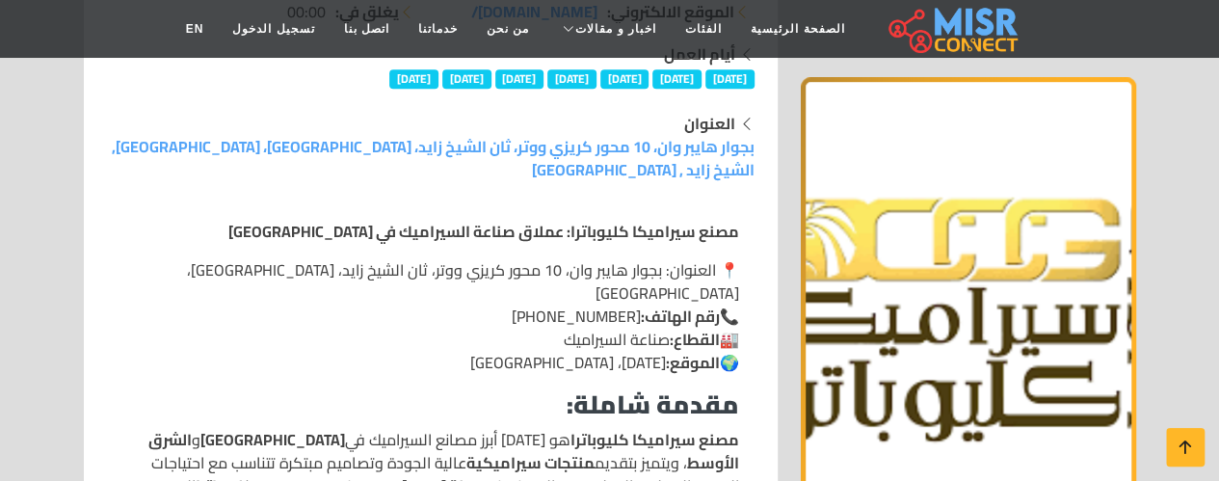
scroll to position [243, 0]
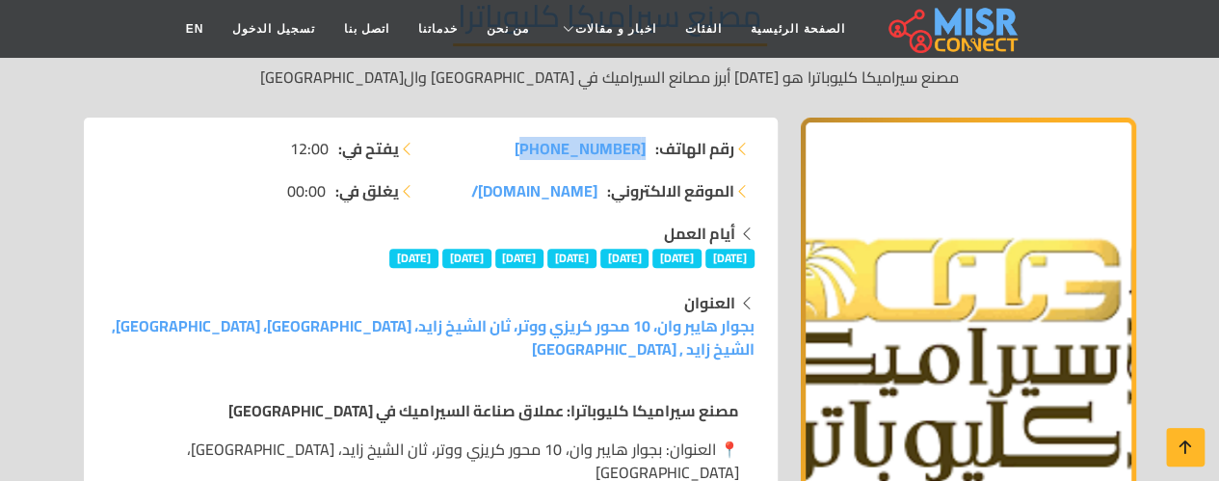
copy span "[PHONE_NUMBER]"
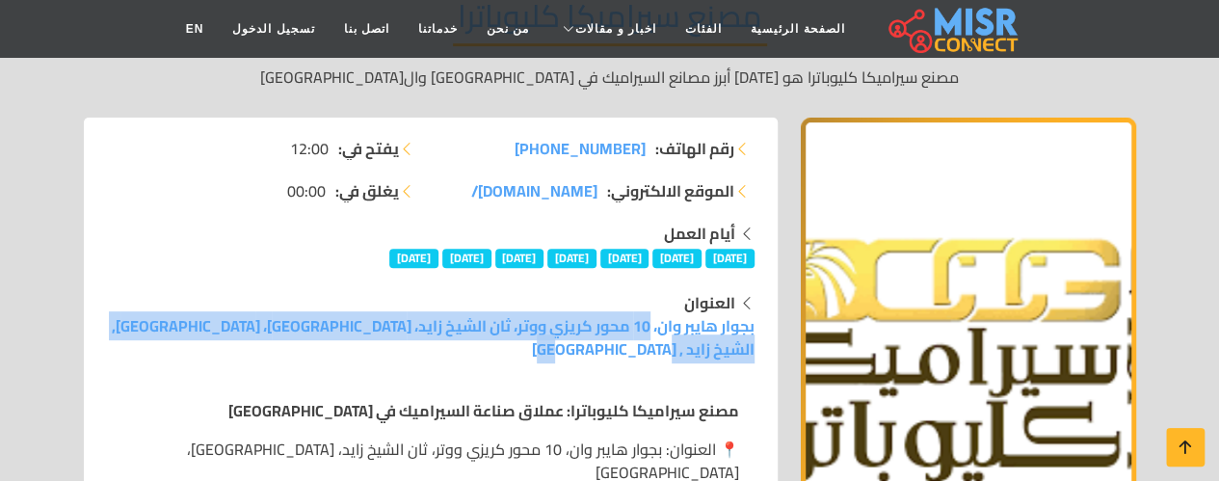
drag, startPoint x: 133, startPoint y: 319, endPoint x: 775, endPoint y: 323, distance: 641.7
copy link "بجوار هايبر وان، 10 محور كريزي ووتر، ثان الشيخ زايد، [GEOGRAPHIC_DATA]، [GEOGRA…"
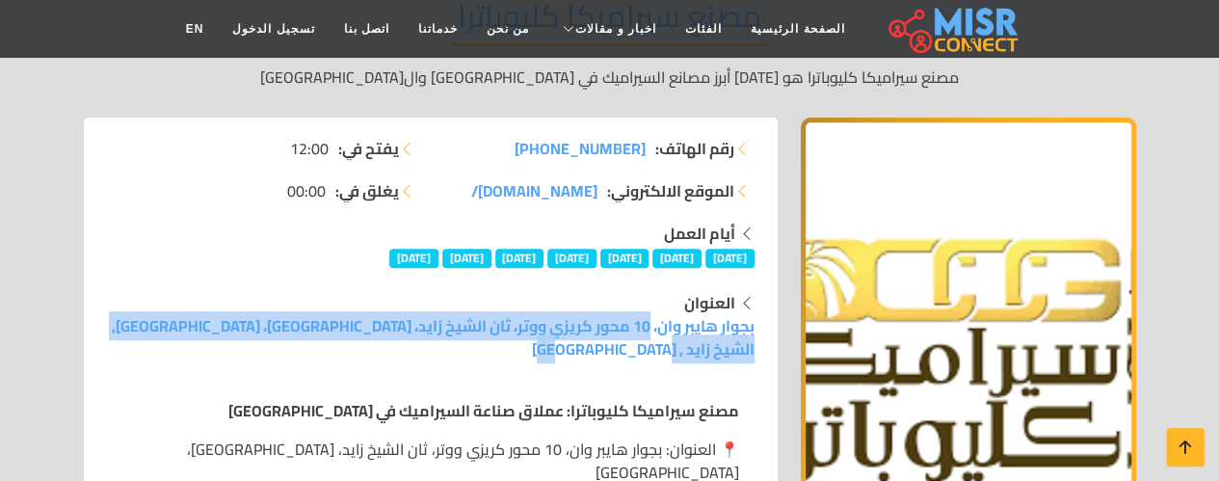
drag, startPoint x: 152, startPoint y: 321, endPoint x: 753, endPoint y: 329, distance: 601.3
click at [753, 329] on div "العنوان بجوار هايبر وان، 10 محور كريزي ووتر، ثان الشيخ زايد، محافظة [GEOGRAPHIC…" at bounding box center [430, 325] width 671 height 69
copy link "بجوار هايبر وان، 10 محور كريزي ووتر، ثان الشيخ زايد، [GEOGRAPHIC_DATA]، [GEOGRA…"
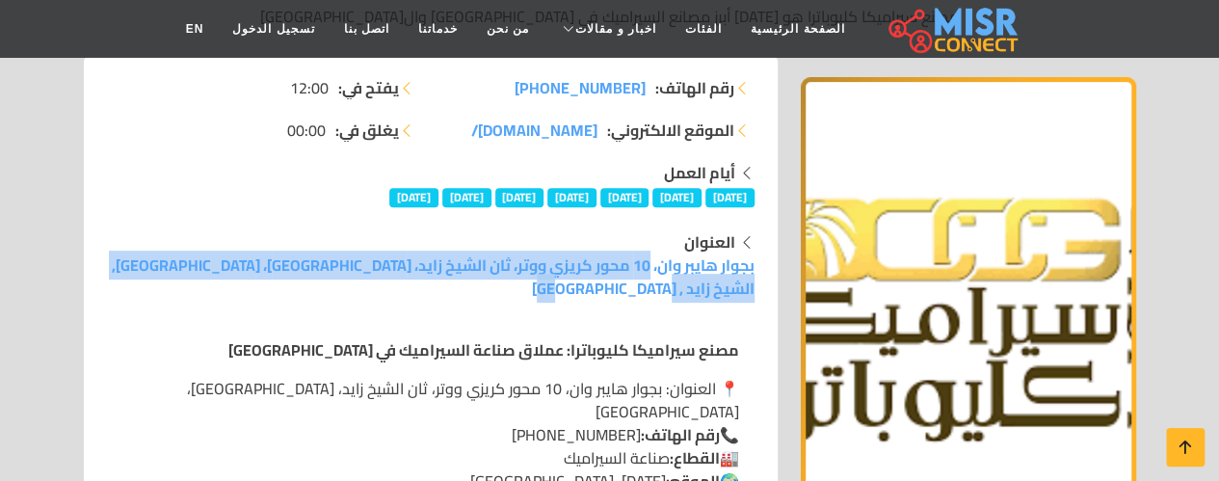
scroll to position [384, 0]
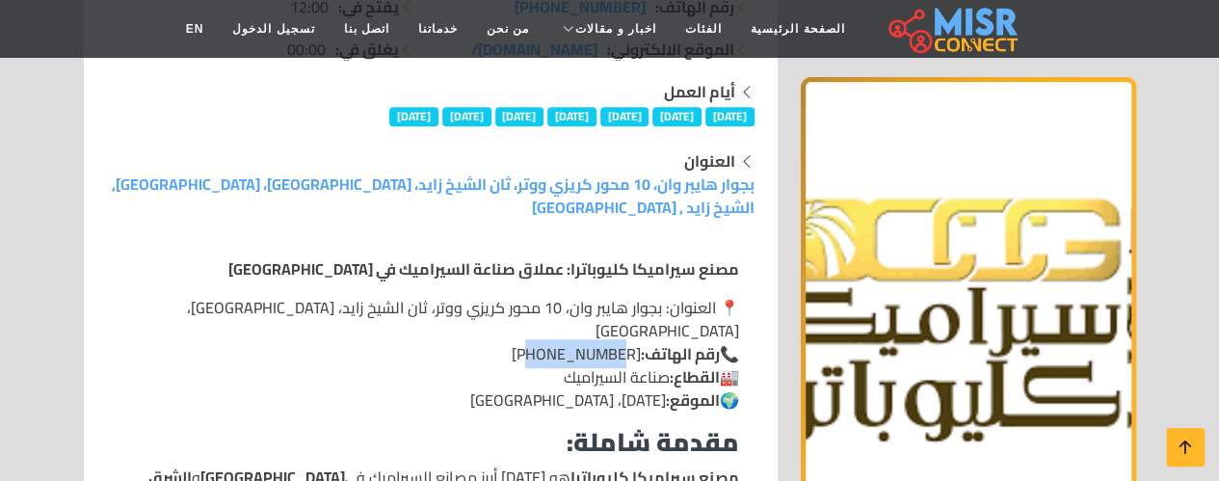
drag, startPoint x: 515, startPoint y: 304, endPoint x: 600, endPoint y: 300, distance: 84.9
click at [600, 300] on p "📍 العنوان: بجوار هايبر وان، 10 محور كريزي ووتر، ثان الشيخ زايد، [GEOGRAPHIC_DAT…" at bounding box center [430, 354] width 617 height 116
drag, startPoint x: 570, startPoint y: 337, endPoint x: 610, endPoint y: 350, distance: 41.4
click at [570, 341] on p "📍 العنوان: بجوار هايبر وان، 10 محور كريزي ووتر، ثان الشيخ زايد، [GEOGRAPHIC_DAT…" at bounding box center [430, 354] width 617 height 116
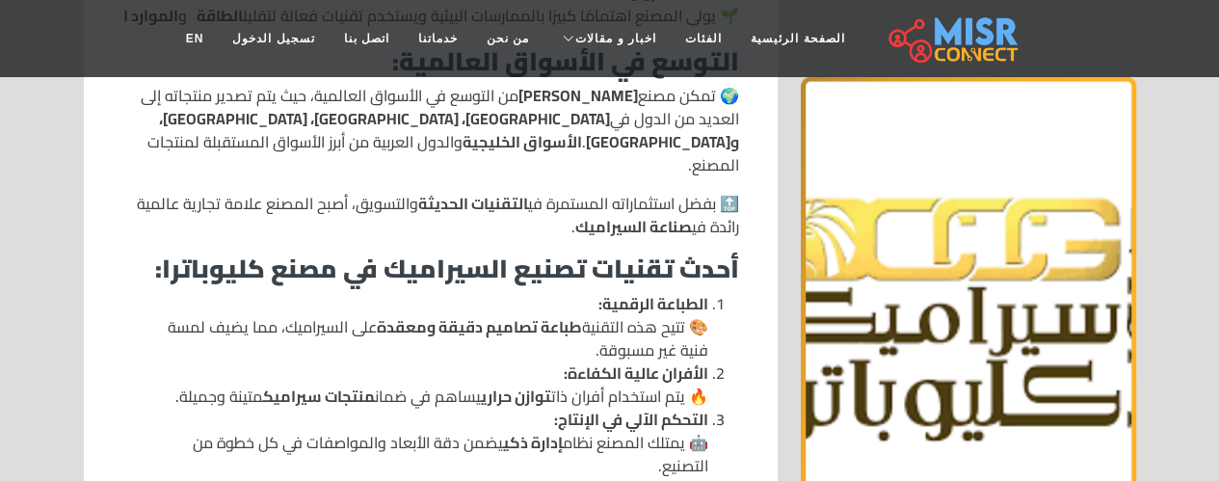
scroll to position [0, 0]
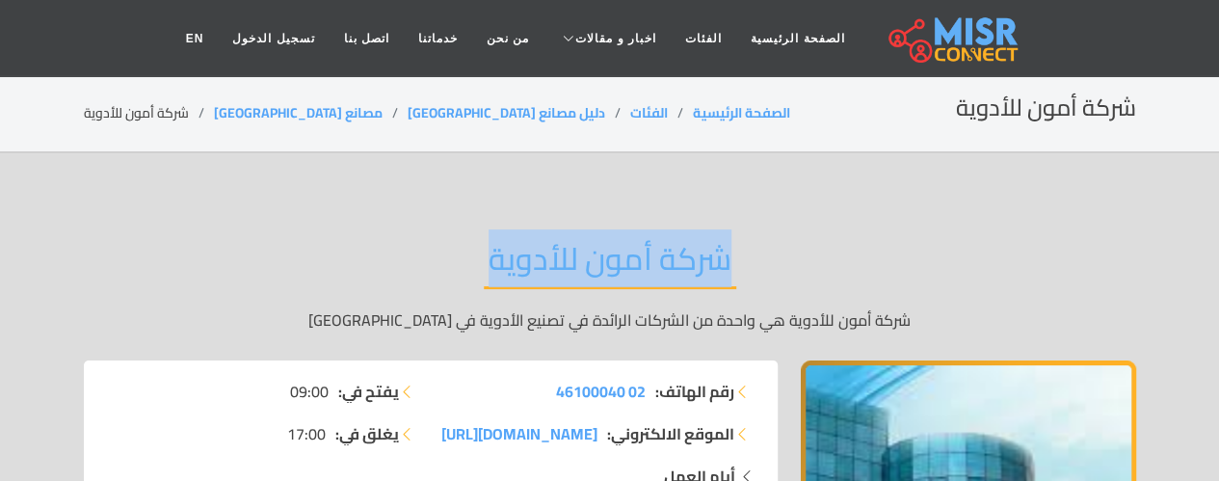
drag, startPoint x: 489, startPoint y: 260, endPoint x: 726, endPoint y: 263, distance: 237.0
click at [726, 263] on h2 "شركة أمون للأدوية" at bounding box center [610, 264] width 252 height 49
copy h2 "شركة أمون للأدوية"
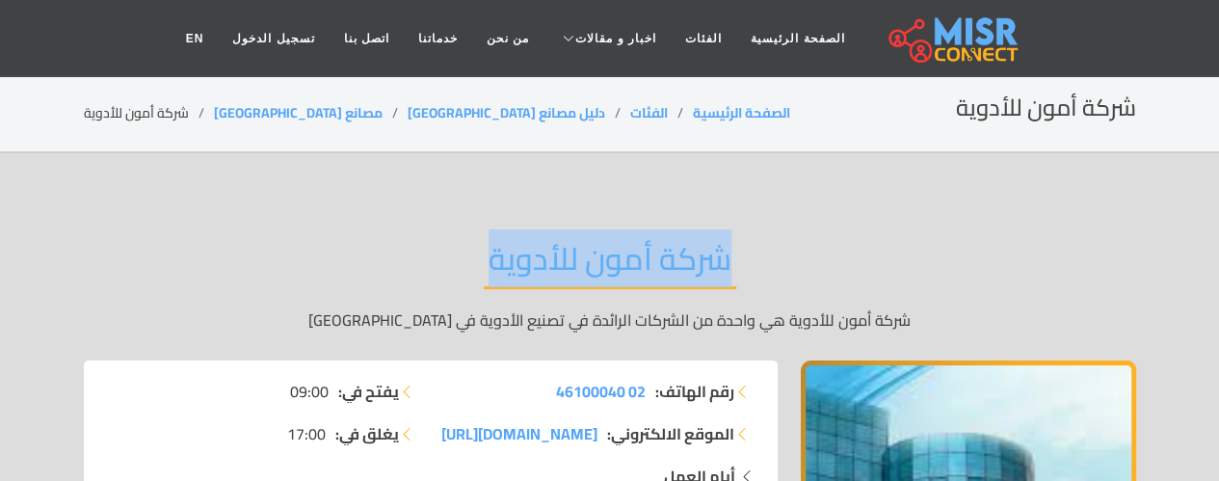
drag, startPoint x: 489, startPoint y: 253, endPoint x: 723, endPoint y: 253, distance: 233.2
click at [723, 253] on h2 "شركة أمون للأدوية" at bounding box center [610, 264] width 252 height 49
copy h2 "شركة أمون للأدوية"
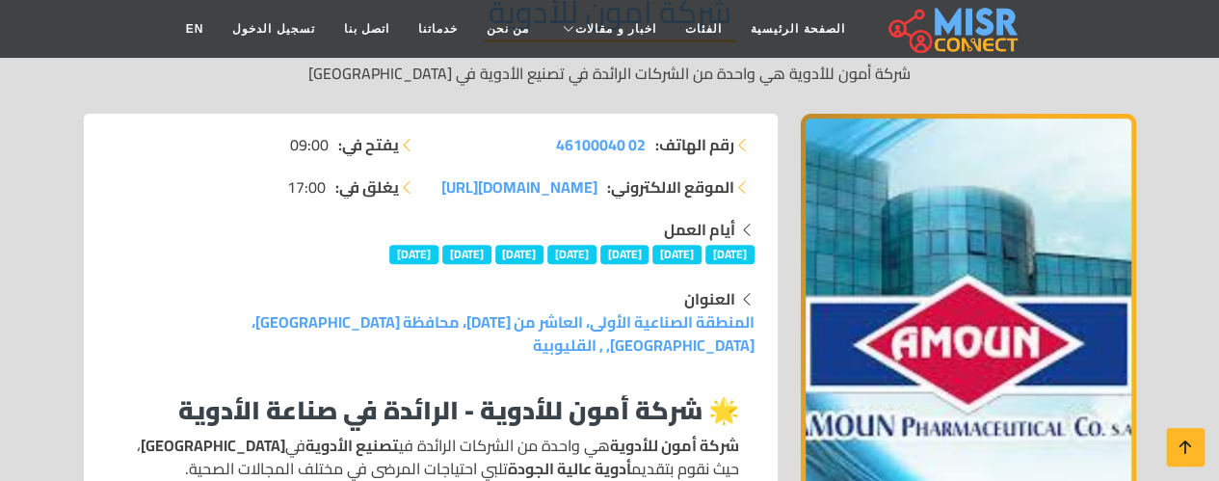
scroll to position [322, 0]
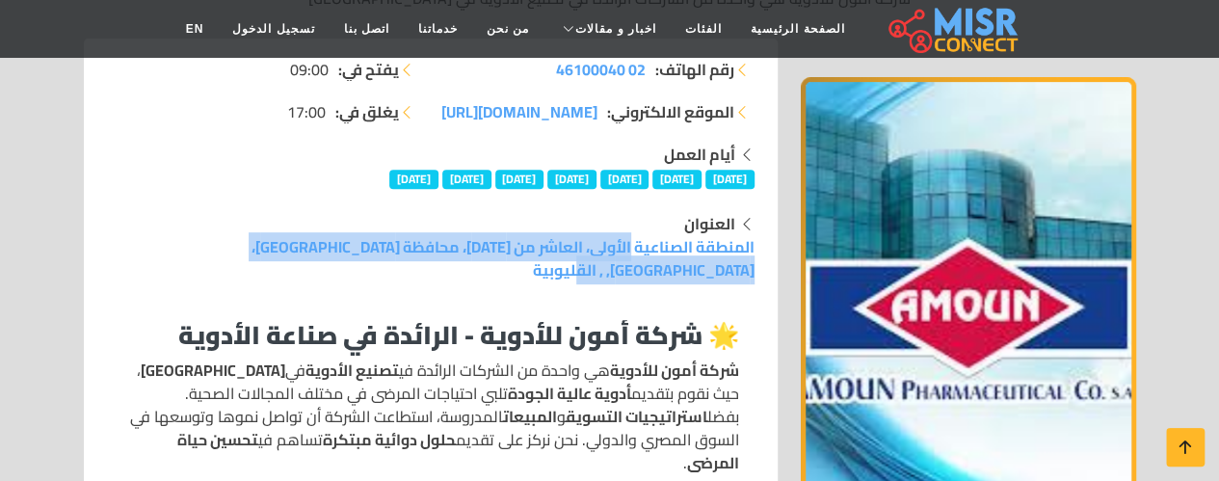
drag, startPoint x: 217, startPoint y: 245, endPoint x: 754, endPoint y: 253, distance: 537.7
click at [754, 253] on div "العنوان المنطقة الصناعية الأولى، العاشر من رمضان، محافظة القليوبية، مصر, , القل…" at bounding box center [430, 246] width 671 height 69
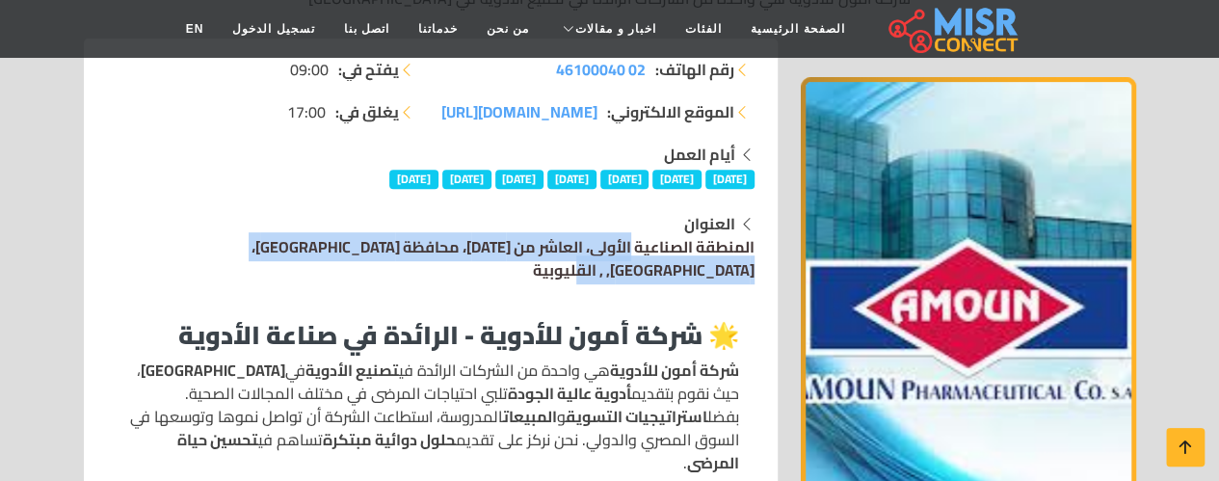
copy link "المنطقة الصناعية الأولى، العاشر من رمضان، محافظة القليوبية، مصر, , القليوبية"
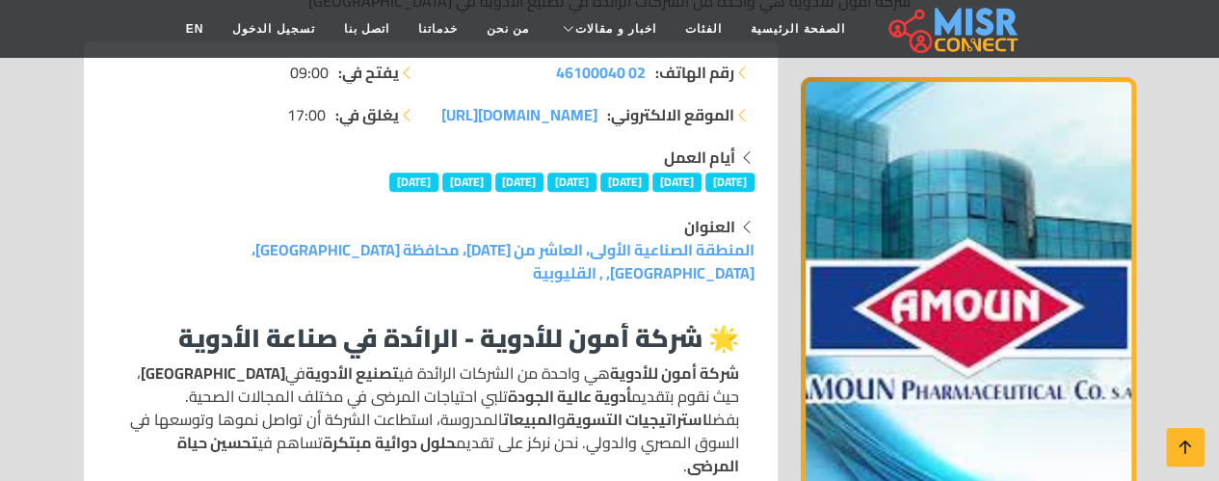
scroll to position [284, 0]
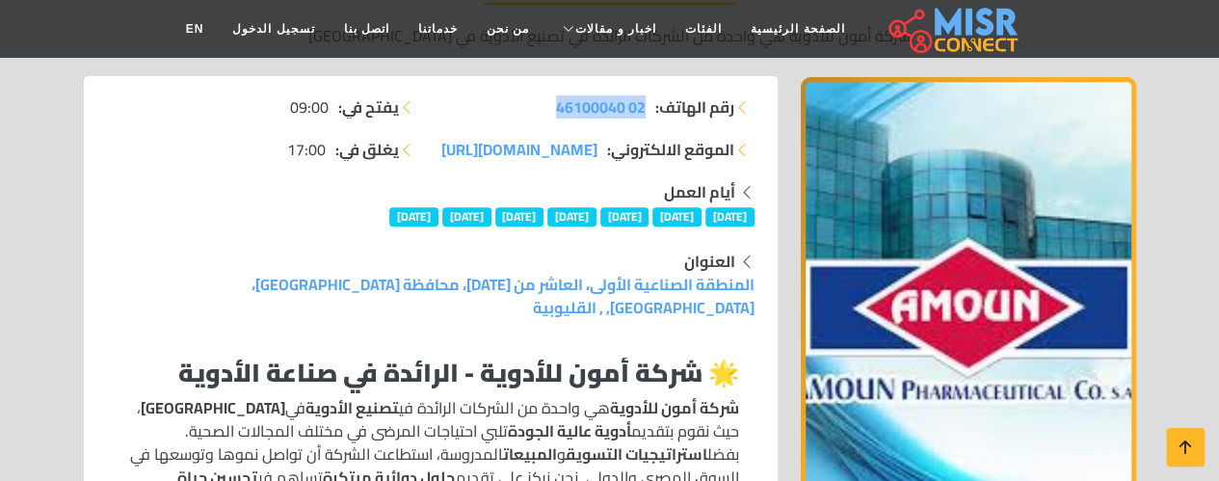
drag, startPoint x: 540, startPoint y: 107, endPoint x: 647, endPoint y: 108, distance: 107.0
click at [647, 108] on li "رقم الهاتف: 02 46100040" at bounding box center [598, 106] width 312 height 23
copy span "02 46100040"
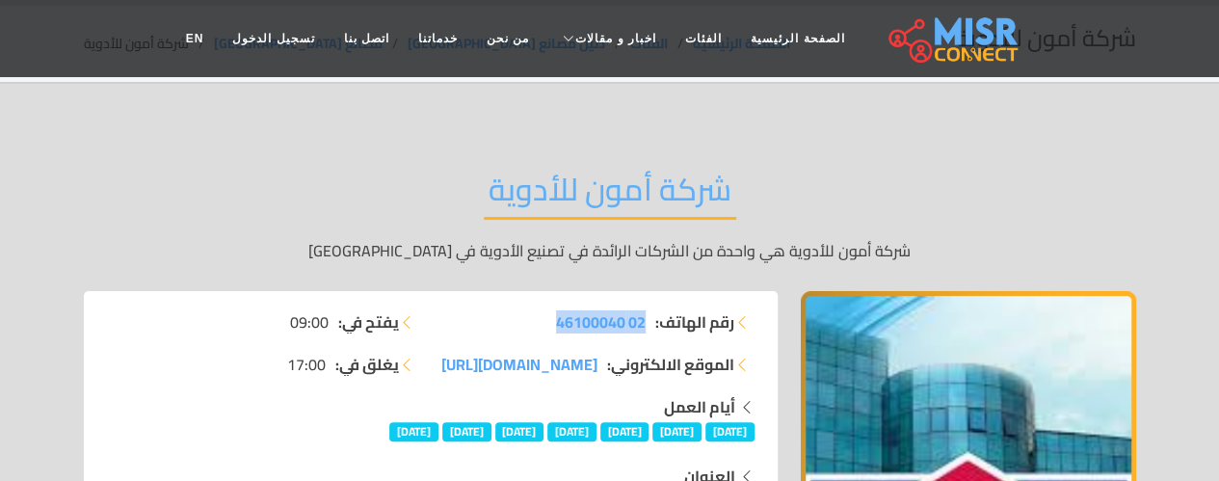
scroll to position [0, 0]
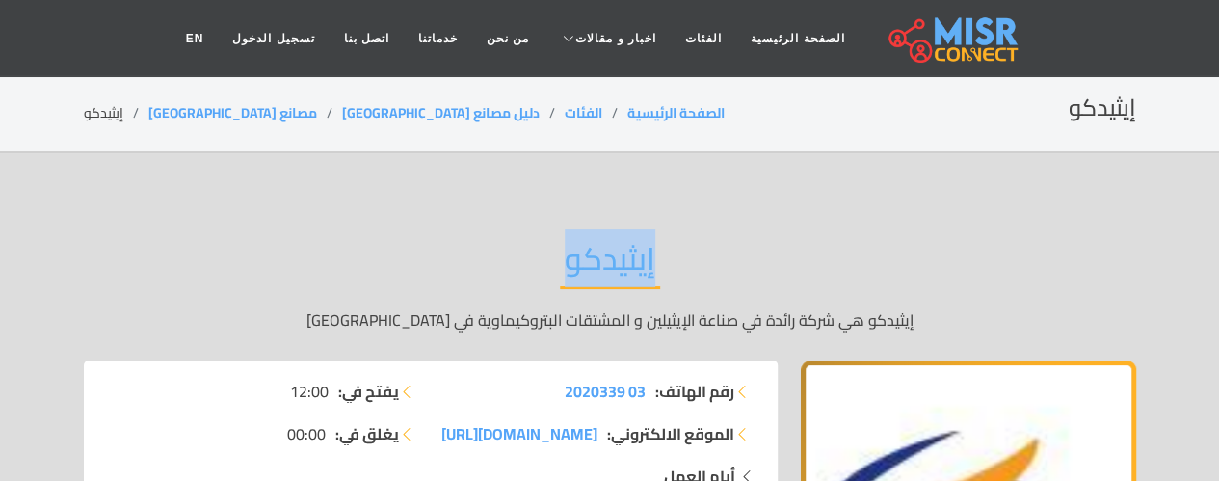
drag, startPoint x: 563, startPoint y: 261, endPoint x: 666, endPoint y: 258, distance: 103.1
click at [666, 258] on div "إيثيدكو إيثيدكو هي شركة رائدة في صناعة الإيثيلين و المشتقات البتروكيماوية في مصر" at bounding box center [610, 285] width 1052 height 149
copy h2 "إيثيدكو"
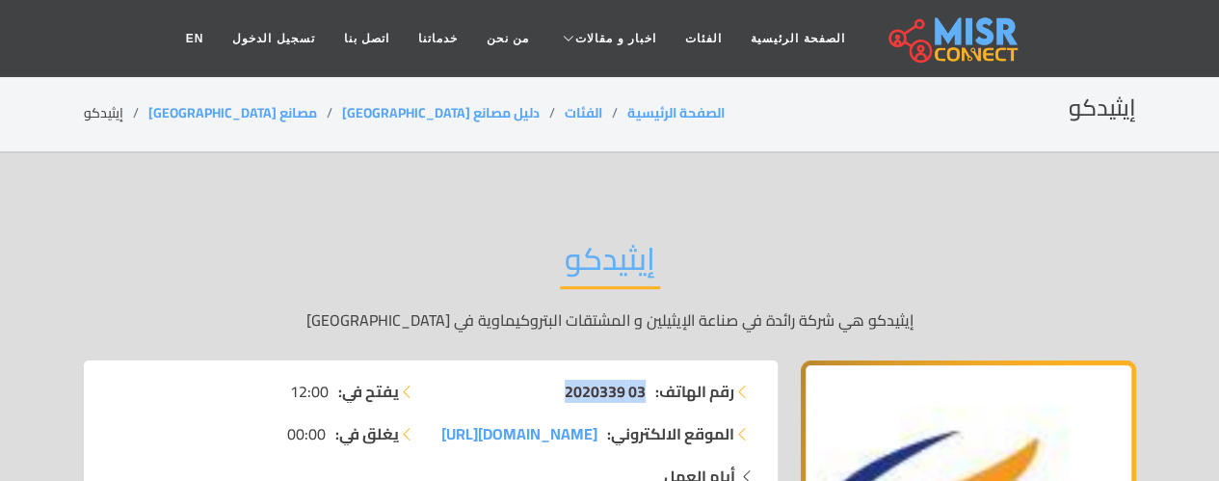
drag, startPoint x: 555, startPoint y: 394, endPoint x: 640, endPoint y: 394, distance: 84.8
click at [640, 394] on li "رقم الهاتف: 03 2020339" at bounding box center [598, 391] width 312 height 23
copy span "03 2020339"
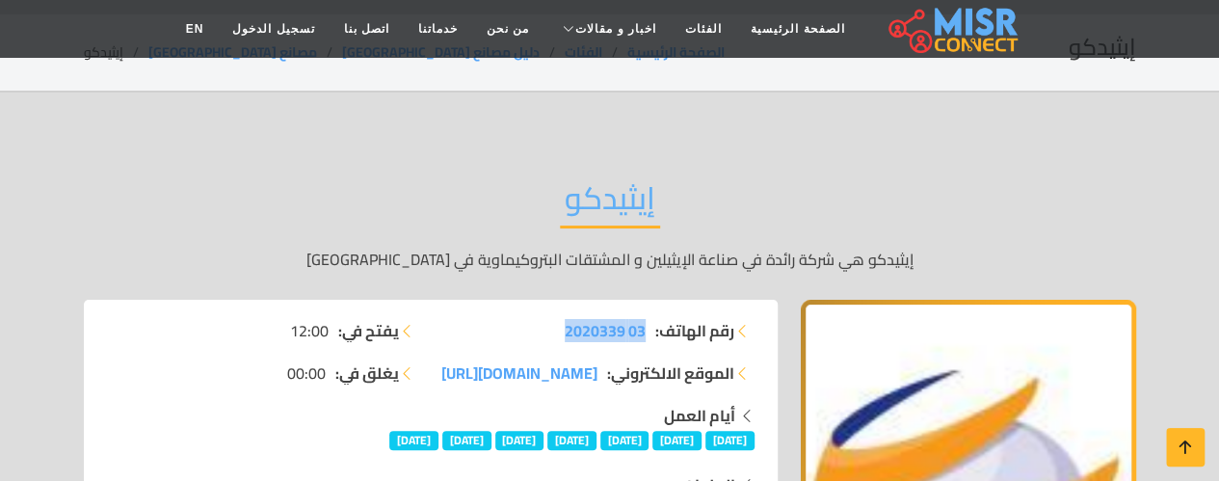
scroll to position [241, 0]
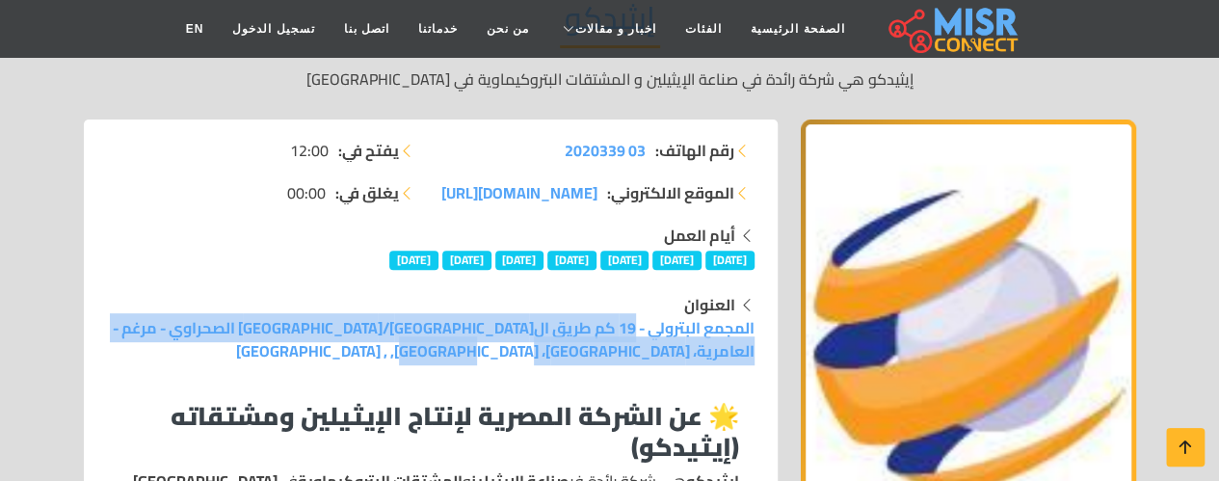
drag, startPoint x: 615, startPoint y: 357, endPoint x: 755, endPoint y: 341, distance: 141.6
click at [762, 333] on div "العنوان المجمع البترولي - 19 كم طريق القاهرة/الإسكندرية الصحراوي - مرغم - العام…" at bounding box center [430, 327] width 671 height 69
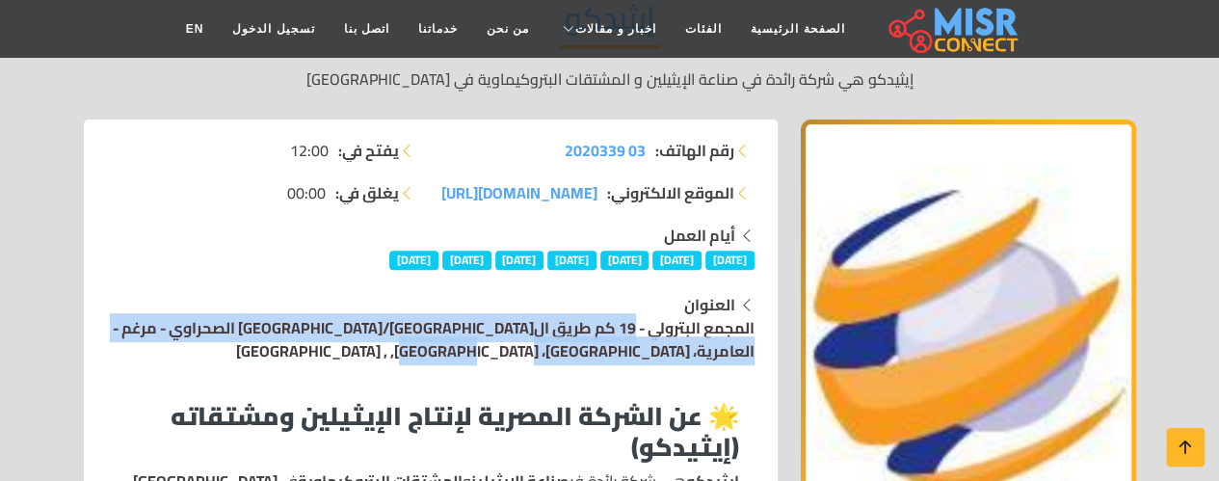
copy link "المجمع البترولي - 19 كم طريق القاهرة/الإسكندرية الصحراوي - مرغم - العامرية، الإ…"
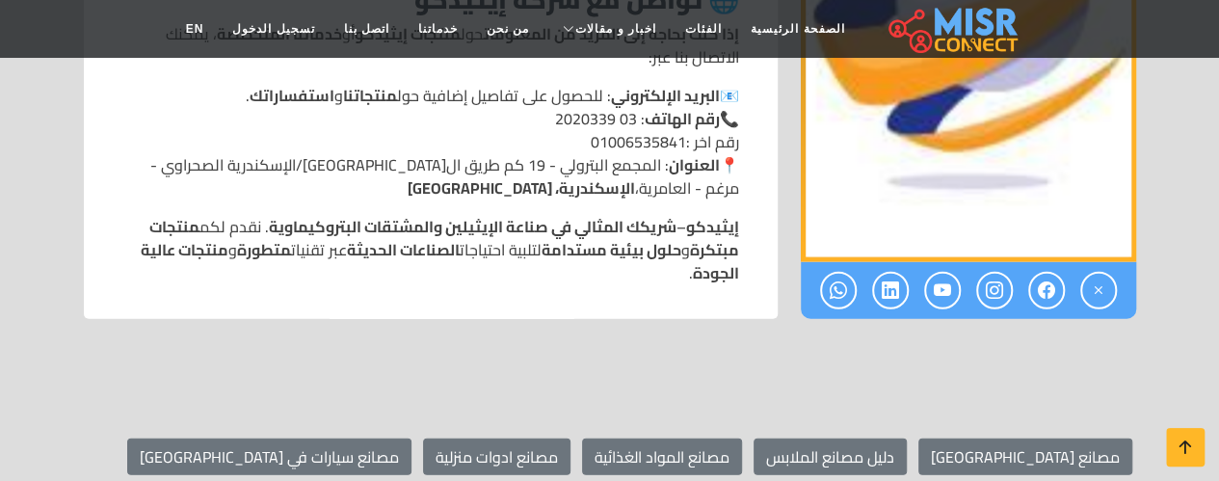
scroll to position [2337, 0]
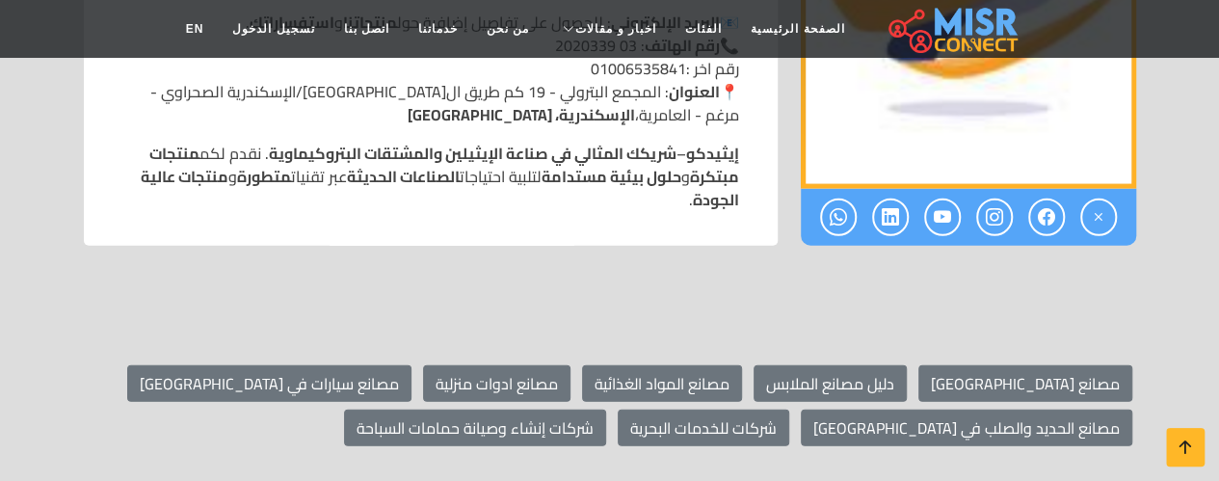
click at [649, 70] on p "📧 البريد الإلكتروني : للحصول على تفاصيل إضافية حول منتجاتنا و استفساراتك . 📞 رق…" at bounding box center [430, 69] width 617 height 116
copy p "01006535841"
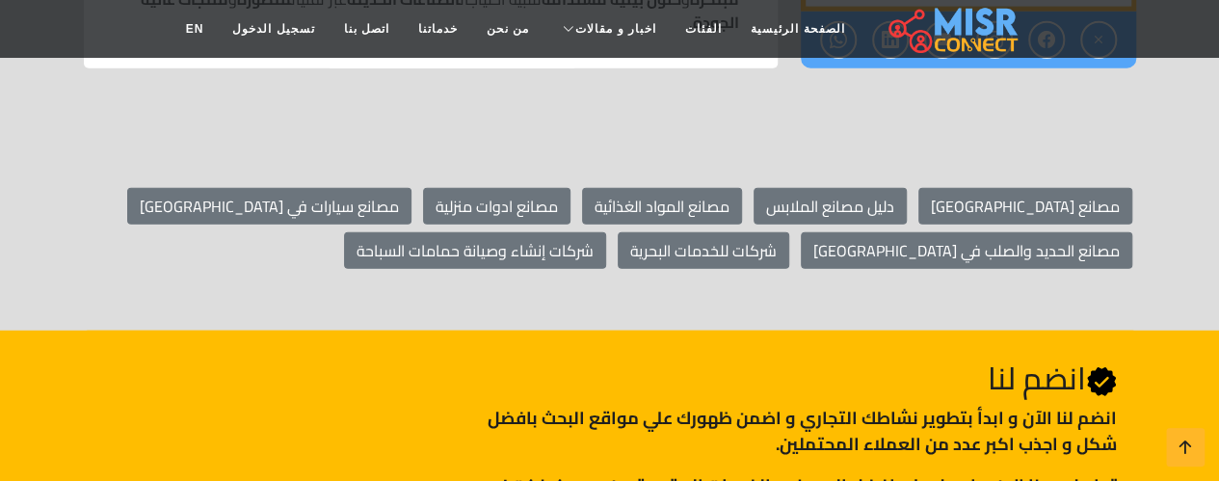
scroll to position [2054, 0]
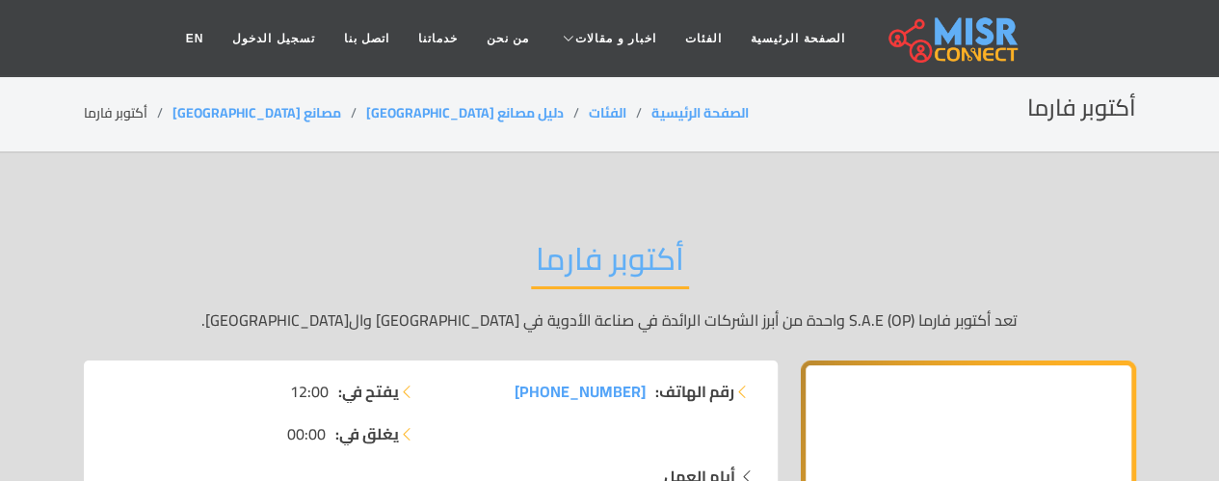
click at [537, 260] on h2 "أكتوبر فارما" at bounding box center [610, 264] width 158 height 49
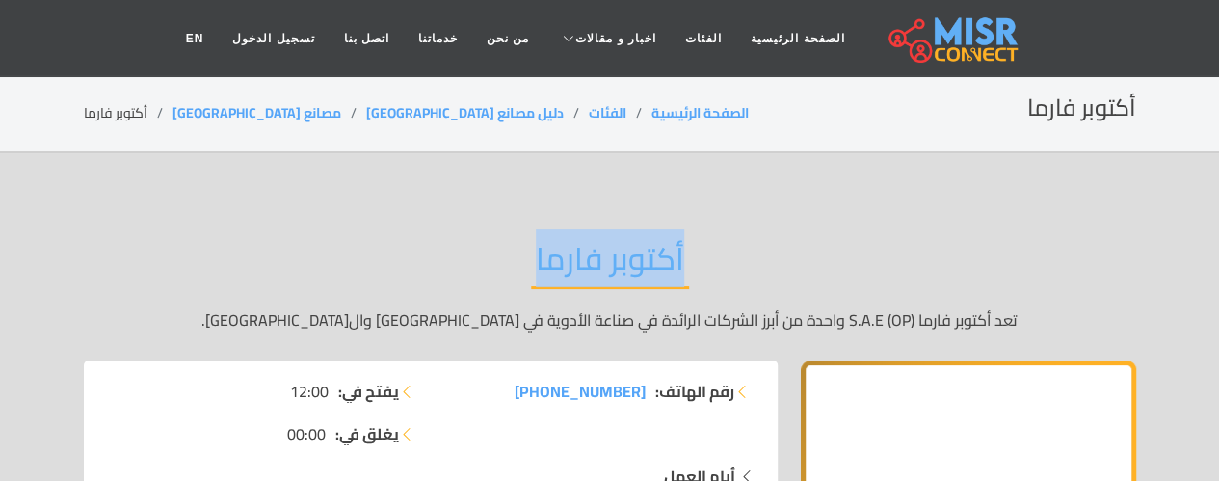
drag, startPoint x: 533, startPoint y: 259, endPoint x: 700, endPoint y: 266, distance: 166.8
click at [700, 266] on div "أكتوبر فارما تعد أكتوبر فارما (OP) S.A.E واحدة من أبرز الشركات الرائدة في صناعة…" at bounding box center [610, 285] width 1052 height 149
copy h2 "أكتوبر فارما"
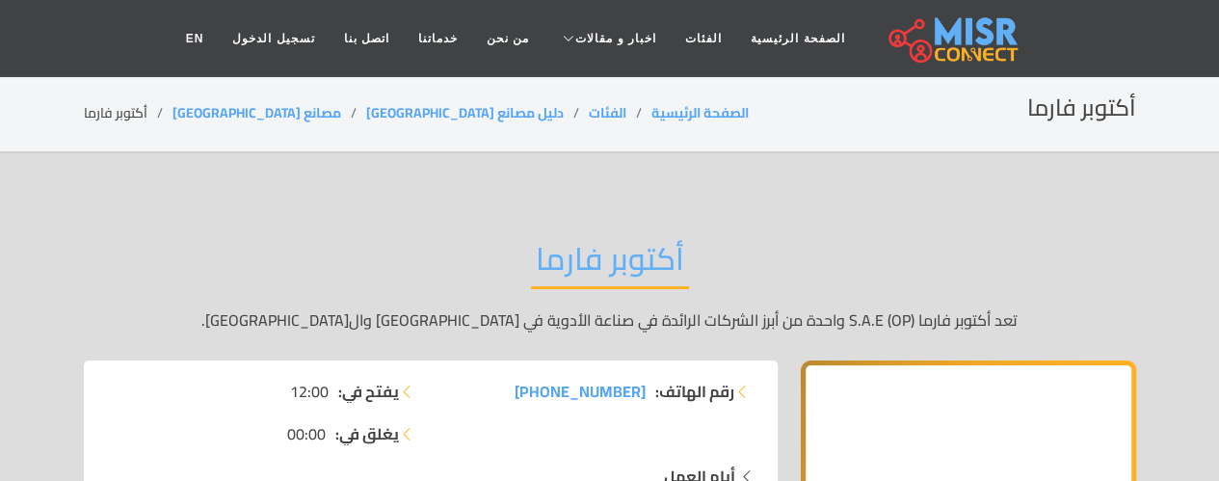
drag, startPoint x: 523, startPoint y: 389, endPoint x: 640, endPoint y: 396, distance: 116.8
click at [640, 396] on li "رقم الهاتف: [PHONE_NUMBER]" at bounding box center [598, 391] width 312 height 23
copy span "[PHONE_NUMBER]"
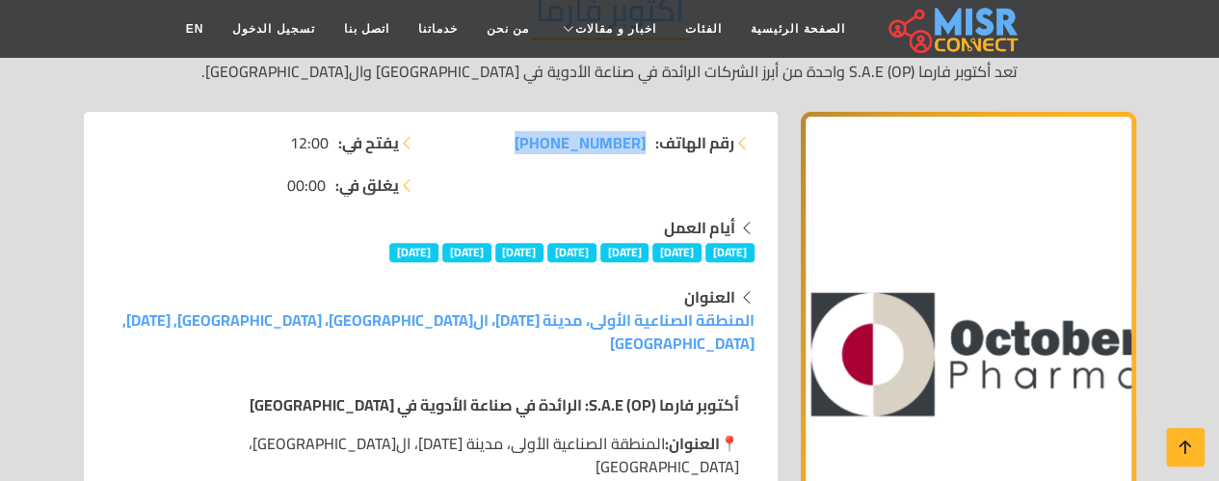
scroll to position [279, 0]
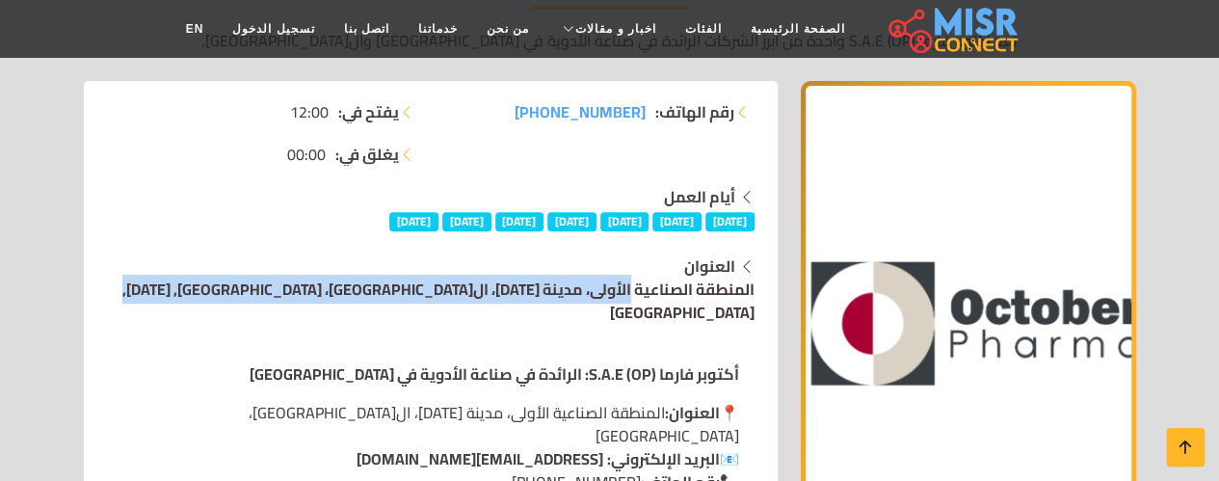
drag, startPoint x: 281, startPoint y: 291, endPoint x: 752, endPoint y: 298, distance: 470.2
click at [752, 298] on div "العنوان المنطقة الصناعية الأولى، مدينة [DATE]، [GEOGRAPHIC_DATA]، [GEOGRAPHIC_D…" at bounding box center [430, 288] width 647 height 69
copy link "المنطقة الصناعية الأولى، مدينة [DATE]، ال[GEOGRAPHIC_DATA]، [GEOGRAPHIC_DATA], …"
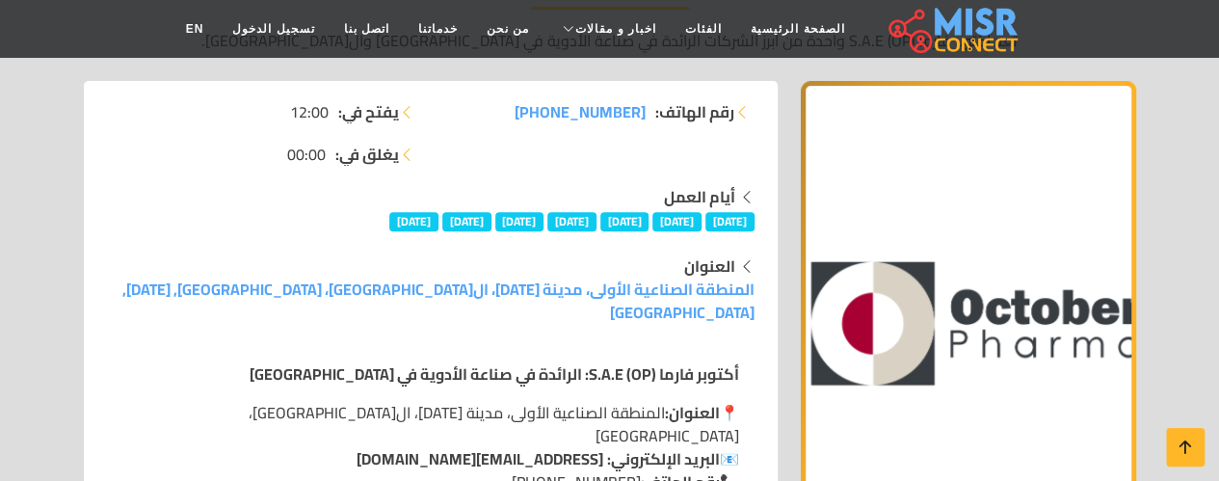
click at [332, 469] on p "📍 العنوان: المنطقة الصناعية الأولى، مدينة [DATE]، [GEOGRAPHIC_DATA]، [GEOGRAPHI…" at bounding box center [430, 459] width 617 height 116
drag, startPoint x: 409, startPoint y: 410, endPoint x: 576, endPoint y: 415, distance: 166.8
click at [576, 415] on p "📍 العنوان: المنطقة الصناعية الأولى، مدينة [DATE]، [GEOGRAPHIC_DATA]، [GEOGRAPHI…" at bounding box center [430, 459] width 617 height 116
click at [579, 428] on p "📍 العنوان: المنطقة الصناعية الأولى، مدينة [DATE]، [GEOGRAPHIC_DATA]، [GEOGRAPHI…" at bounding box center [430, 459] width 617 height 116
click at [580, 444] on link "[EMAIL_ADDRESS][DOMAIN_NAME]" at bounding box center [479, 458] width 247 height 29
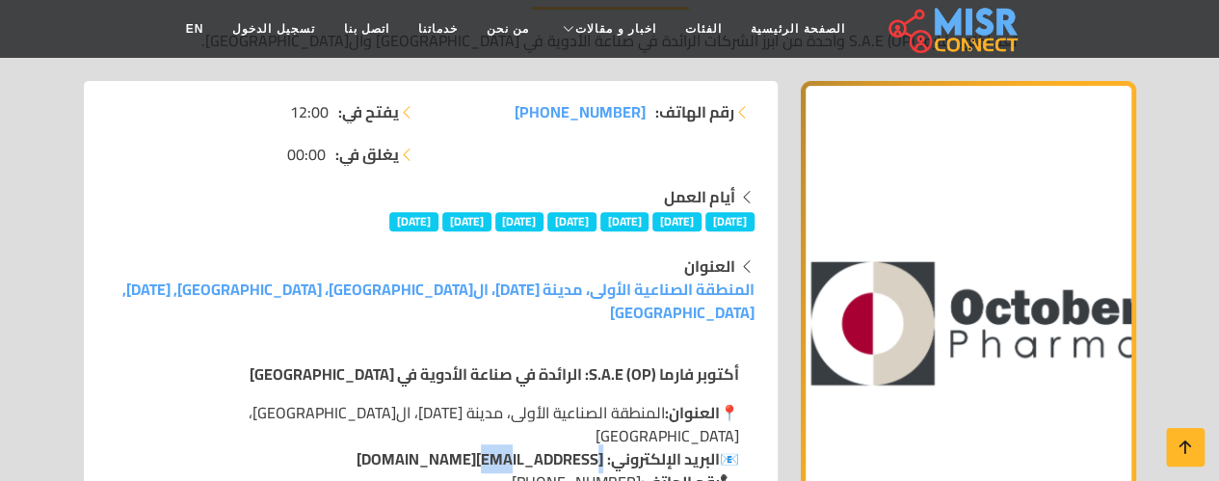
click at [580, 444] on link "[EMAIL_ADDRESS][DOMAIN_NAME]" at bounding box center [479, 458] width 247 height 29
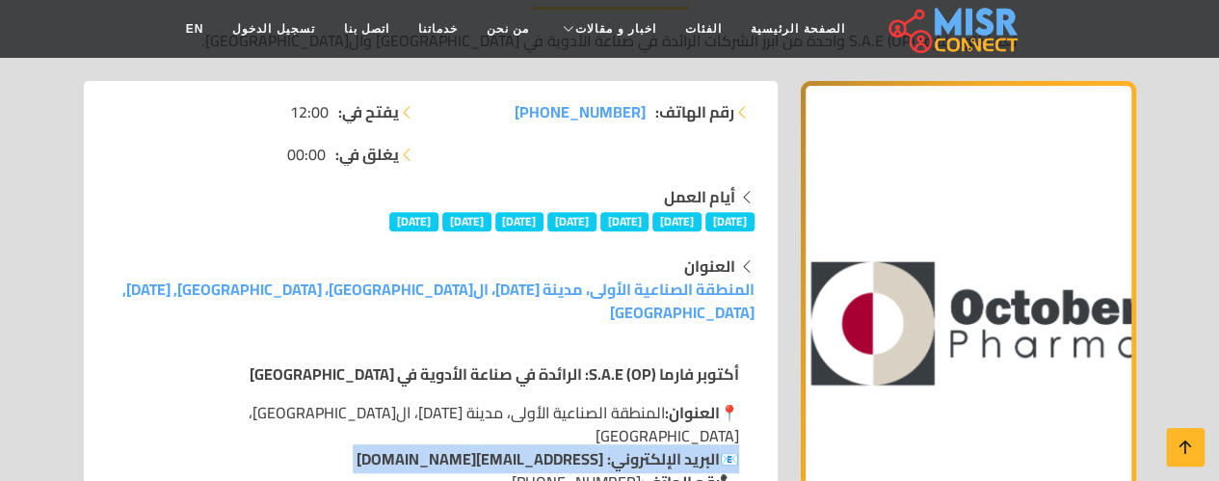
click at [580, 444] on link "[EMAIL_ADDRESS][DOMAIN_NAME]" at bounding box center [479, 458] width 247 height 29
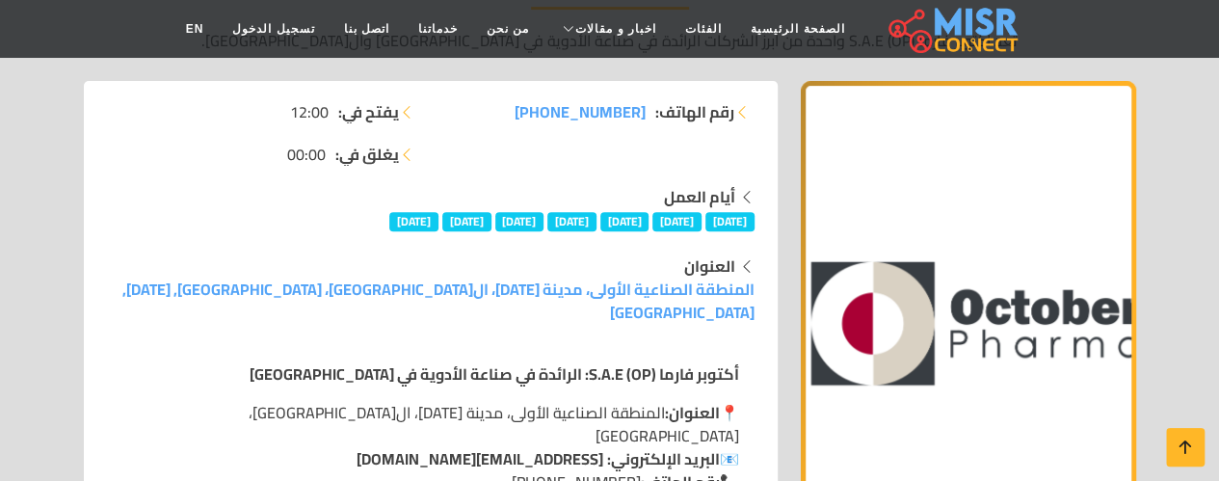
click at [592, 435] on p "📍 العنوان: المنطقة الصناعية الأولى، مدينة [DATE]، [GEOGRAPHIC_DATA]، [GEOGRAPHI…" at bounding box center [430, 459] width 617 height 116
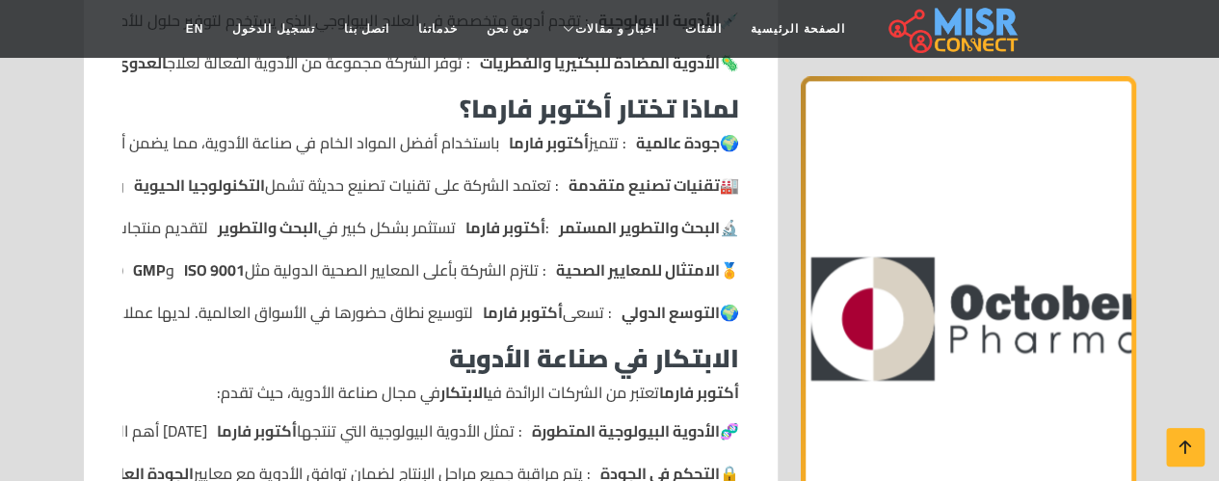
scroll to position [1208, 0]
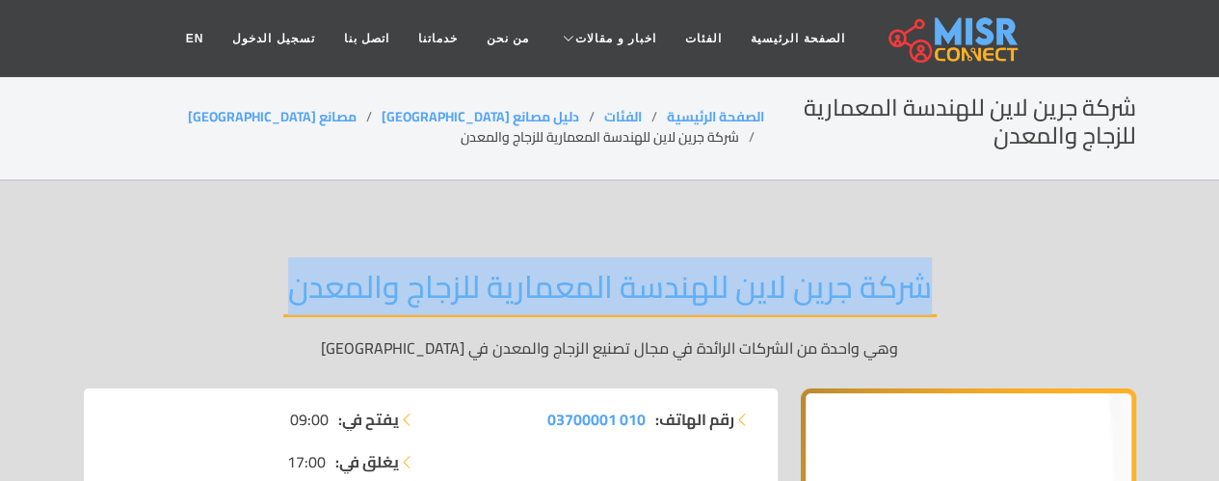
drag, startPoint x: 285, startPoint y: 287, endPoint x: 964, endPoint y: 259, distance: 678.9
click at [964, 259] on div "شركة جرين لاين للهندسة المعمارية للزجاج والمعدن وهي واحدة من الشركات الرائدة في…" at bounding box center [610, 313] width 1052 height 149
copy h2 "شركة جرين لاين للهندسة المعمارية للزجاج والمعدن"
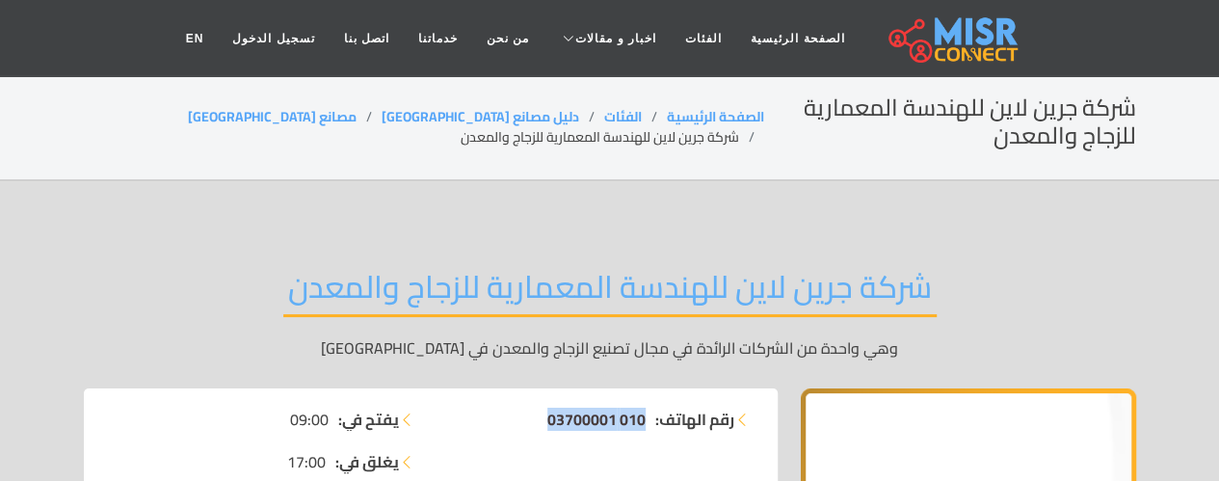
drag, startPoint x: 541, startPoint y: 413, endPoint x: 642, endPoint y: 425, distance: 101.8
click at [642, 425] on li "رقم الهاتف: 010 03700001" at bounding box center [598, 419] width 312 height 23
copy span "010 03700001"
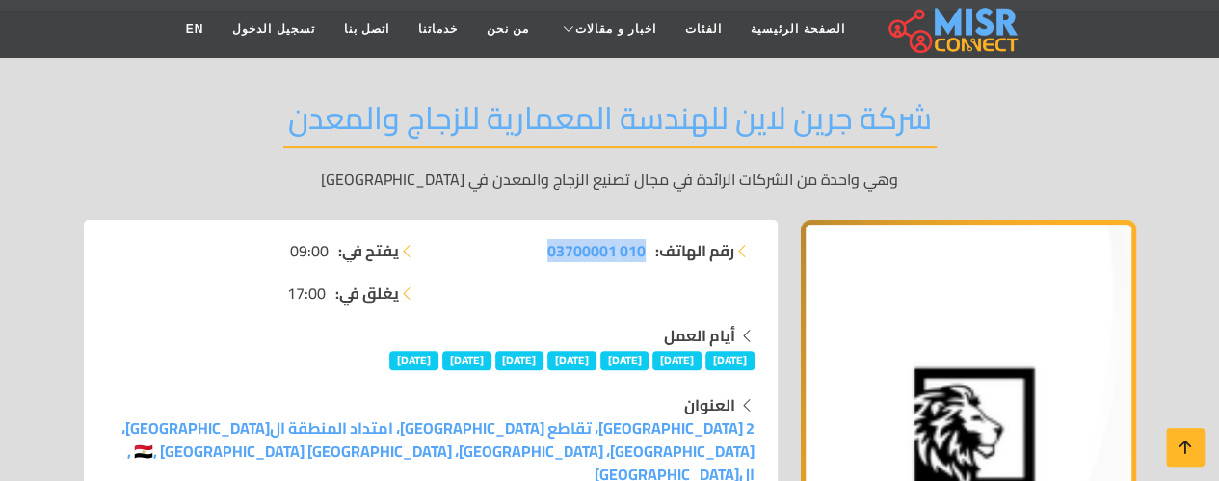
scroll to position [354, 0]
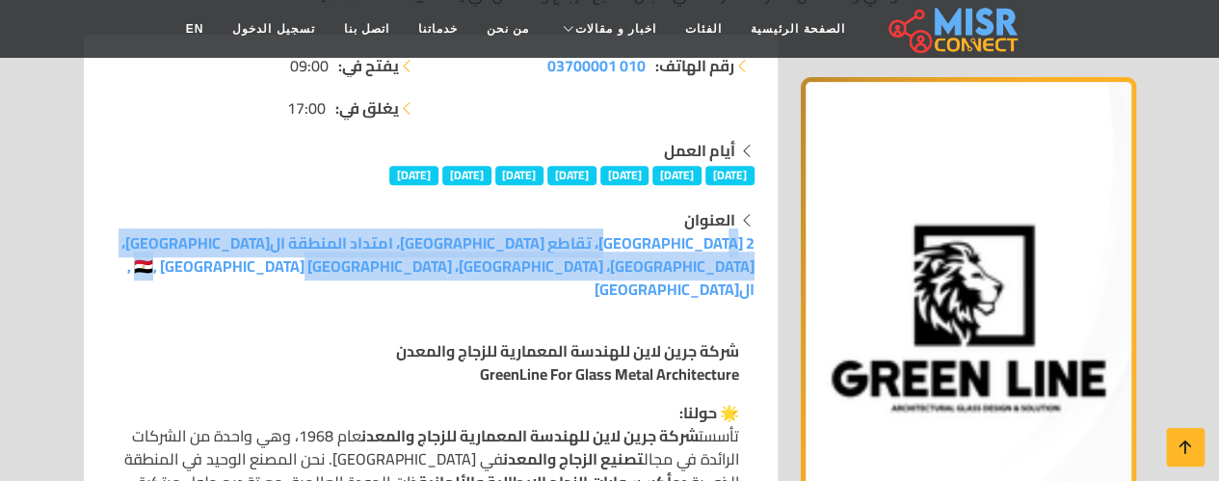
drag, startPoint x: 558, startPoint y: 271, endPoint x: 773, endPoint y: 251, distance: 215.8
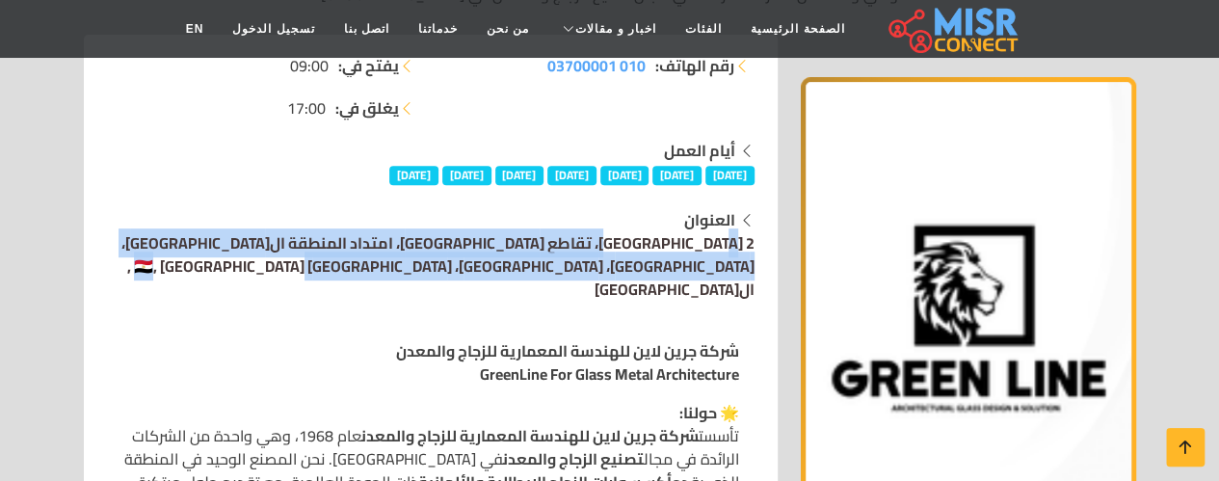
copy link "2 شارع الجبل الأخضر، تقاطع شارع الميثاق، امتداد المنطقة العاشرة - الزهراء، مدين…"
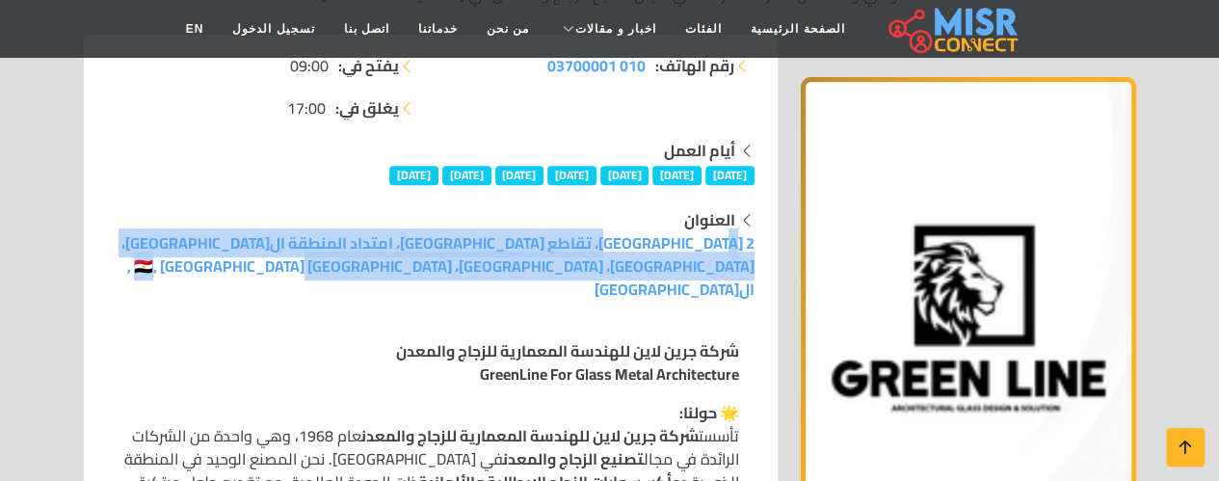
copy link "2 شارع الجبل الأخضر، تقاطع شارع الميثاق، امتداد المنطقة العاشرة - الزهراء، مدين…"
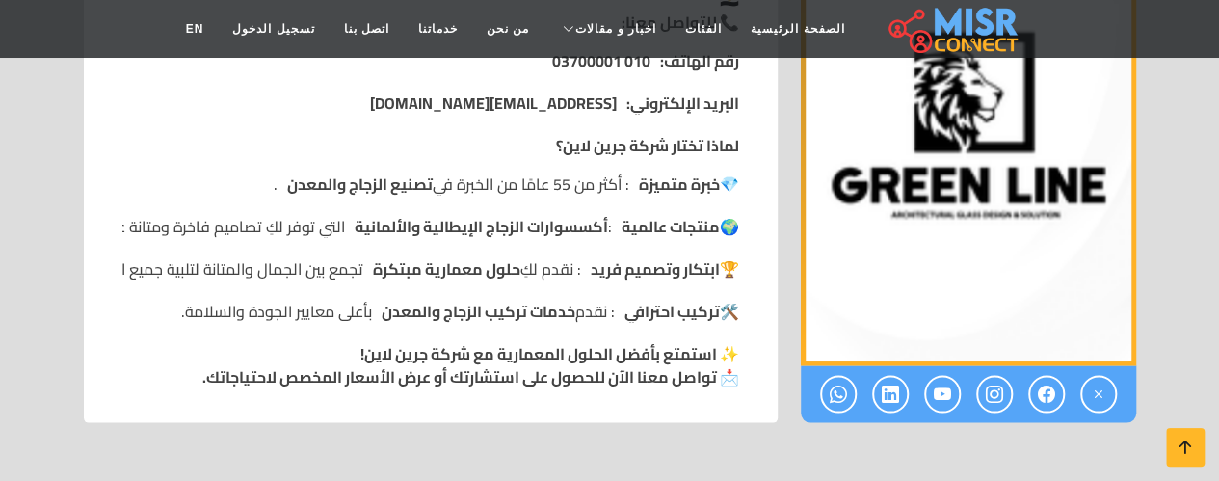
scroll to position [1625, 0]
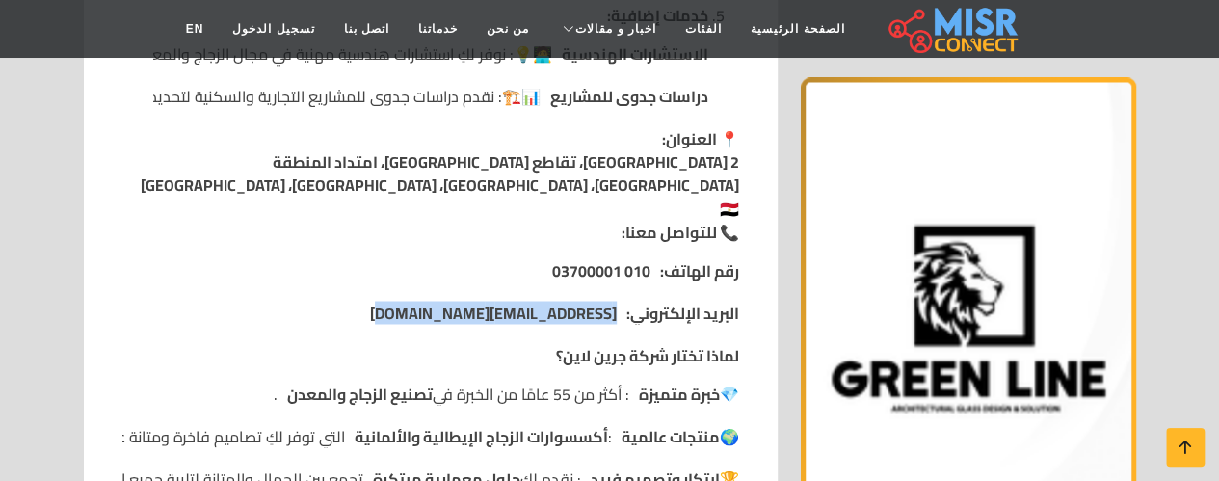
drag, startPoint x: 373, startPoint y: 255, endPoint x: 620, endPoint y: 258, distance: 246.7
click at [620, 301] on li "البريد الإلكتروني: greenline@greenline-acc.com" at bounding box center [430, 312] width 617 height 23
copy link "greenline@greenline-acc.com"
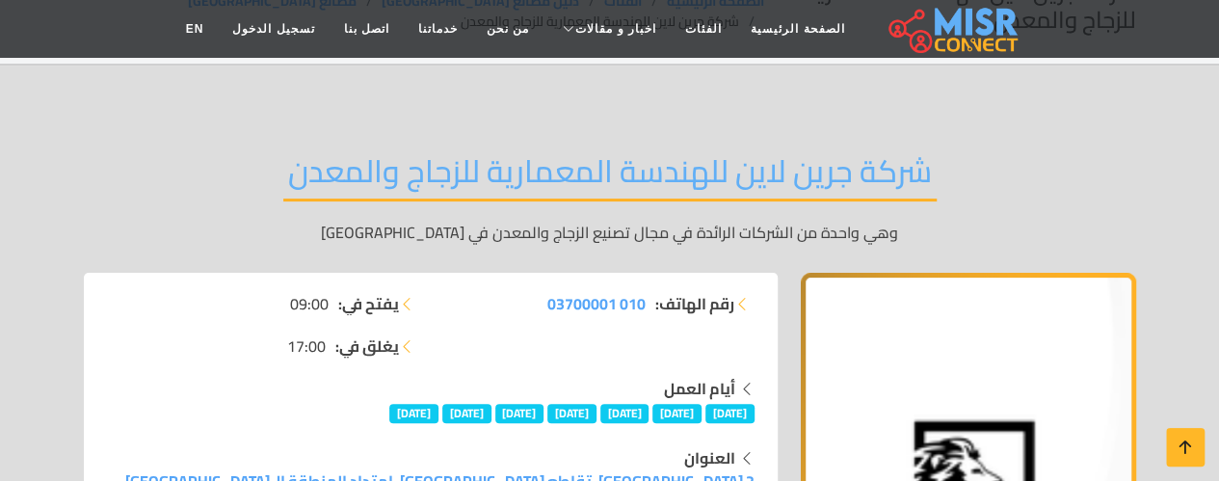
scroll to position [0, 0]
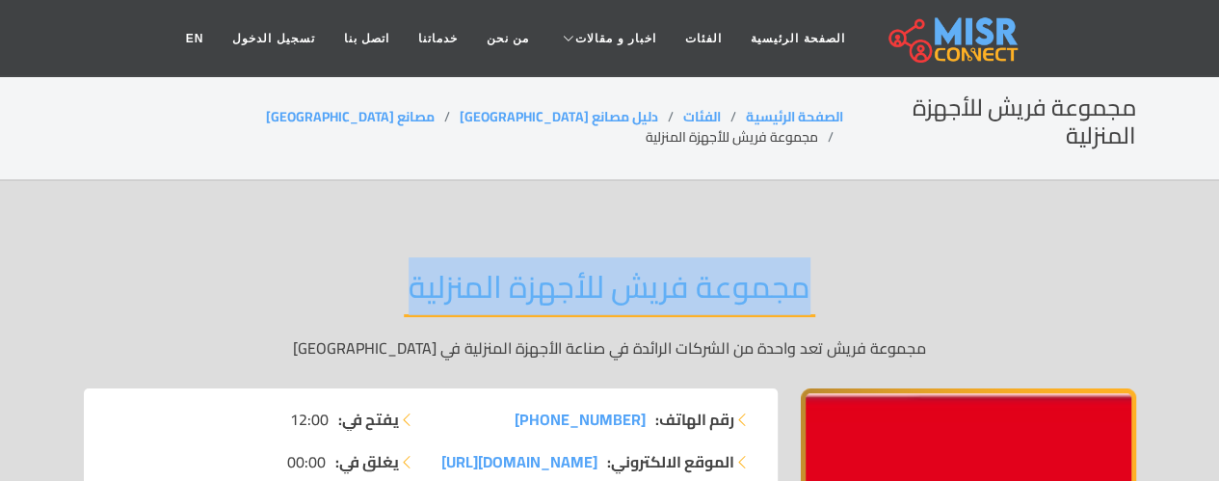
drag, startPoint x: 404, startPoint y: 259, endPoint x: 819, endPoint y: 253, distance: 415.3
click at [819, 253] on div "مجموعة فريش للأجهزة المنزلية مجموعة فريش تعد واحدة من الشركات الرائدة في صناعة …" at bounding box center [610, 313] width 1052 height 149
copy h2 "مجموعة فريش للأجهزة المنزلية"
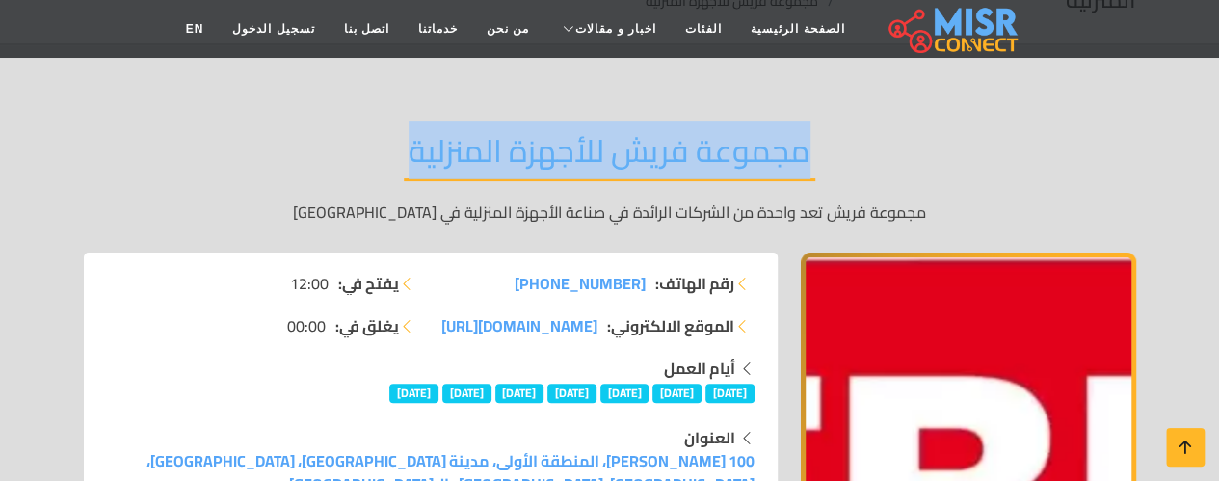
scroll to position [180, 0]
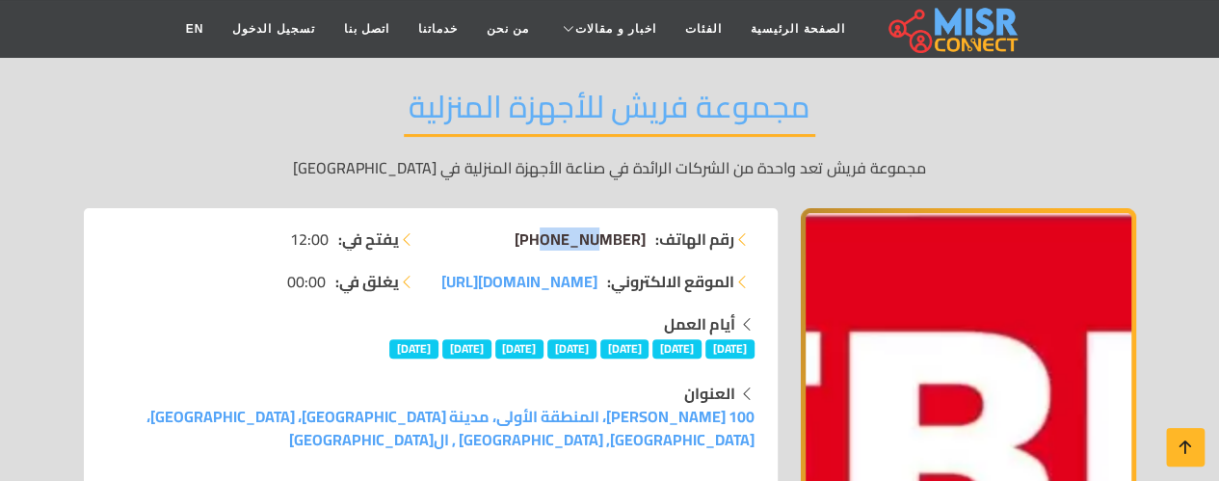
drag, startPoint x: 561, startPoint y: 205, endPoint x: 617, endPoint y: 210, distance: 56.1
click at [617, 227] on li "رقم الهاتف: +20 19059" at bounding box center [598, 238] width 312 height 23
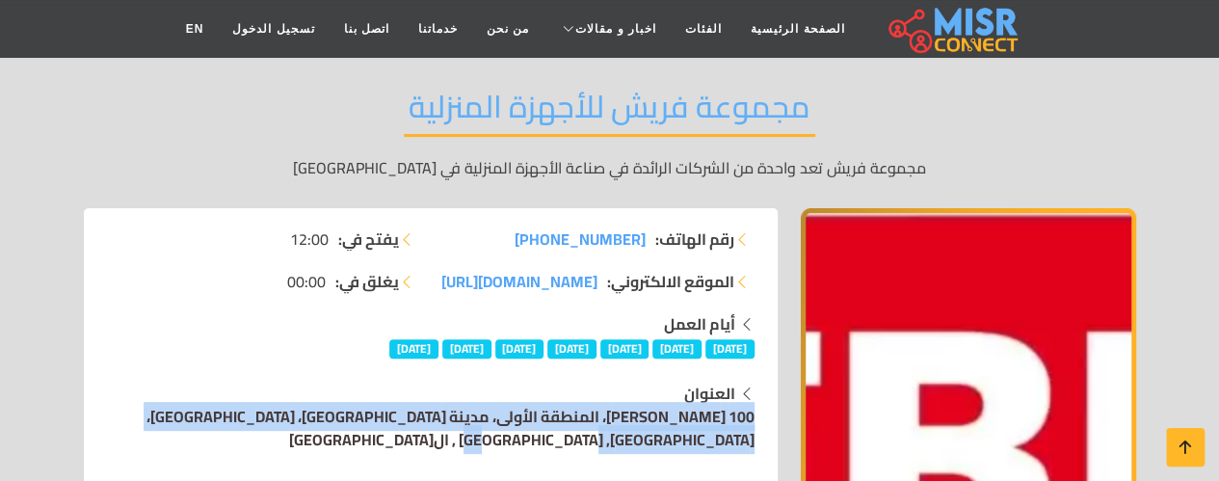
drag, startPoint x: 153, startPoint y: 375, endPoint x: 165, endPoint y: 394, distance: 22.5
click at [165, 394] on div "العنوان 100 عباس العقاد، المنطقة الأولى، مدينة نصر، محافظة القاهرة، مصر, مدينة …" at bounding box center [430, 416] width 647 height 69
copy div "العنوان 100 عباس العقاد، المنطقة الأولى، مدينة نصر، محافظة القاهرة، مصر, مدينة …"
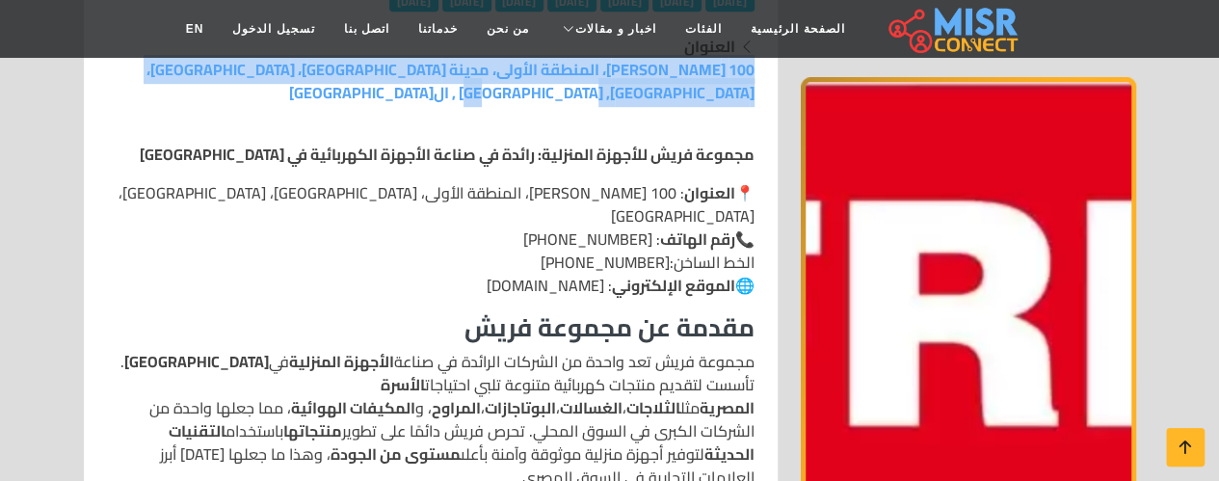
scroll to position [572, 0]
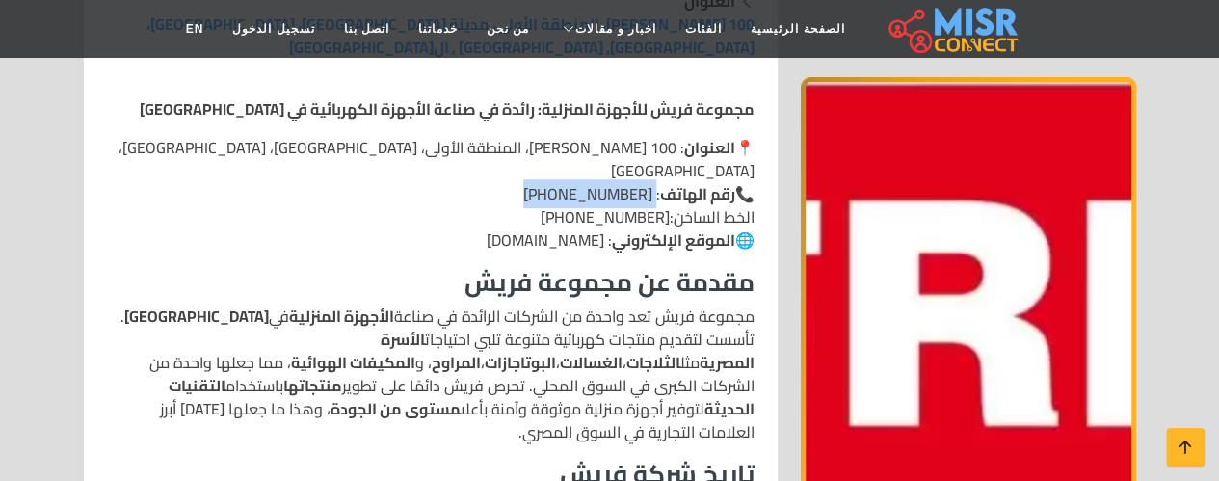
drag, startPoint x: 535, startPoint y: 122, endPoint x: 648, endPoint y: 113, distance: 114.1
click at [648, 136] on p "📍 العنوان : 100 عباس العقاد، المنطقة الأولى، مدينة نصر، محافظة القاهرة، مصر 📞 ر…" at bounding box center [430, 194] width 647 height 116
copy p "+20 2 22745529"
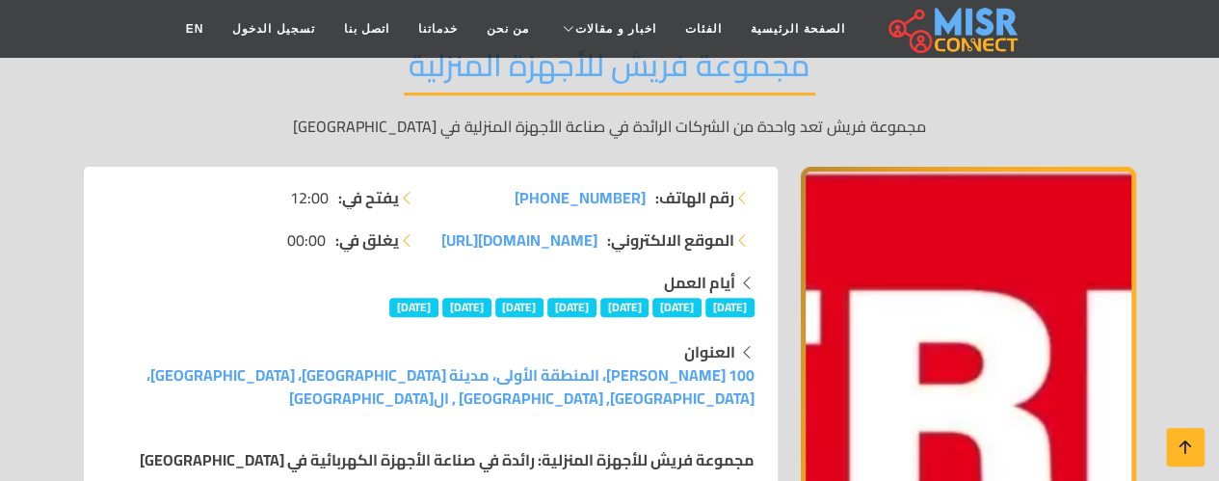
scroll to position [216, 0]
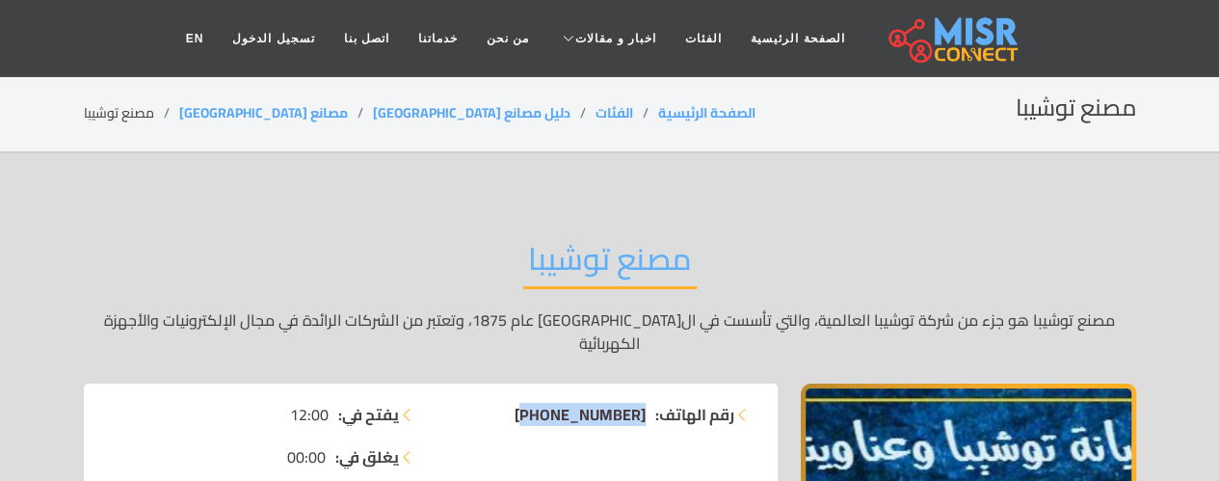
drag, startPoint x: 522, startPoint y: 390, endPoint x: 642, endPoint y: 396, distance: 119.6
click at [642, 403] on li "رقم الهاتف: +20 221290319" at bounding box center [598, 414] width 312 height 23
copy span "+20 221290319"
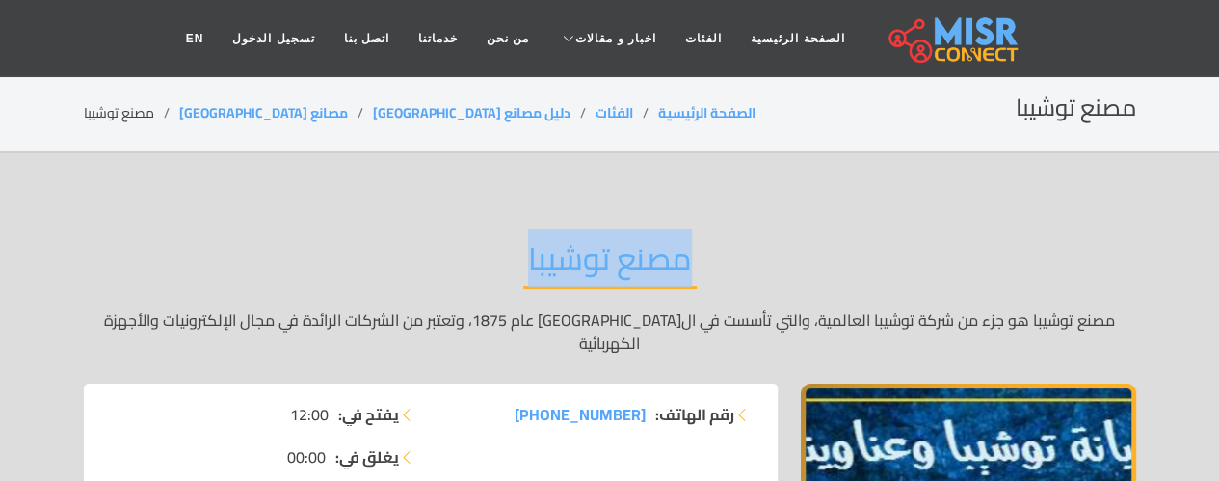
drag, startPoint x: 527, startPoint y: 261, endPoint x: 692, endPoint y: 269, distance: 164.9
click at [692, 269] on h2 "مصنع توشيبا" at bounding box center [609, 264] width 173 height 49
copy h2 "مصنع توشيبا"
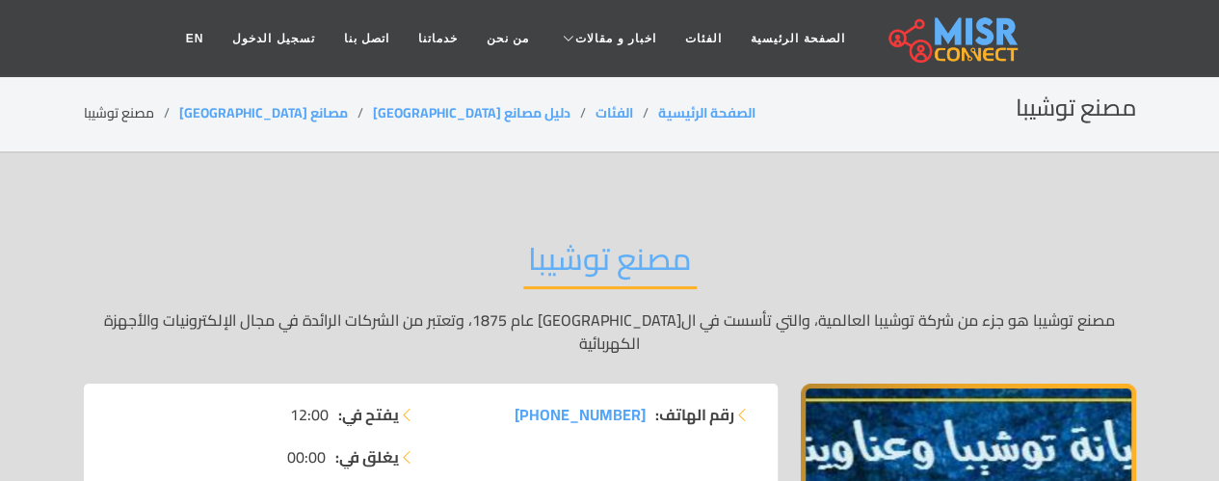
drag, startPoint x: 29, startPoint y: 177, endPoint x: 44, endPoint y: 184, distance: 16.8
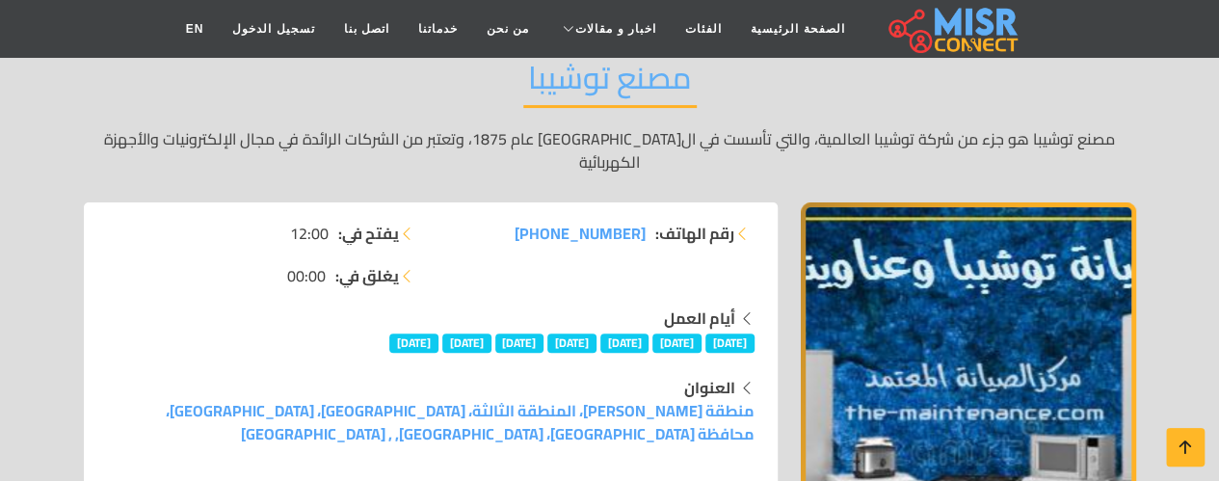
scroll to position [378, 0]
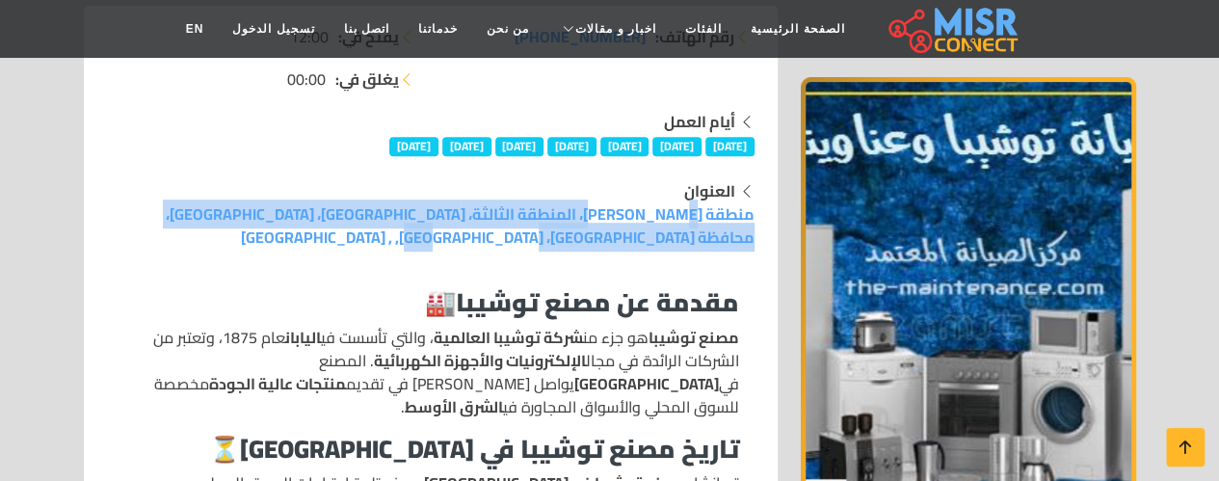
drag, startPoint x: 110, startPoint y: 186, endPoint x: 758, endPoint y: 191, distance: 648.5
click at [758, 191] on div "العنوان منطقة مبارك الصناعية، المنطقة الثالثة، قويسنا، المنوفية، محافظة المنوفي…" at bounding box center [430, 213] width 671 height 69
copy link "منطقة مبارك الصناعية، المنطقة الثالثة، قويسنا، المنوفية، محافظة المنوفية، مصر, …"
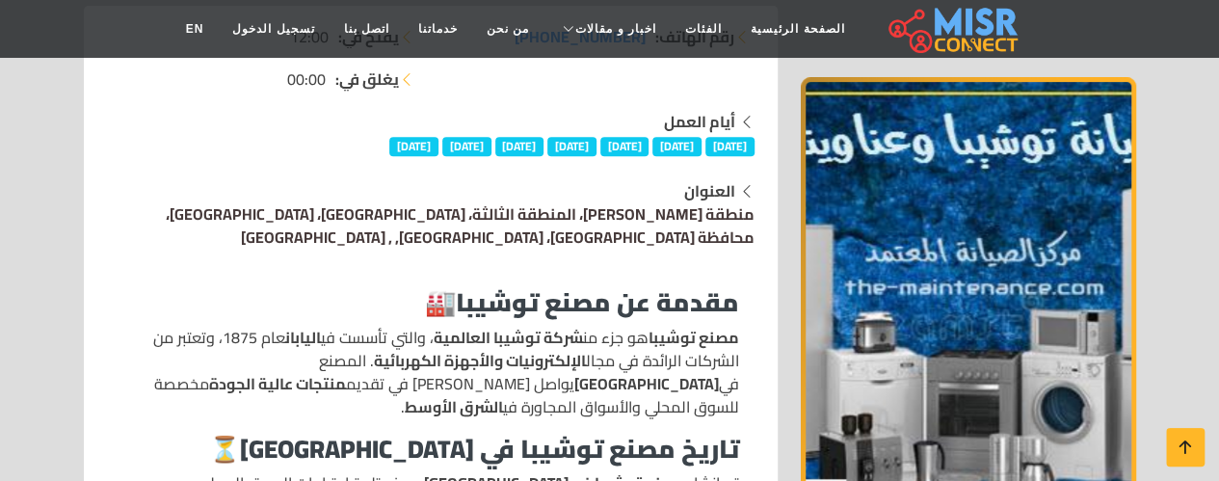
drag, startPoint x: 0, startPoint y: 140, endPoint x: 183, endPoint y: 180, distance: 187.5
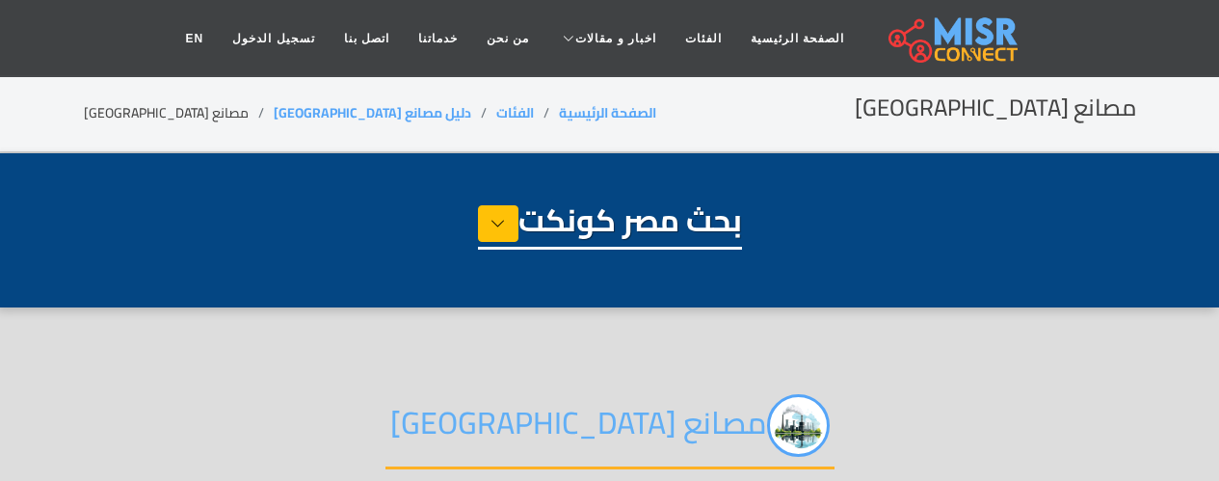
select select "**********"
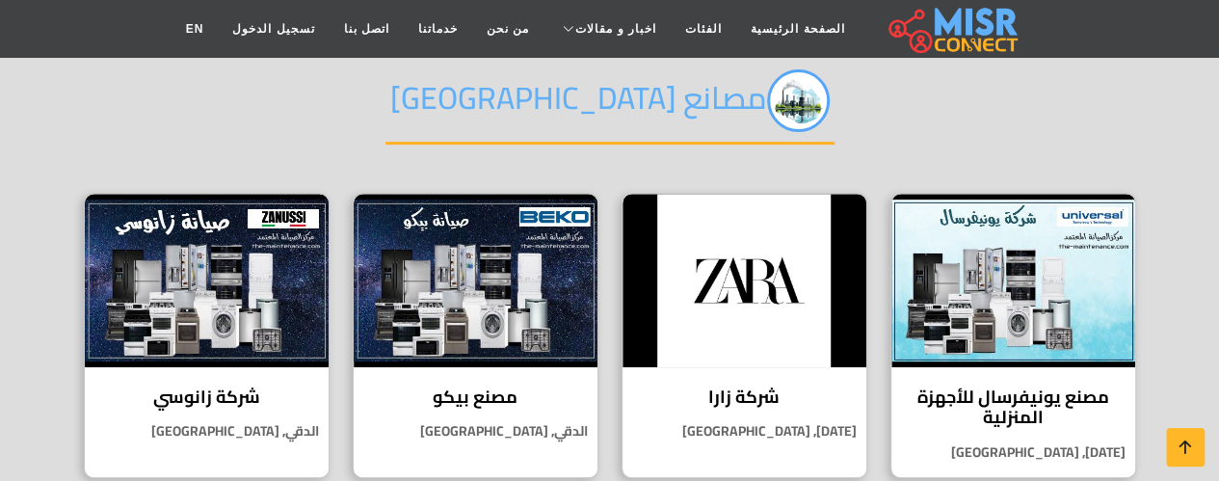
scroll to position [354, 0]
